Goal: Task Accomplishment & Management: Manage account settings

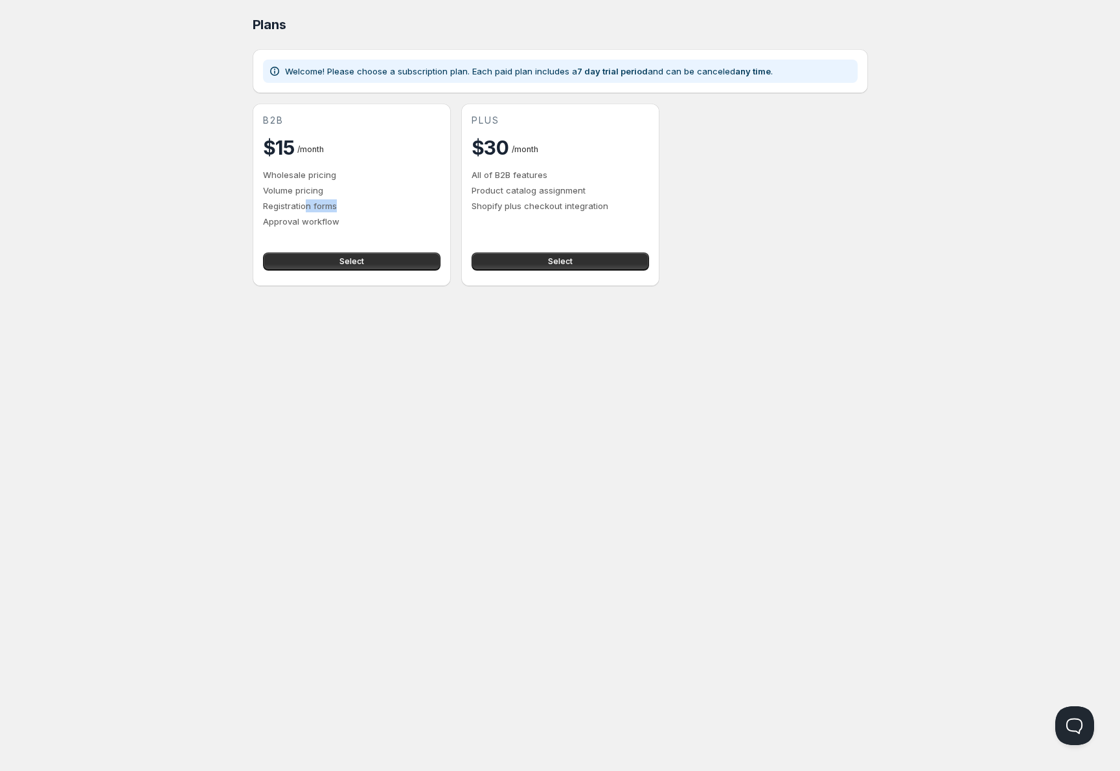
drag, startPoint x: 304, startPoint y: 207, endPoint x: 358, endPoint y: 201, distance: 54.0
click at [358, 201] on p "Registration forms" at bounding box center [351, 206] width 177 height 13
drag, startPoint x: 358, startPoint y: 201, endPoint x: 354, endPoint y: 211, distance: 10.2
click at [358, 203] on p "Registration forms" at bounding box center [351, 206] width 177 height 13
click at [324, 220] on p "Approval workflow" at bounding box center [351, 221] width 177 height 13
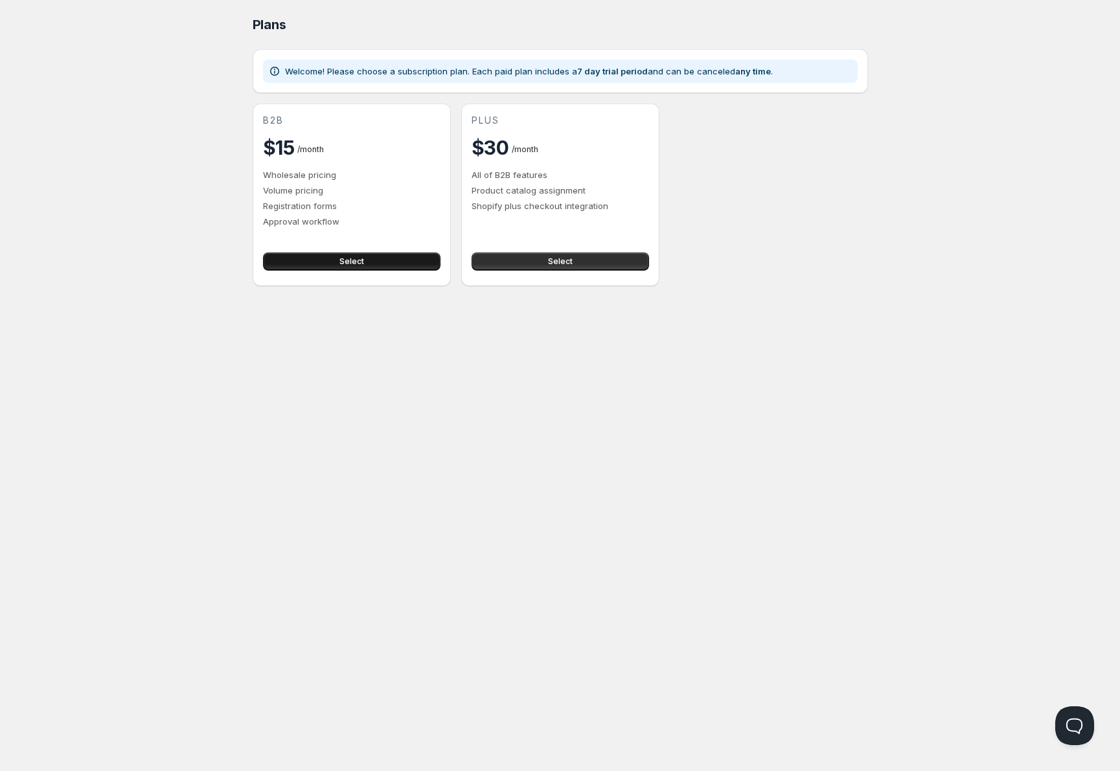
click at [357, 264] on span "Select" at bounding box center [351, 262] width 25 height 10
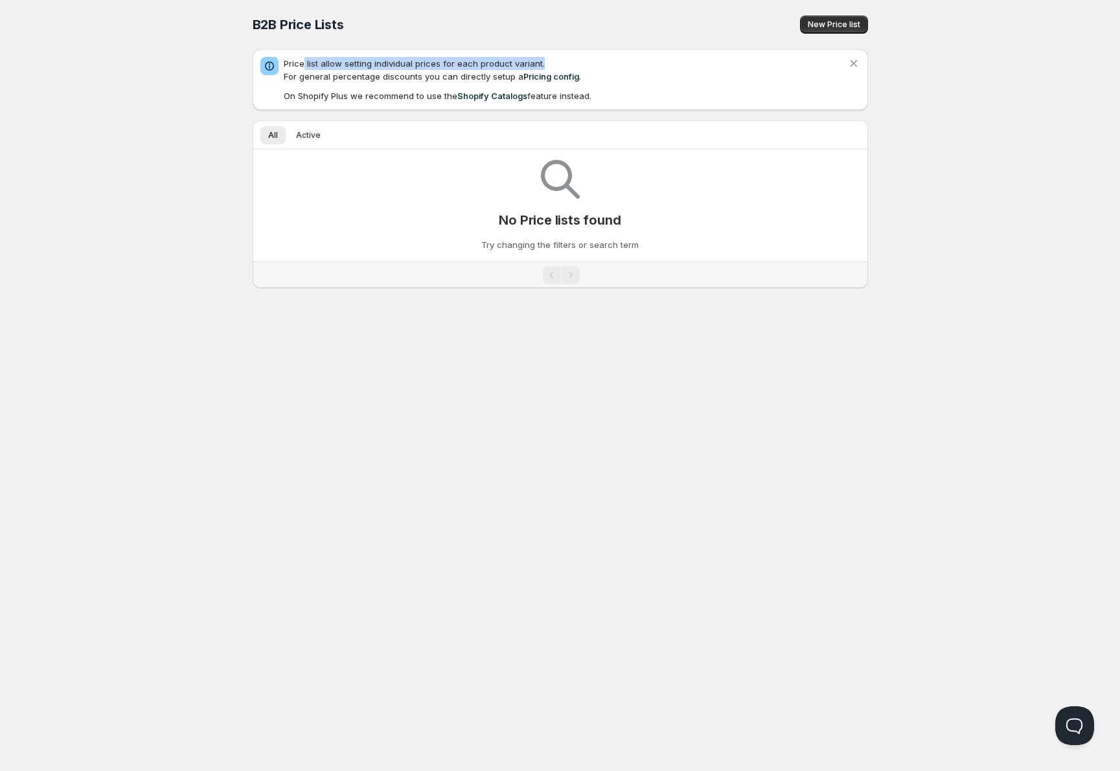
drag, startPoint x: 302, startPoint y: 65, endPoint x: 565, endPoint y: 63, distance: 263.6
click at [564, 65] on p "Price list allow setting individual prices for each product variant. For genera…" at bounding box center [566, 70] width 564 height 26
click at [492, 59] on p "Price list allow setting individual prices for each product variant. For genera…" at bounding box center [566, 70] width 564 height 26
drag, startPoint x: 365, startPoint y: 81, endPoint x: 469, endPoint y: 74, distance: 104.5
click at [469, 74] on p "Price list allow setting individual prices for each product variant. For genera…" at bounding box center [566, 70] width 564 height 26
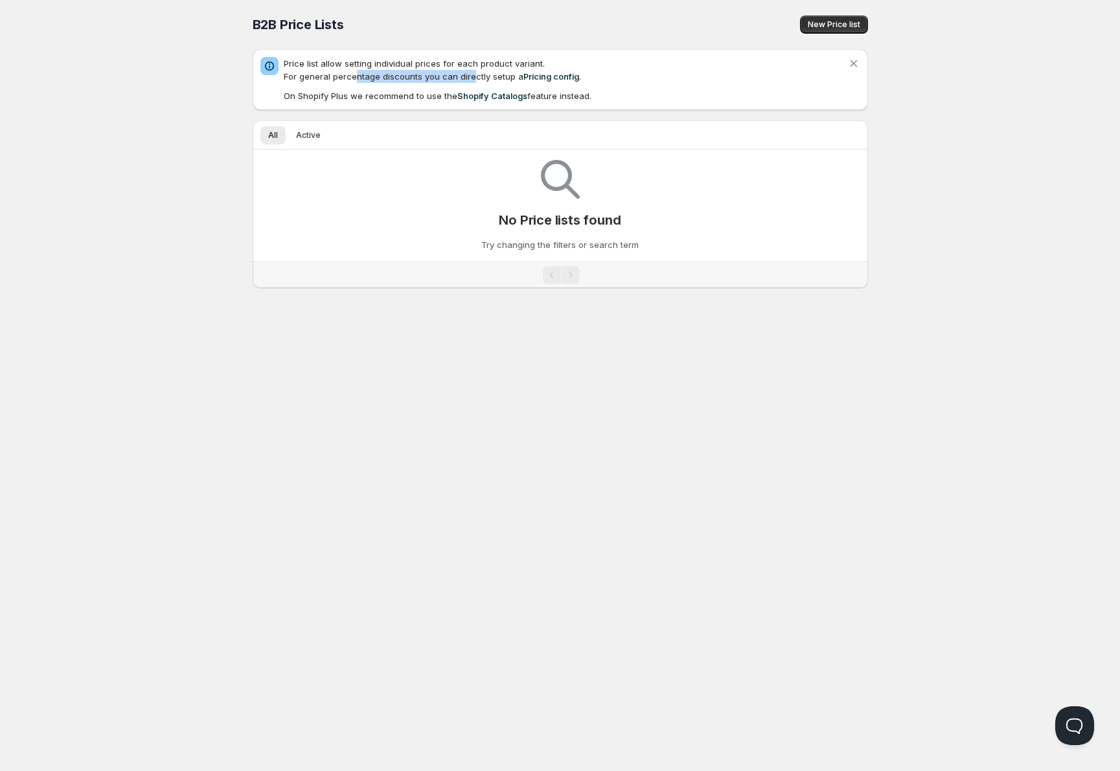
click at [470, 74] on p "Price list allow setting individual prices for each product variant. For genera…" at bounding box center [566, 70] width 564 height 26
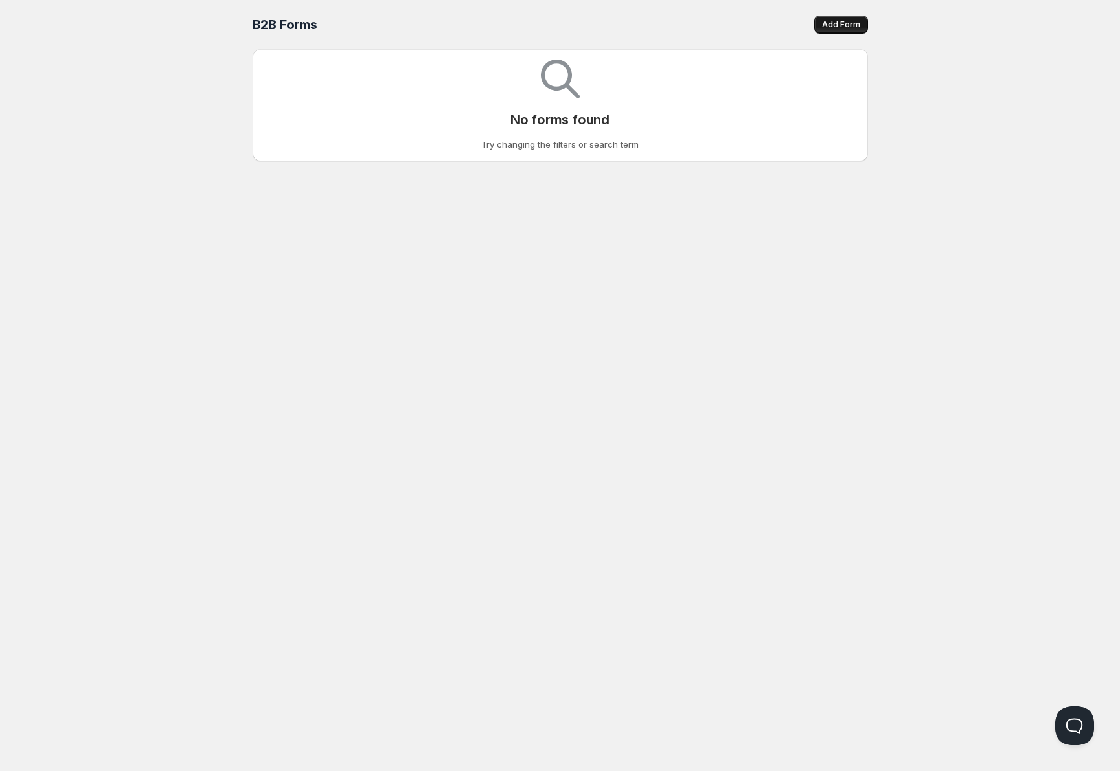
click at [854, 23] on span "Add Form" at bounding box center [841, 24] width 38 height 10
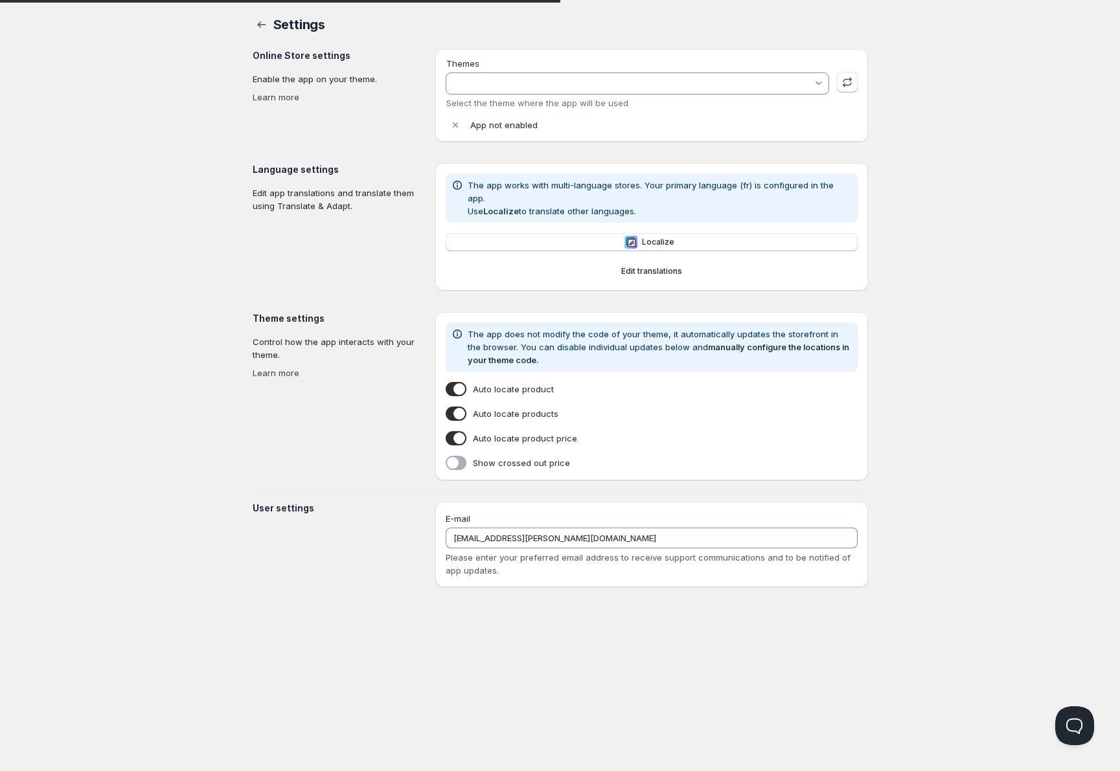
type input "theme-export-kjv55t-2t-myshopify-com-autima-de"
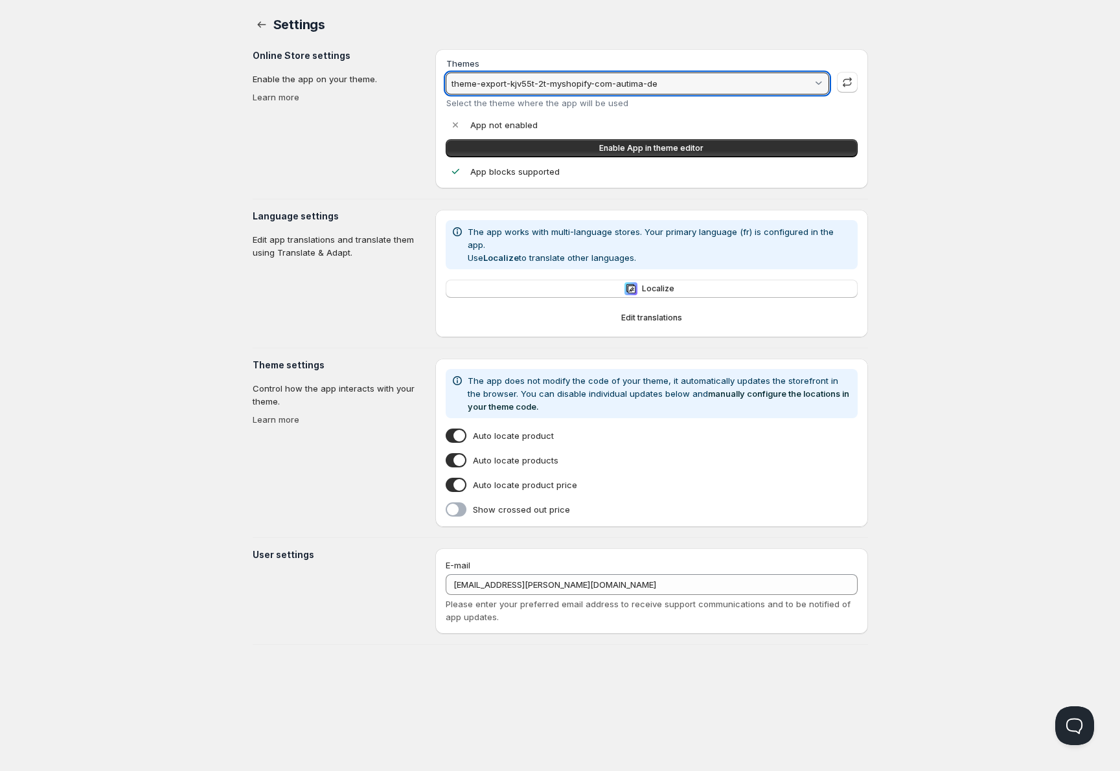
click at [784, 84] on input "theme-export-kjv55t-2t-myshopify-com-autima-de" at bounding box center [631, 83] width 363 height 21
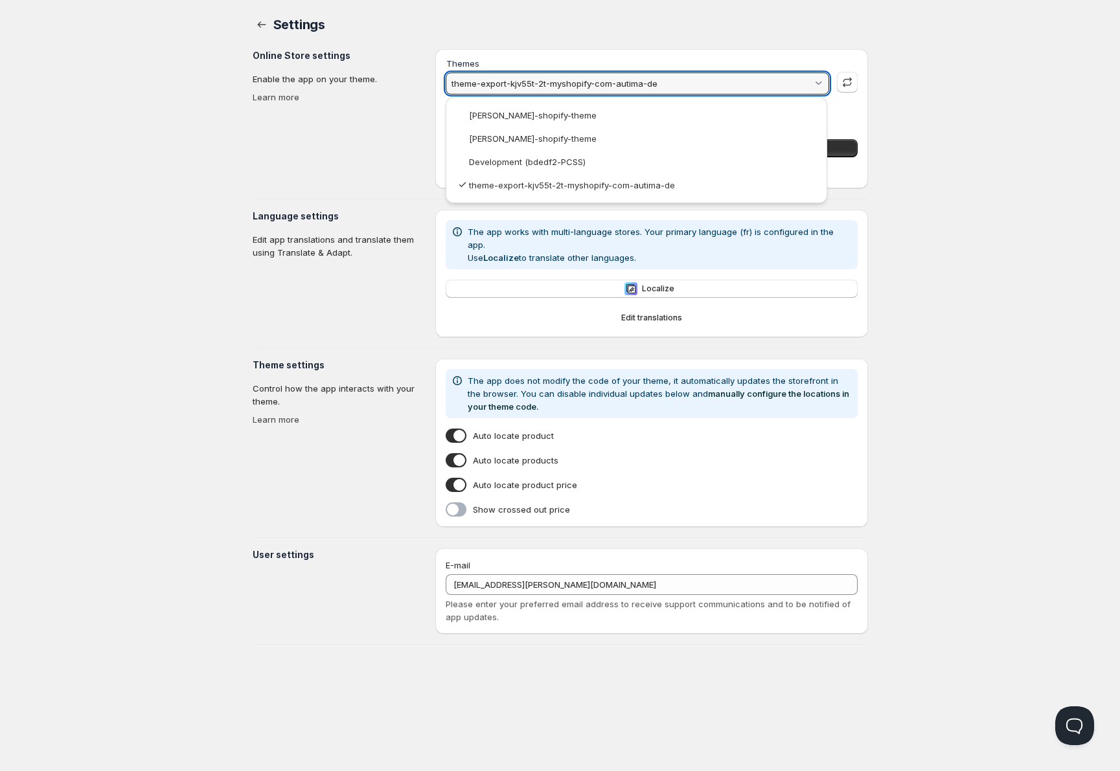
click at [1060, 73] on html "Home Pricing Price lists Forms Submissions Settings Features Plans Settings. Th…" at bounding box center [560, 385] width 1120 height 771
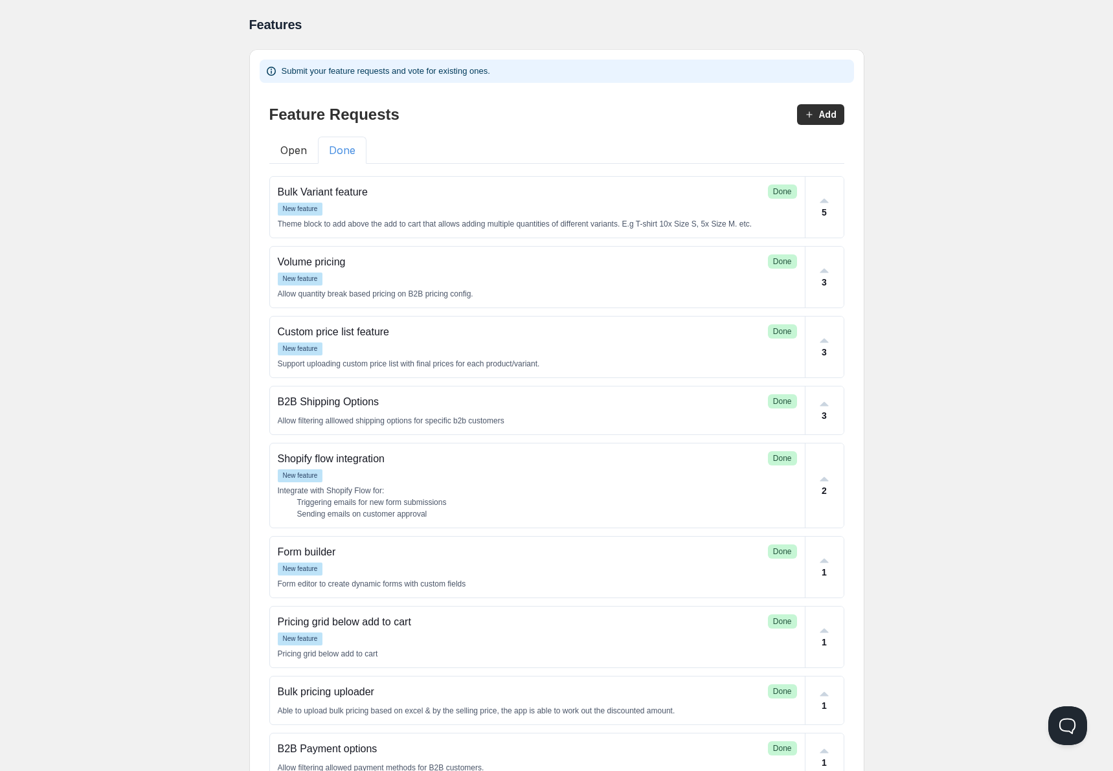
click at [319, 141] on button "Done" at bounding box center [342, 150] width 49 height 27
click at [331, 145] on button "Done" at bounding box center [342, 150] width 49 height 27
click at [178, 124] on div "Home Pricing Price lists Forms Submissions Settings Features Plans Features. Th…" at bounding box center [556, 500] width 1113 height 1001
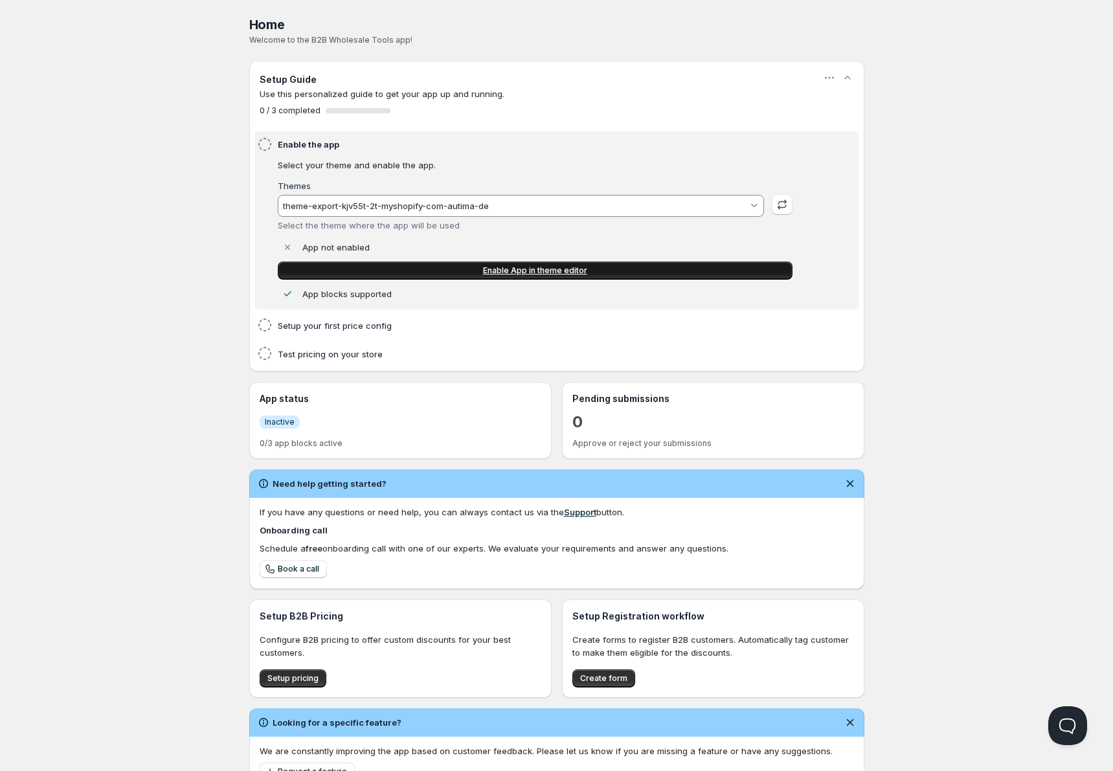
click at [490, 278] on link "Enable App in theme editor" at bounding box center [535, 271] width 515 height 18
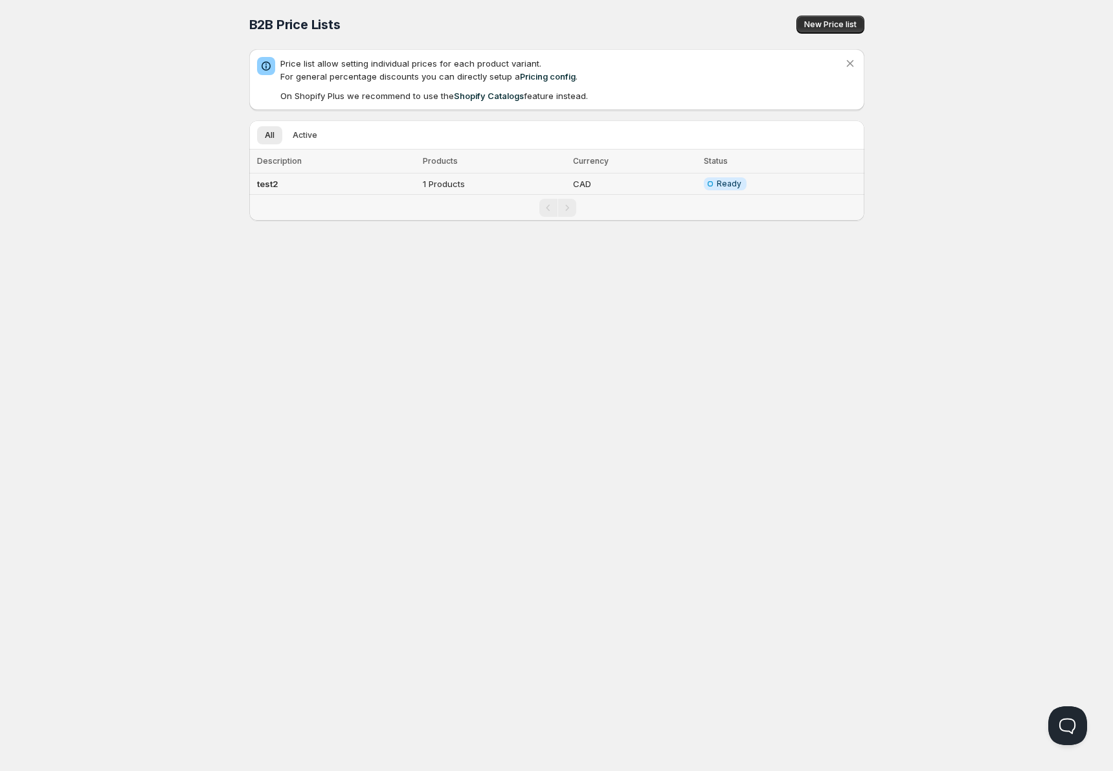
click at [264, 178] on td "test2" at bounding box center [334, 184] width 170 height 21
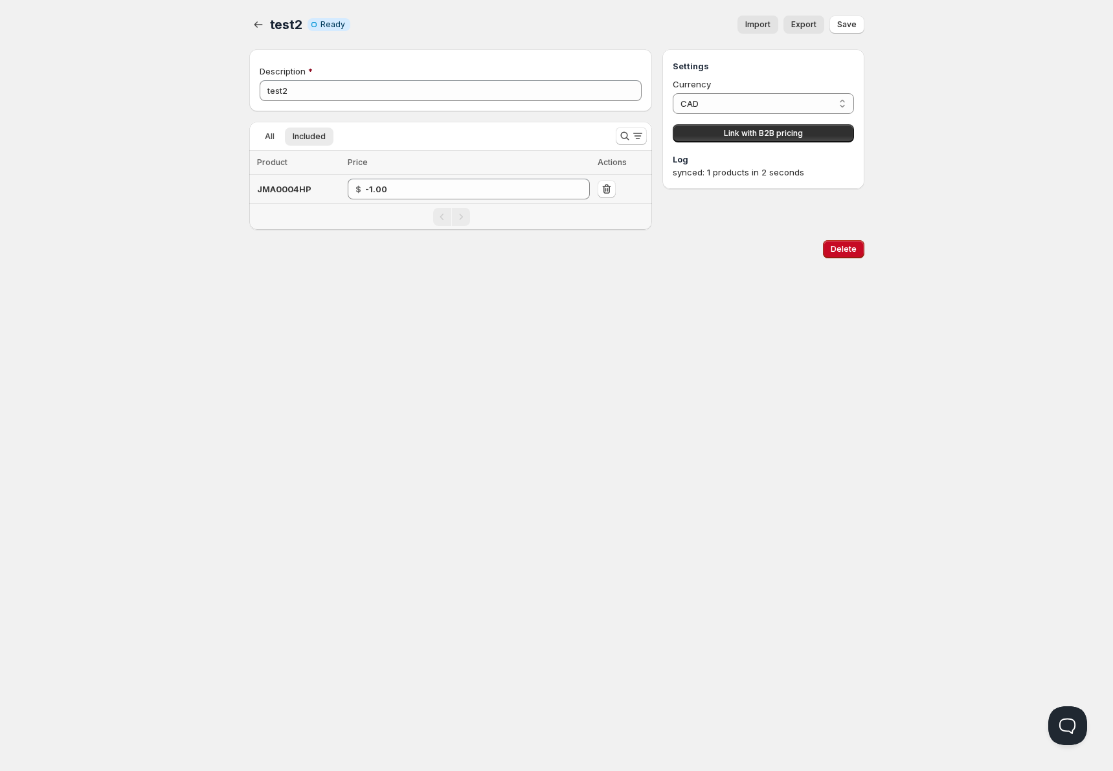
click at [295, 186] on span "JMA0004HP" at bounding box center [284, 189] width 54 height 10
copy span "JMA0004HP"
click at [389, 266] on div "Delete" at bounding box center [556, 249] width 615 height 39
click at [497, 187] on input "-1.00" at bounding box center [467, 189] width 205 height 21
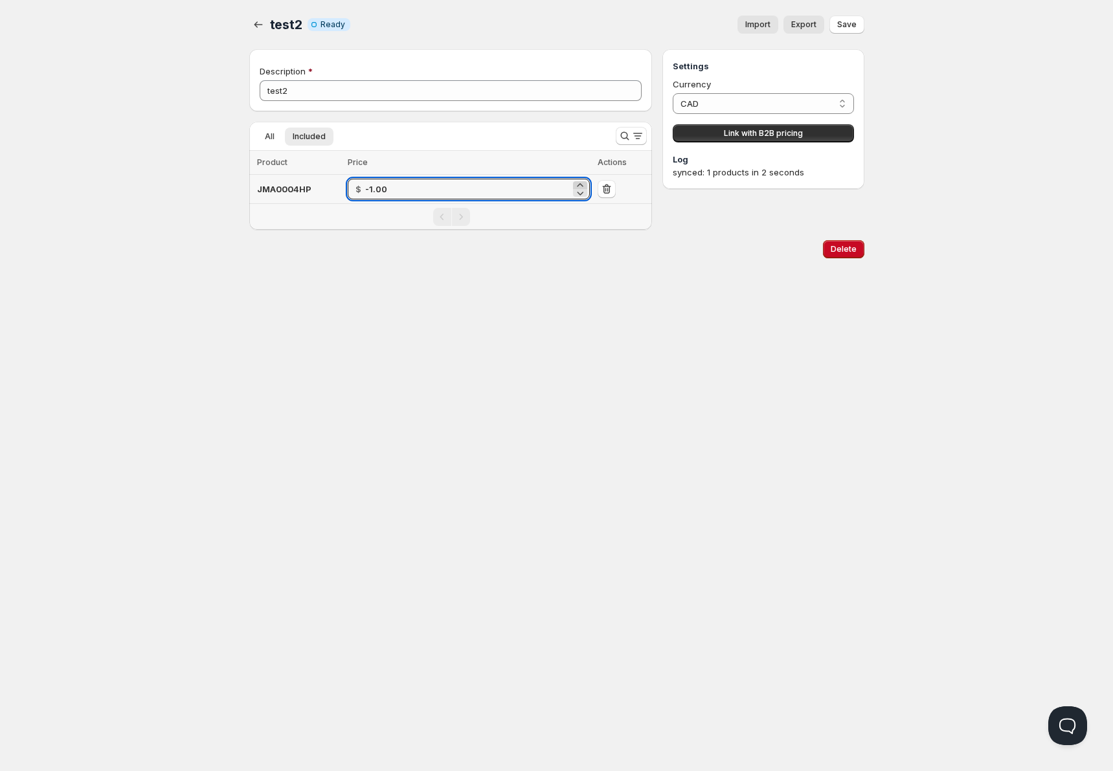
click at [582, 183] on icon at bounding box center [580, 185] width 13 height 13
type input "1"
click at [510, 301] on div "Home Pricing Price lists Forms Submissions Settings Features Plans test2. This …" at bounding box center [556, 385] width 1113 height 771
type input "-1.00"
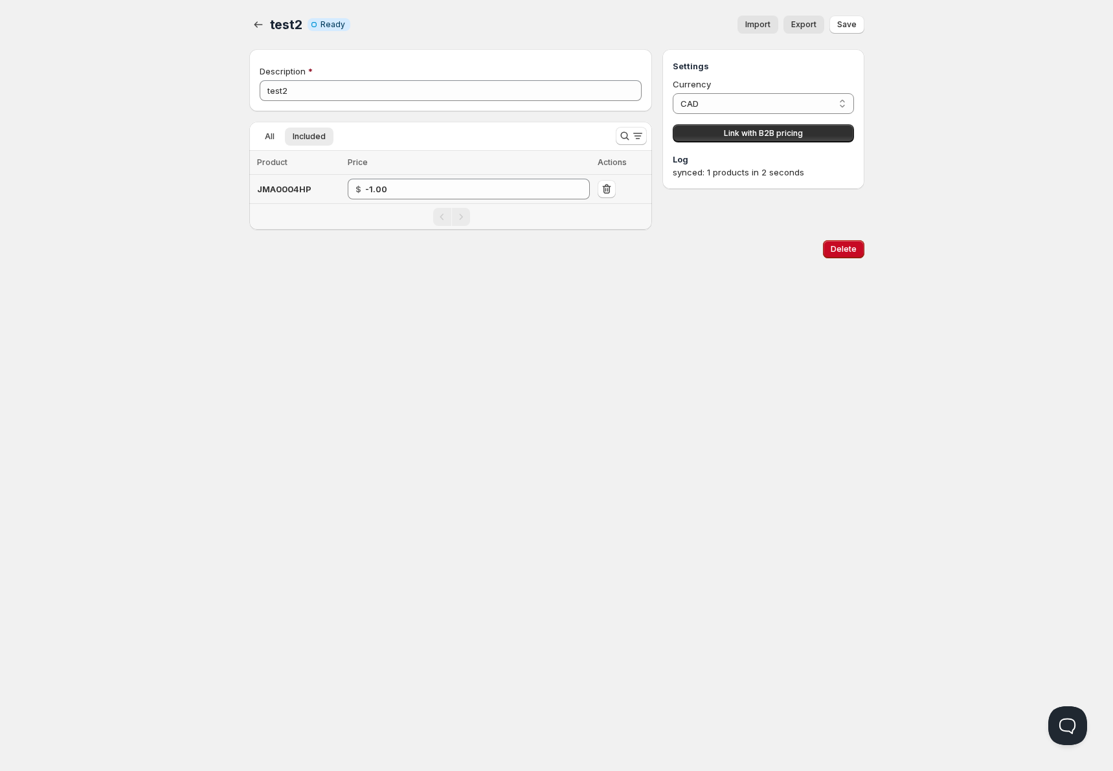
click at [301, 194] on span "JMA0004HP" at bounding box center [284, 189] width 54 height 10
copy span "JMA0004HP"
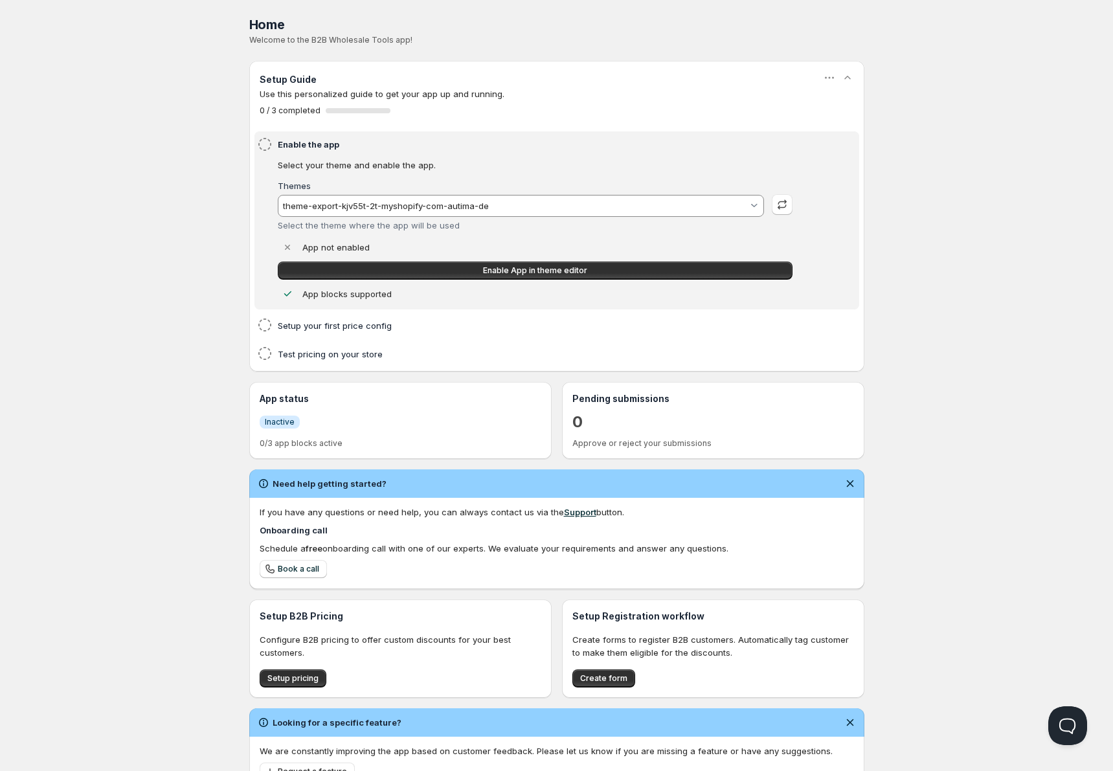
click at [479, 260] on div "Themes theme-export-kjv55t-2t-myshopify-com-autima-de Select the theme where th…" at bounding box center [535, 241] width 515 height 119
click at [489, 277] on link "Enable App in theme editor" at bounding box center [535, 271] width 515 height 18
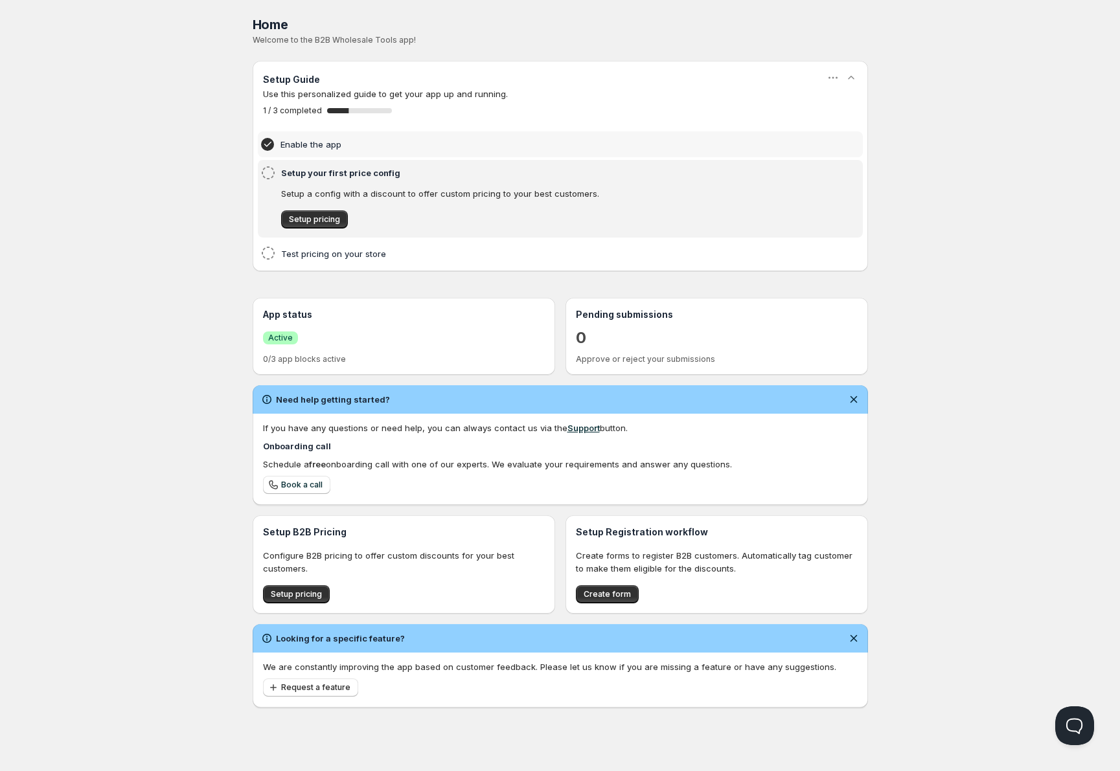
click at [279, 349] on div "App status Success Active 0/3 app blocks active" at bounding box center [404, 336] width 282 height 56
drag, startPoint x: 215, startPoint y: 346, endPoint x: 291, endPoint y: 345, distance: 76.4
click at [220, 346] on div "Home Pricing Price lists Forms Submissions Settings Features Plans Home. This p…" at bounding box center [560, 385] width 1120 height 771
click at [291, 345] on div "Success Active" at bounding box center [404, 337] width 282 height 23
click at [325, 216] on span "Setup pricing" at bounding box center [314, 219] width 51 height 10
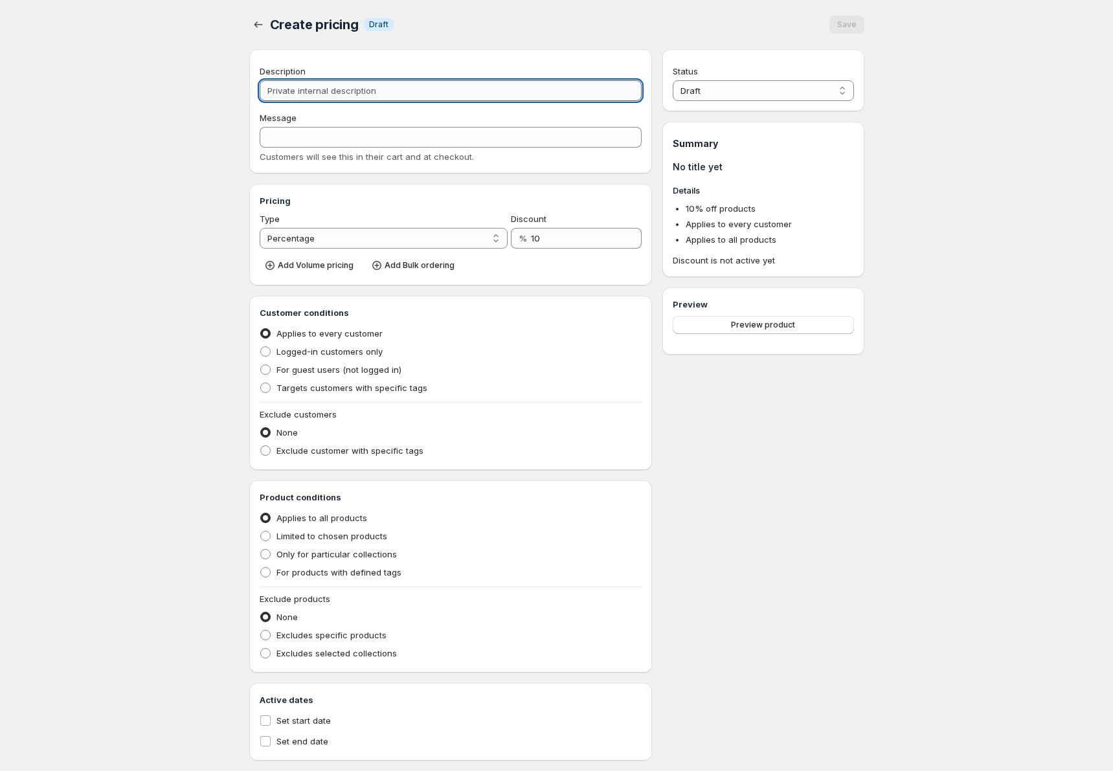
click at [396, 82] on input "Description" at bounding box center [451, 90] width 383 height 21
click at [412, 91] on input "Description" at bounding box center [451, 90] width 383 height 21
type input "T"
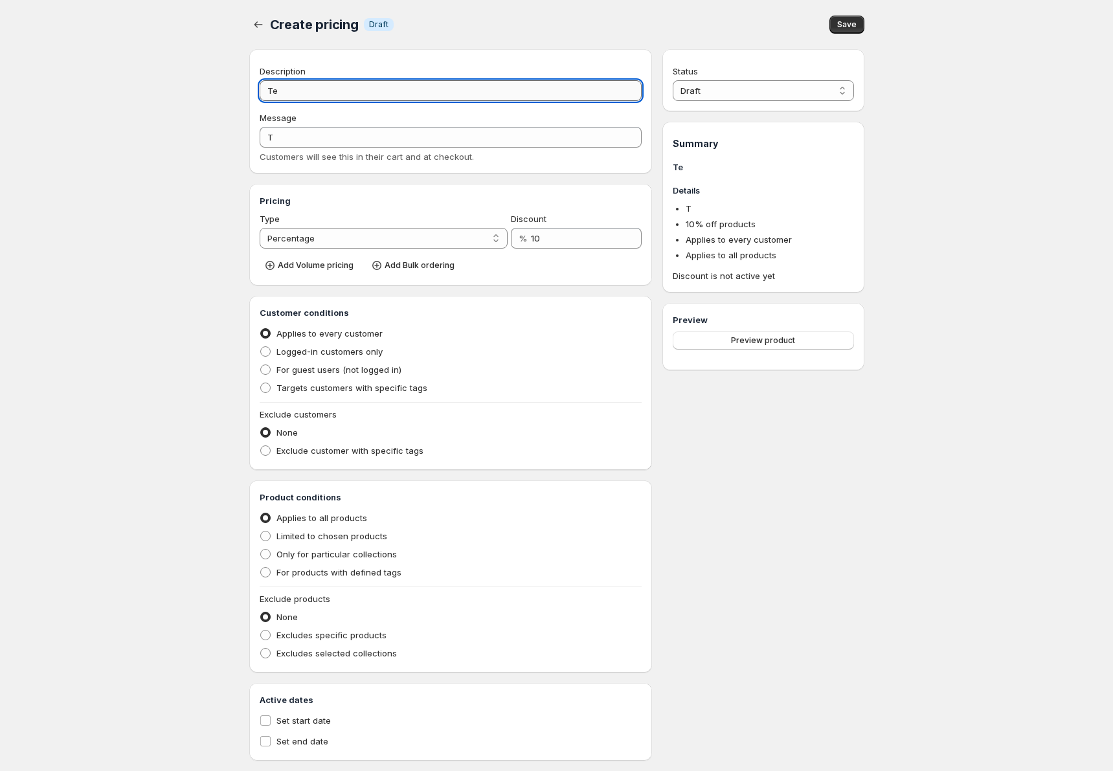
type input "Tes"
type input "TES"
type input "Test"
click at [385, 242] on select "Percentage Absolute" at bounding box center [384, 238] width 249 height 21
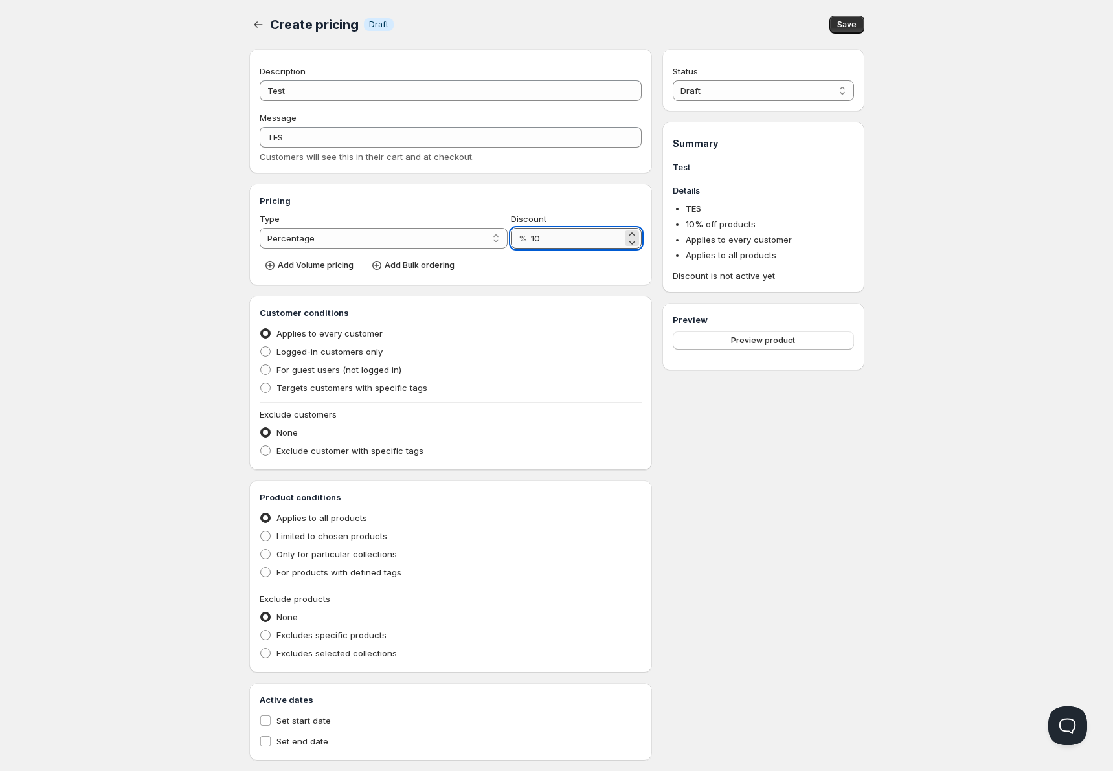
click at [571, 239] on input "10" at bounding box center [576, 238] width 91 height 21
click at [335, 387] on span "Targets customers with specific tags" at bounding box center [352, 388] width 151 height 10
click at [261, 383] on input "Targets customers with specific tags" at bounding box center [260, 383] width 1 height 1
radio input "true"
type input "TEST"
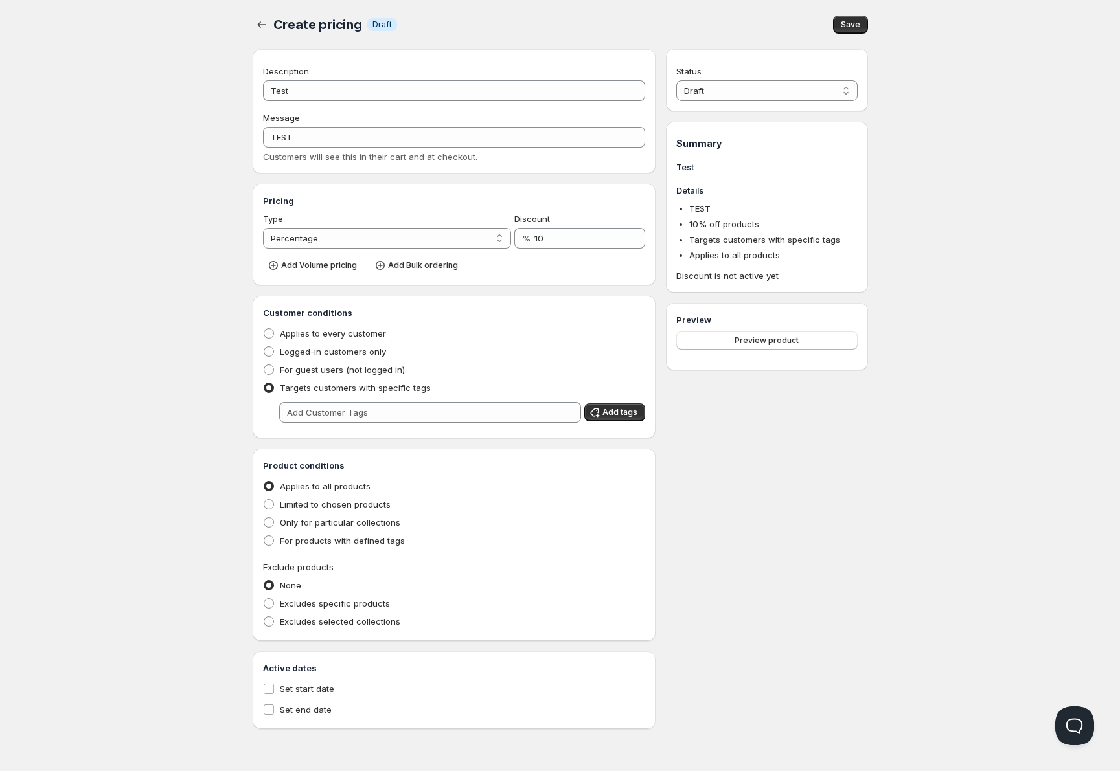
click at [499, 398] on div "Customer conditions Applies to every customer Logged-in customers only For gues…" at bounding box center [454, 367] width 383 height 122
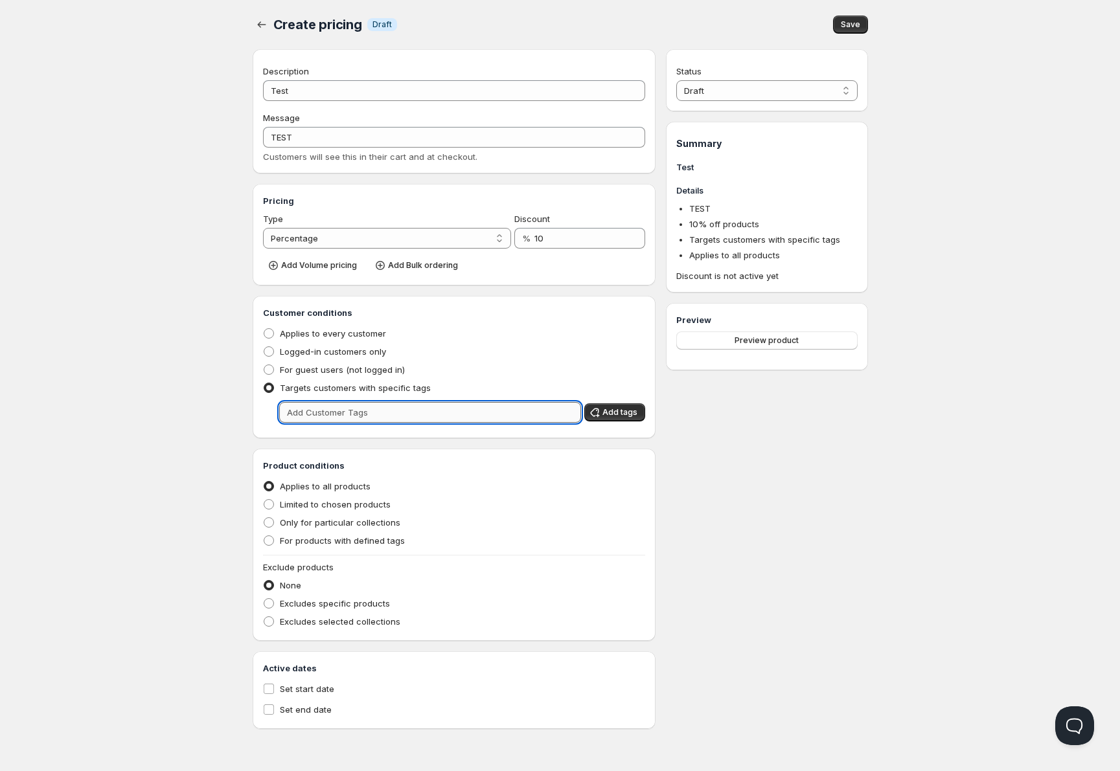
click at [507, 411] on input "text" at bounding box center [430, 412] width 302 height 21
click at [329, 420] on input "text" at bounding box center [430, 412] width 302 height 21
click at [328, 420] on input "text" at bounding box center [430, 412] width 302 height 21
click at [326, 420] on input "text" at bounding box center [430, 412] width 302 height 21
click at [413, 386] on span "Targets customers with specific tags" at bounding box center [355, 388] width 151 height 10
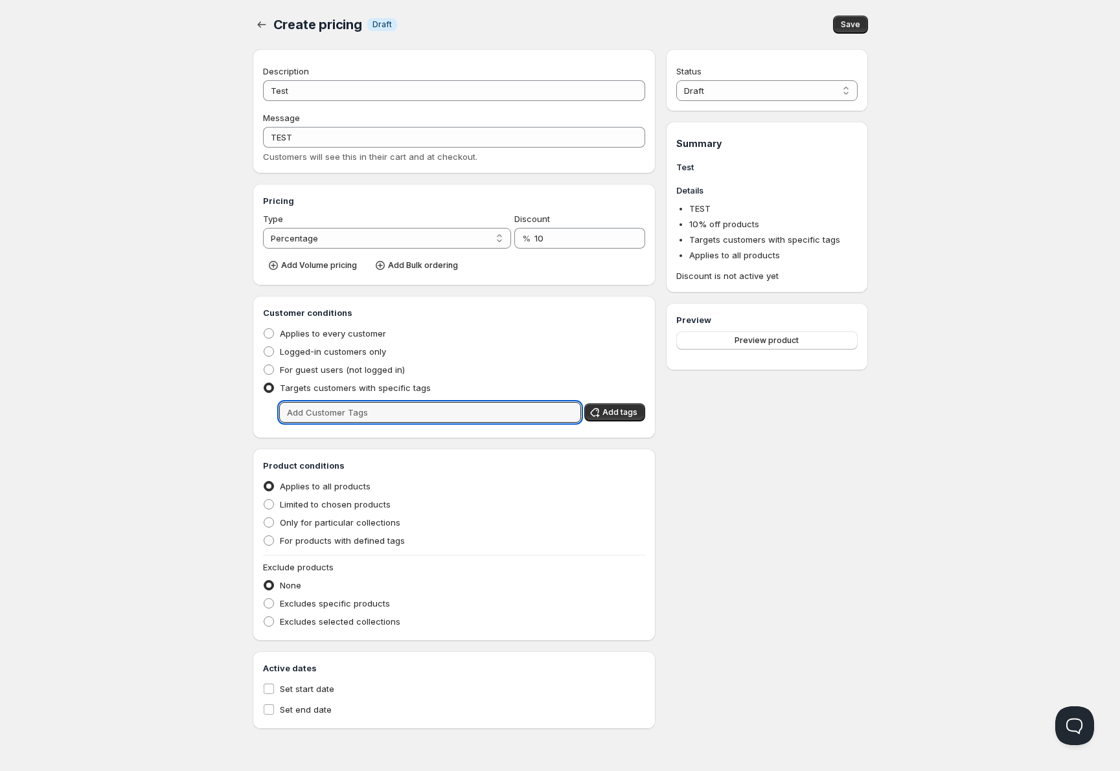
click at [264, 383] on input "Targets customers with specific tags" at bounding box center [264, 383] width 1 height 1
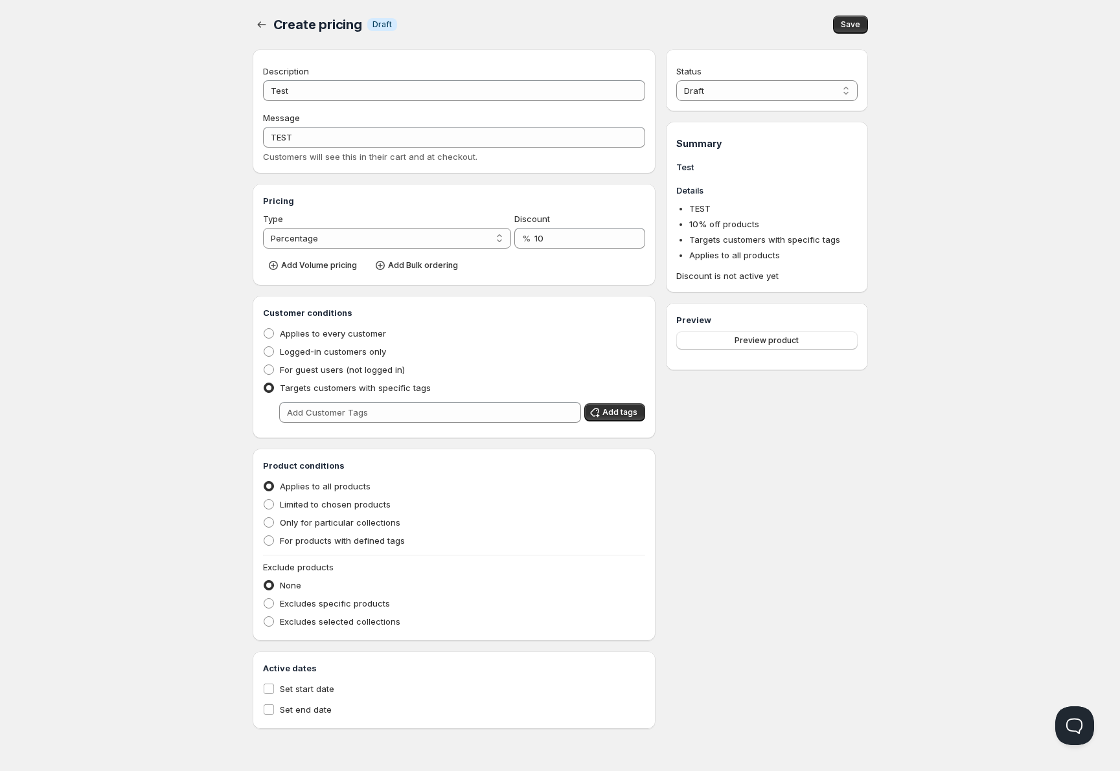
click at [318, 483] on span "Applies to all products" at bounding box center [325, 486] width 91 height 10
click at [264, 482] on input "Applies to all products" at bounding box center [264, 481] width 1 height 1
click at [556, 231] on input "10" at bounding box center [579, 238] width 91 height 21
click at [388, 238] on select "Percentage Absolute" at bounding box center [387, 238] width 249 height 21
click at [263, 228] on select "Percentage Absolute" at bounding box center [387, 238] width 249 height 21
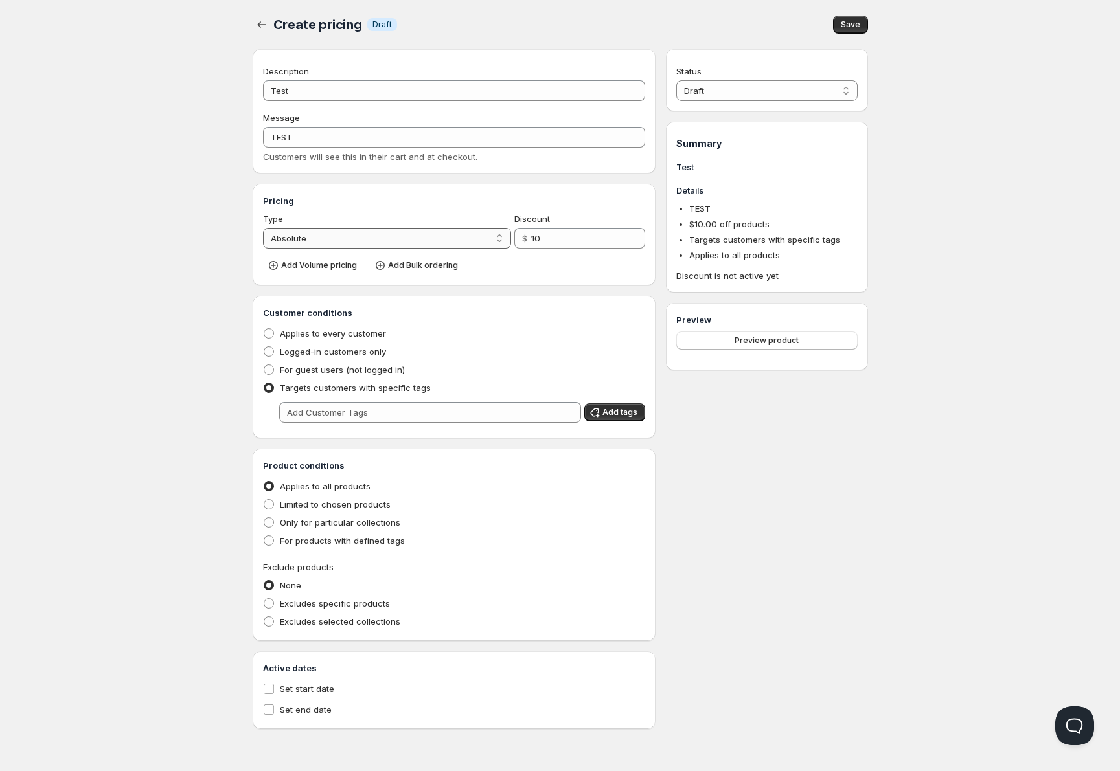
click at [369, 242] on select "Percentage Absolute" at bounding box center [387, 238] width 249 height 21
select select "1"
click at [263, 228] on select "Percentage Absolute" at bounding box center [387, 238] width 249 height 21
click at [346, 236] on select "Percentage Absolute" at bounding box center [387, 238] width 249 height 21
click at [360, 229] on select "Percentage Absolute" at bounding box center [387, 238] width 249 height 21
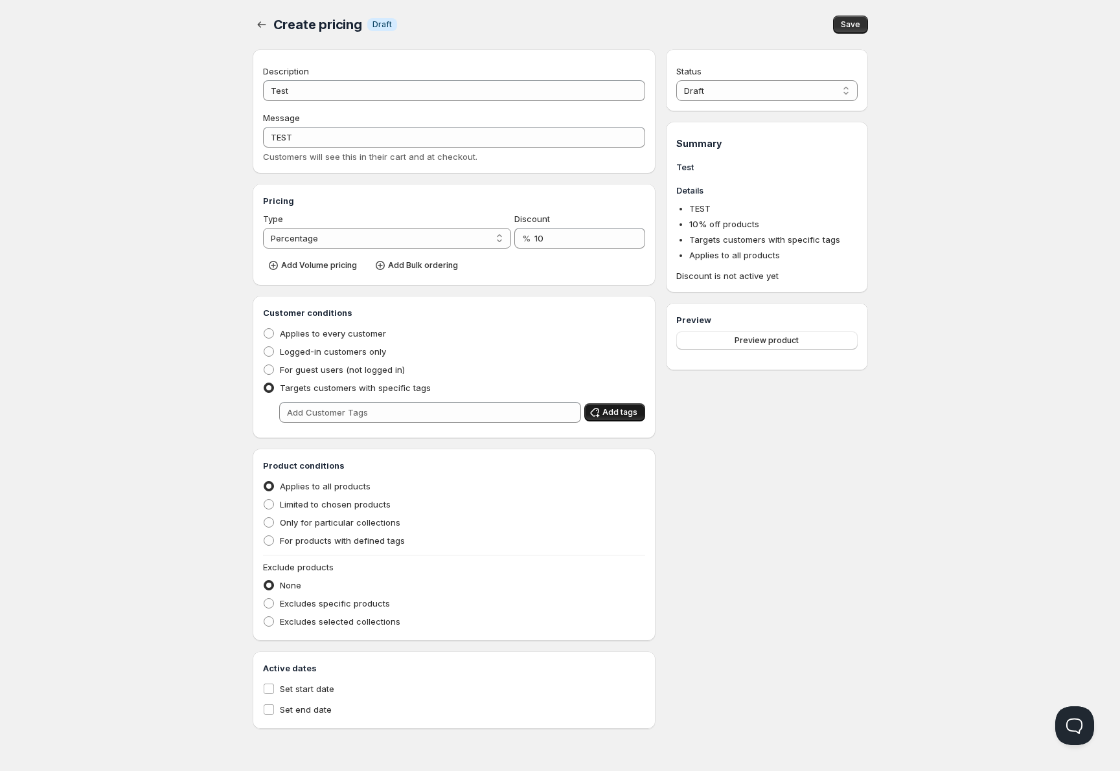
click at [596, 408] on icon "button" at bounding box center [594, 412] width 13 height 13
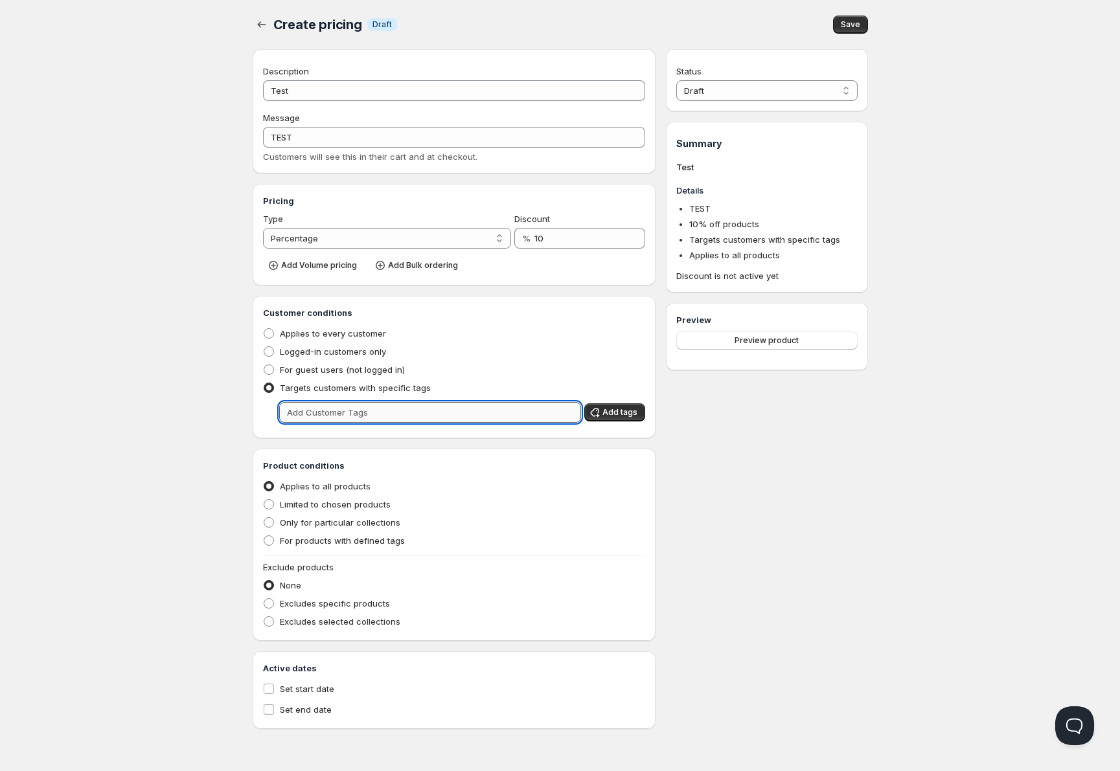
click at [386, 415] on input "text" at bounding box center [430, 412] width 302 height 21
drag, startPoint x: 386, startPoint y: 415, endPoint x: 276, endPoint y: 387, distance: 113.7
click at [386, 415] on input "text" at bounding box center [430, 412] width 302 height 21
click at [369, 409] on input "text" at bounding box center [430, 412] width 302 height 21
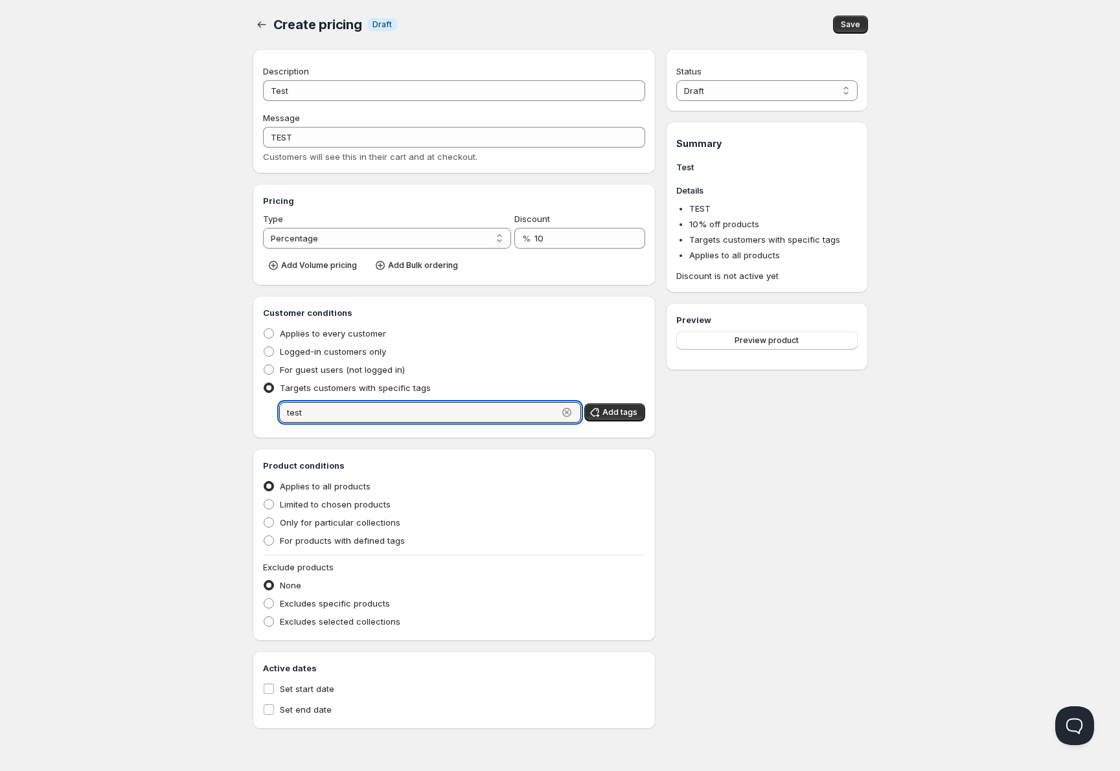
type input "test"
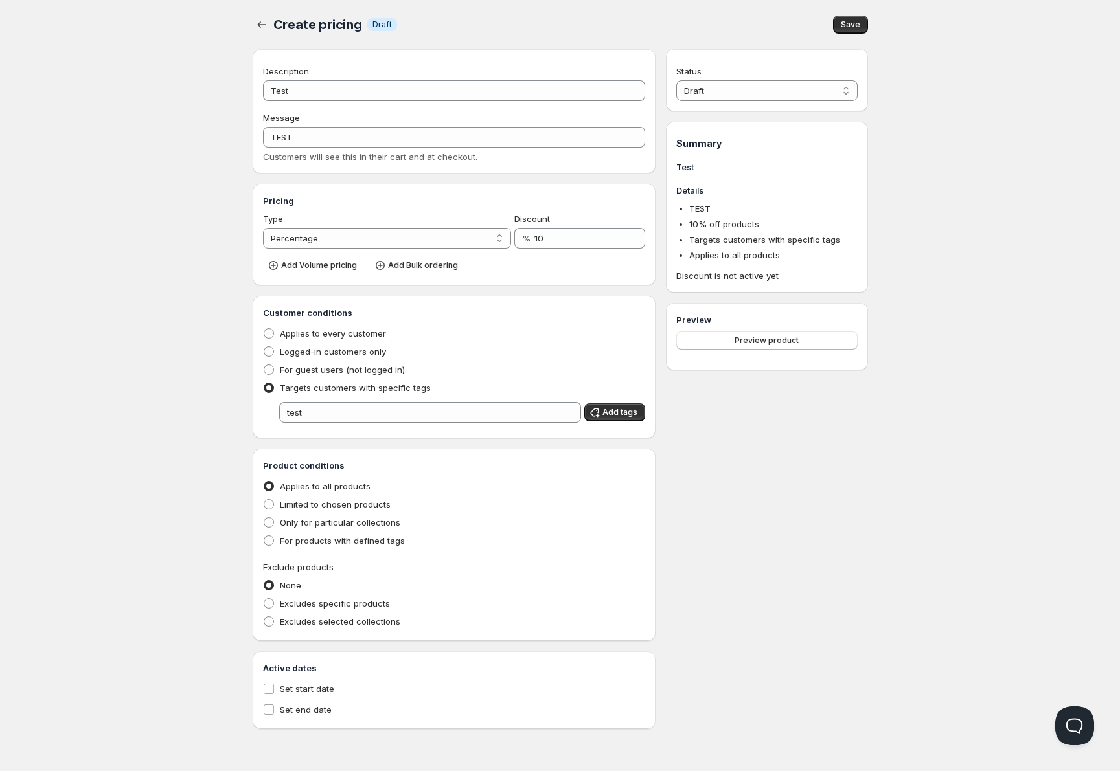
click at [782, 512] on div "Status Draft Active Draft Summary Test Details TEST 10 % off products Targets c…" at bounding box center [766, 389] width 201 height 680
click at [606, 415] on span "Add tags" at bounding box center [619, 412] width 35 height 10
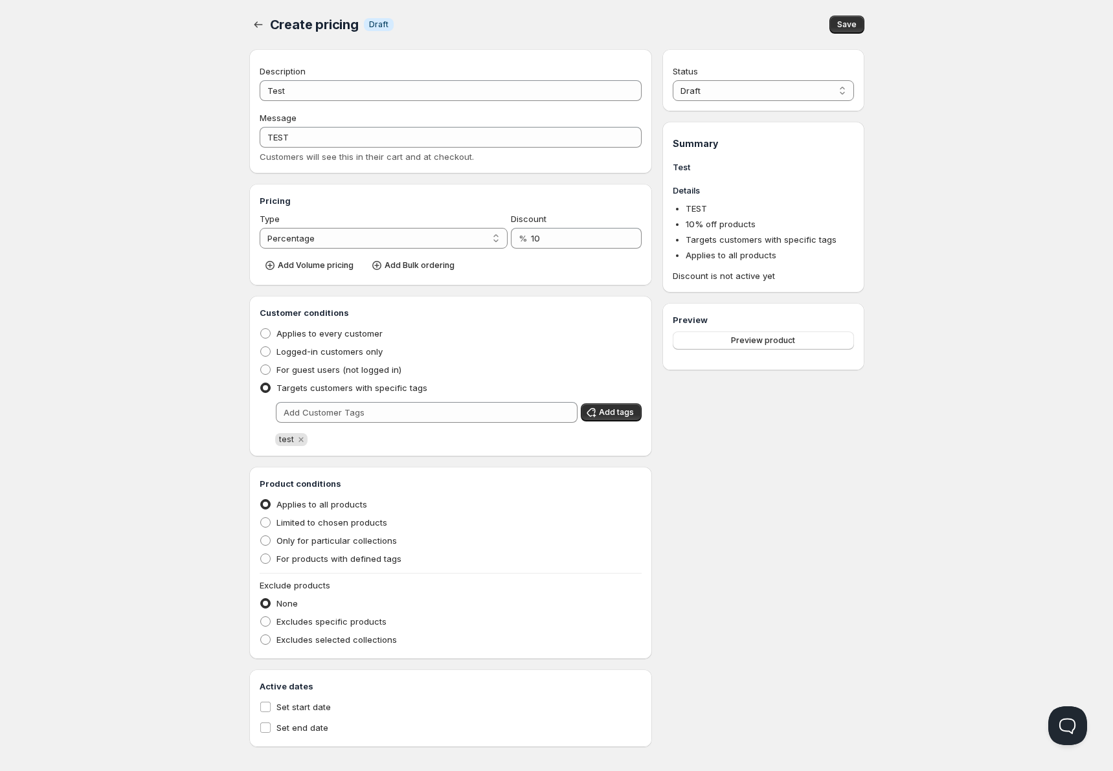
click at [336, 453] on div "Customer conditions Applies to every customer Logged-in customers only For gues…" at bounding box center [451, 376] width 404 height 161
click at [844, 20] on span "Save" at bounding box center [847, 24] width 19 height 10
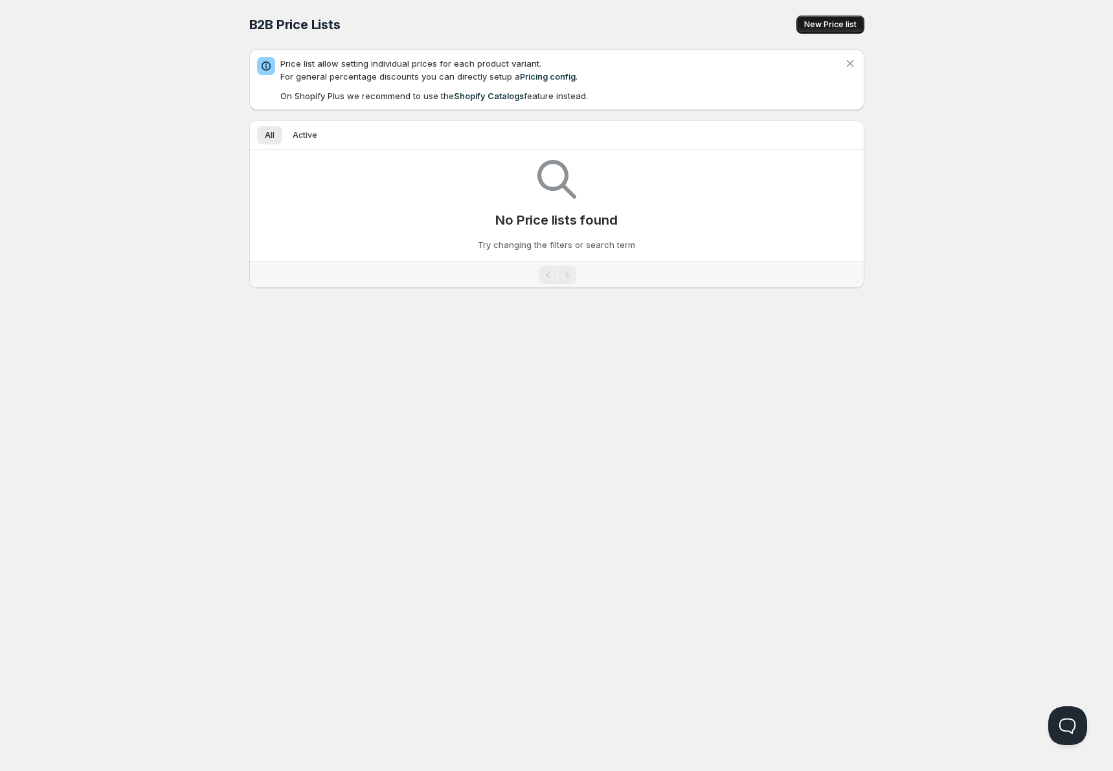
click at [847, 25] on span "New Price list" at bounding box center [831, 24] width 52 height 10
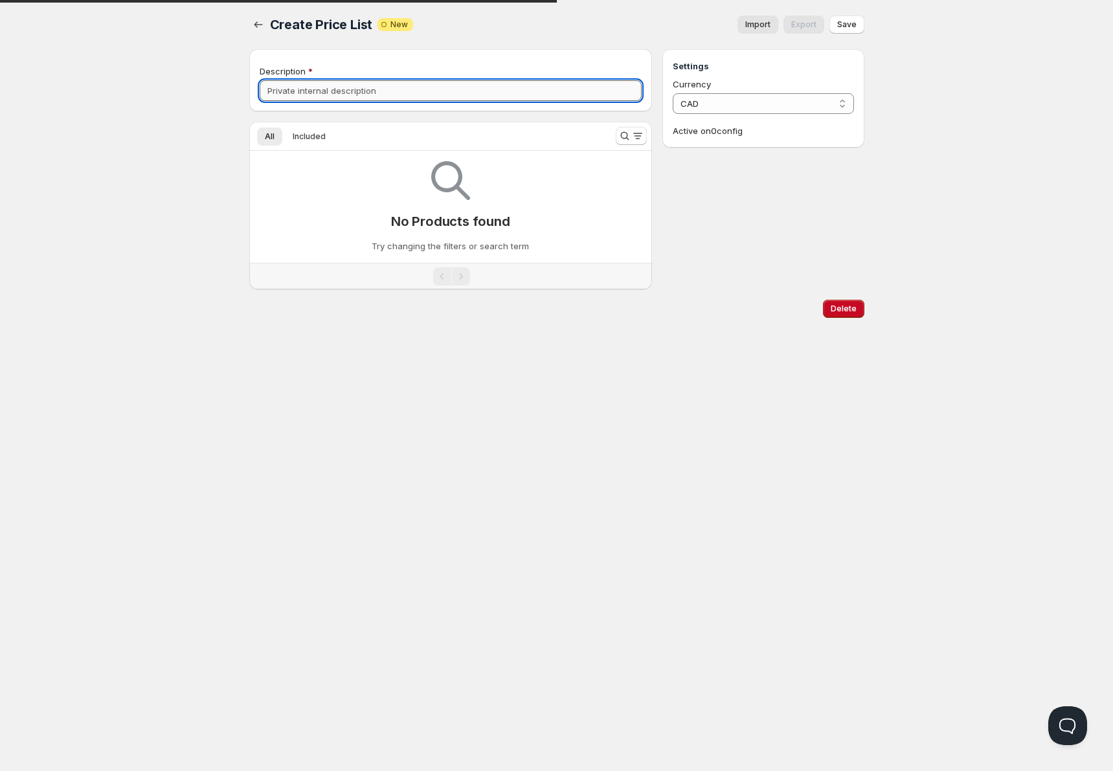
click at [361, 87] on input "Description" at bounding box center [451, 90] width 383 height 21
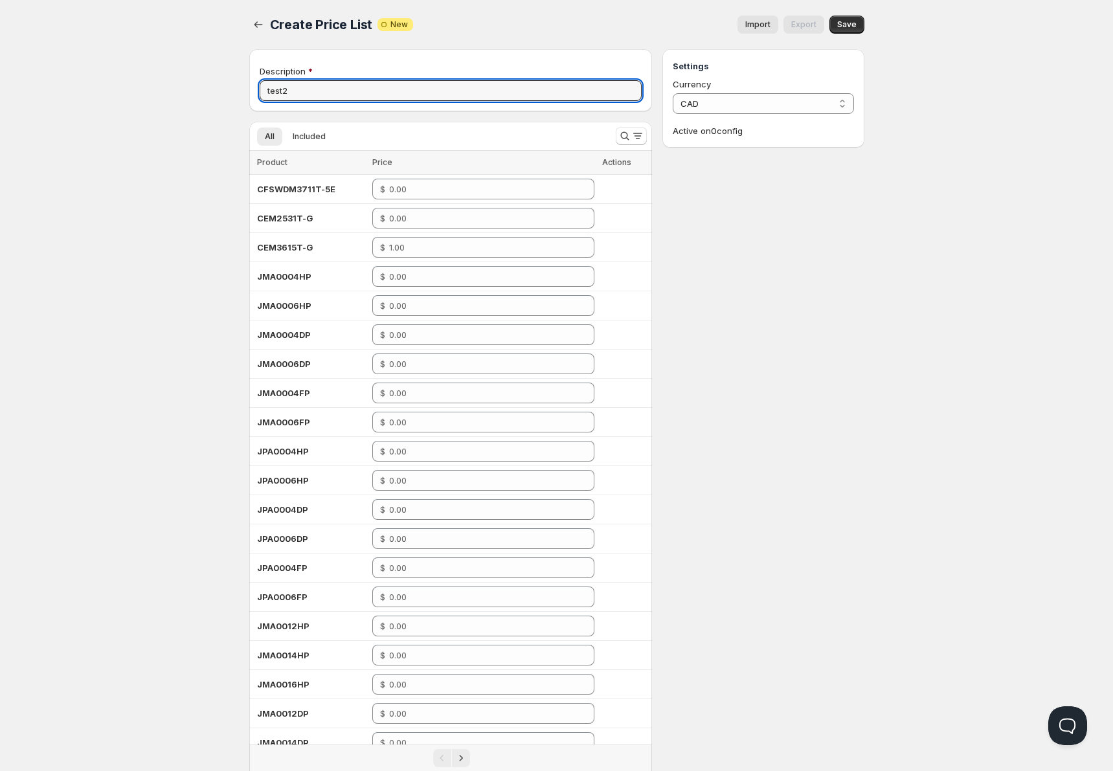
type input "test2"
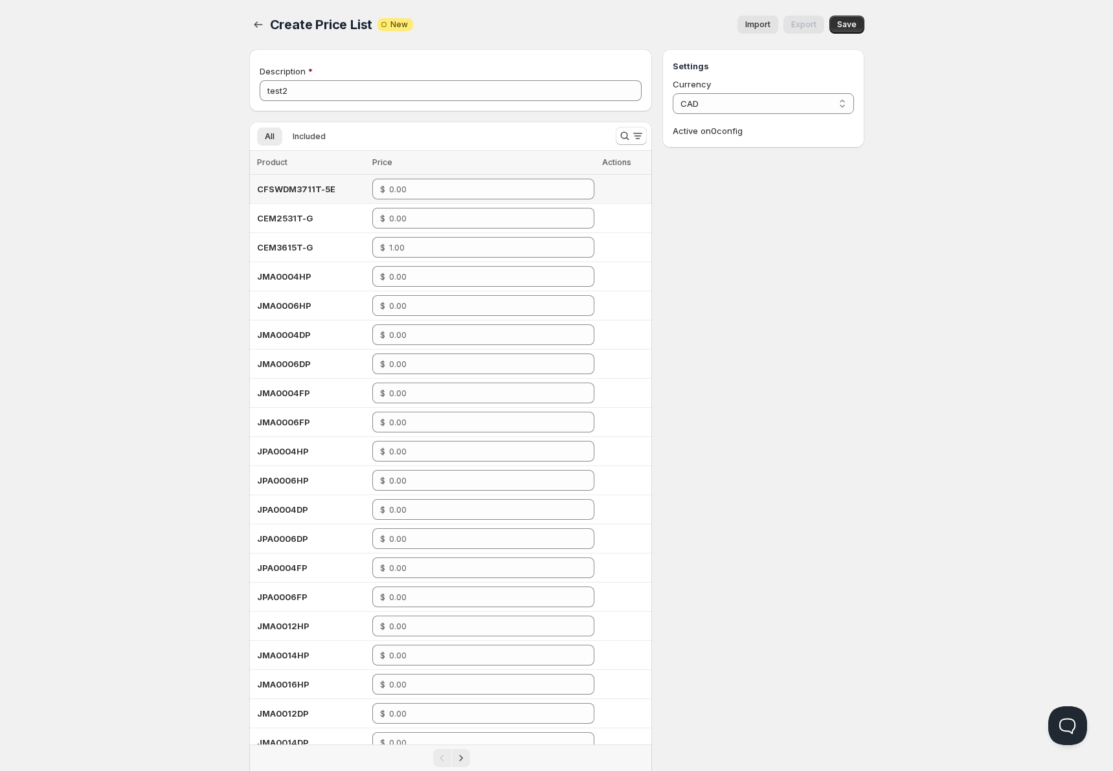
click at [448, 203] on td "$" at bounding box center [484, 189] width 230 height 29
click at [458, 188] on input "number" at bounding box center [482, 189] width 186 height 21
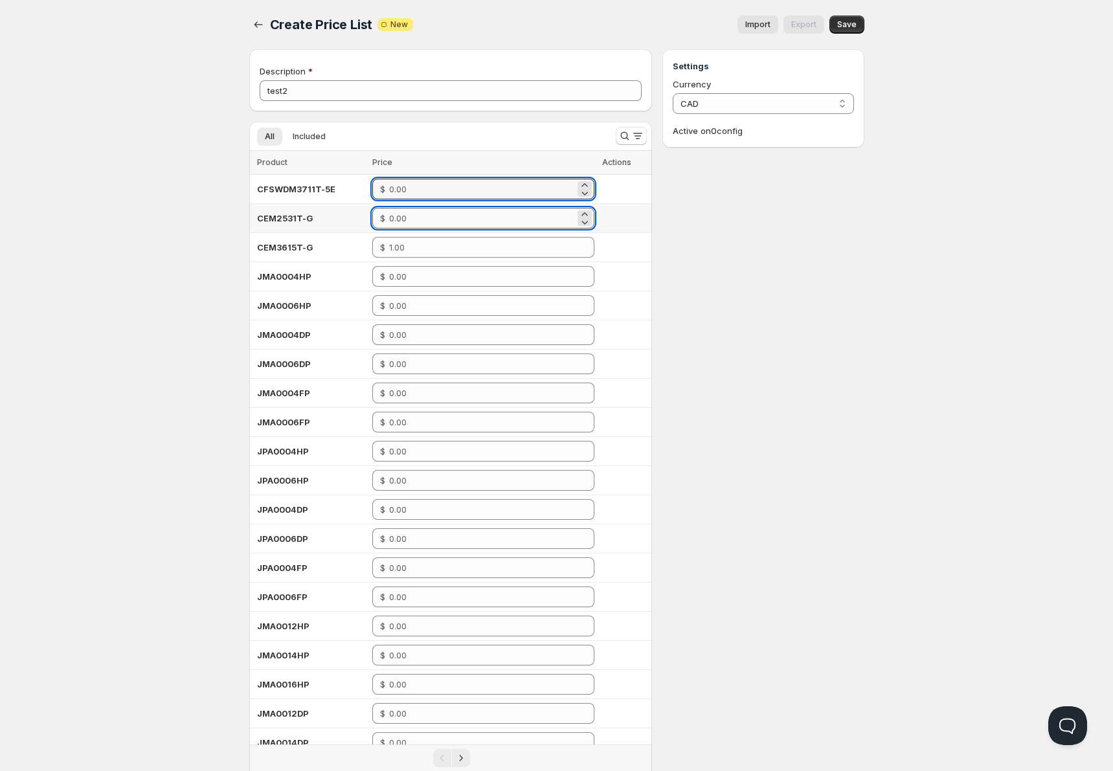
click at [448, 222] on input "number" at bounding box center [482, 218] width 186 height 21
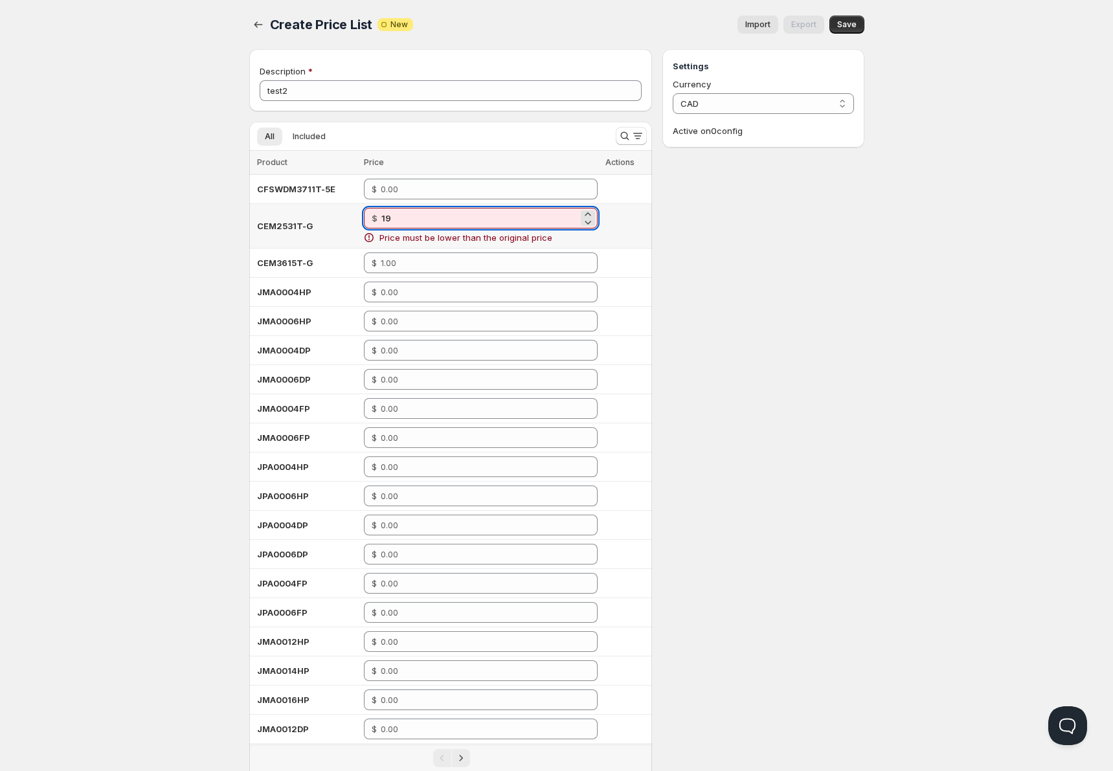
type input "1"
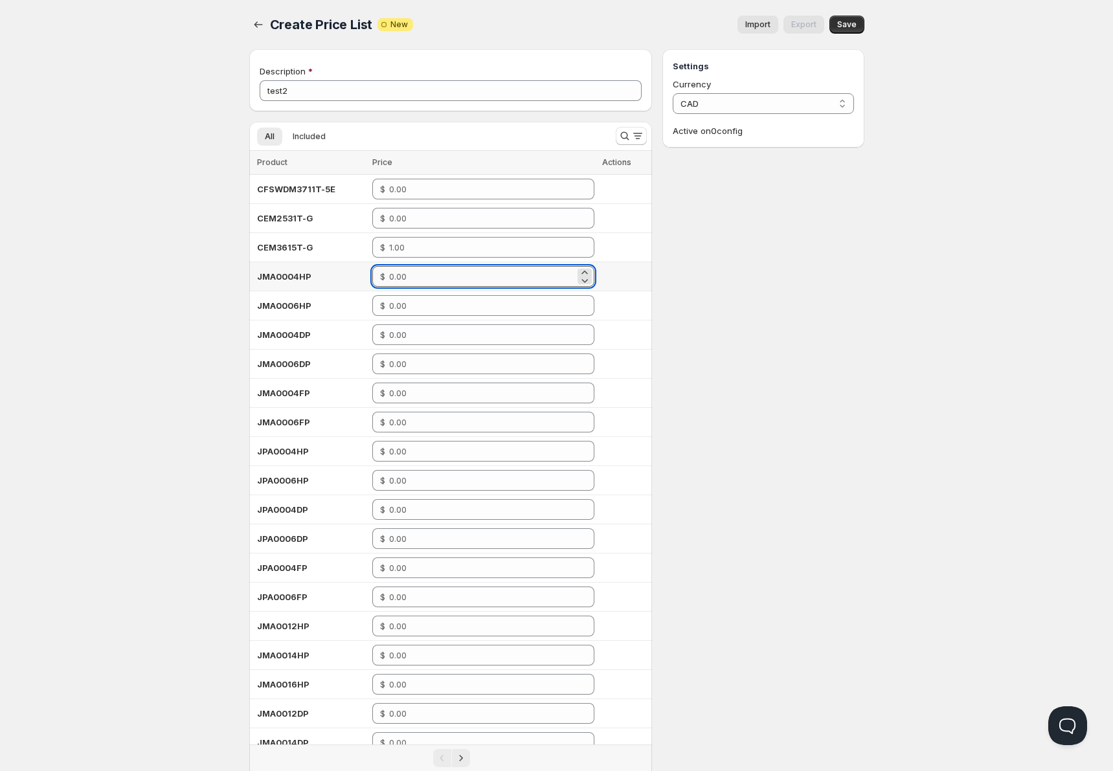
click at [446, 280] on input "number" at bounding box center [482, 276] width 186 height 21
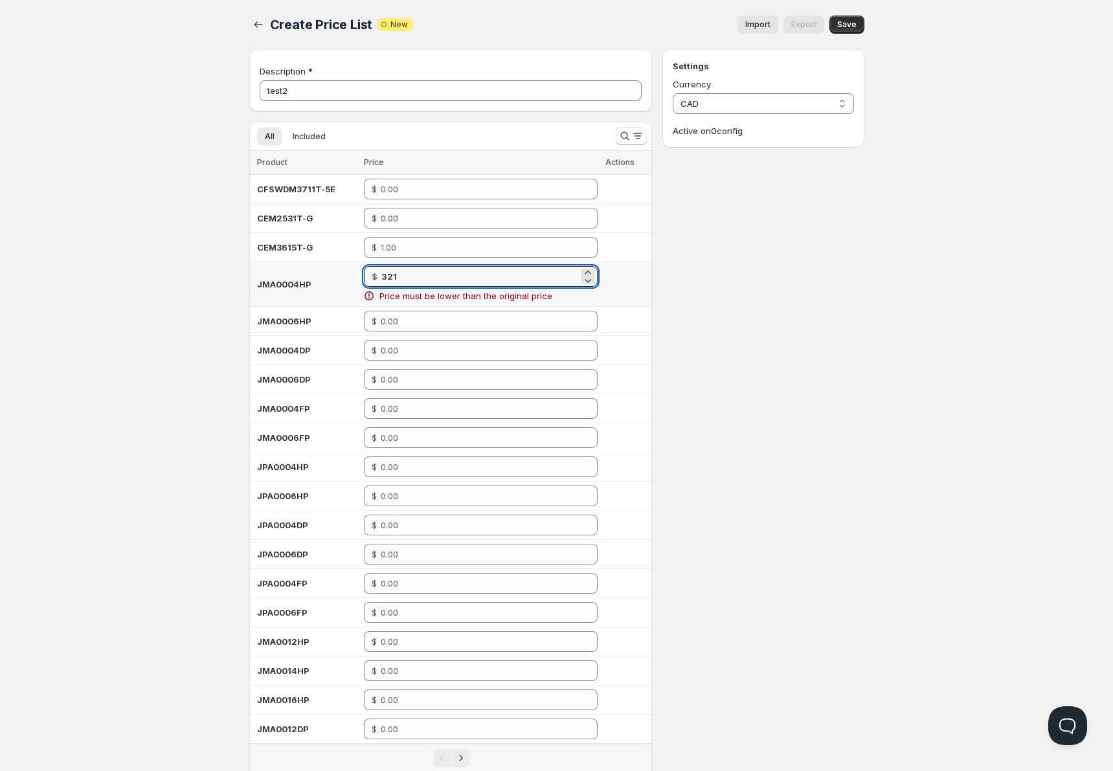
type input "321"
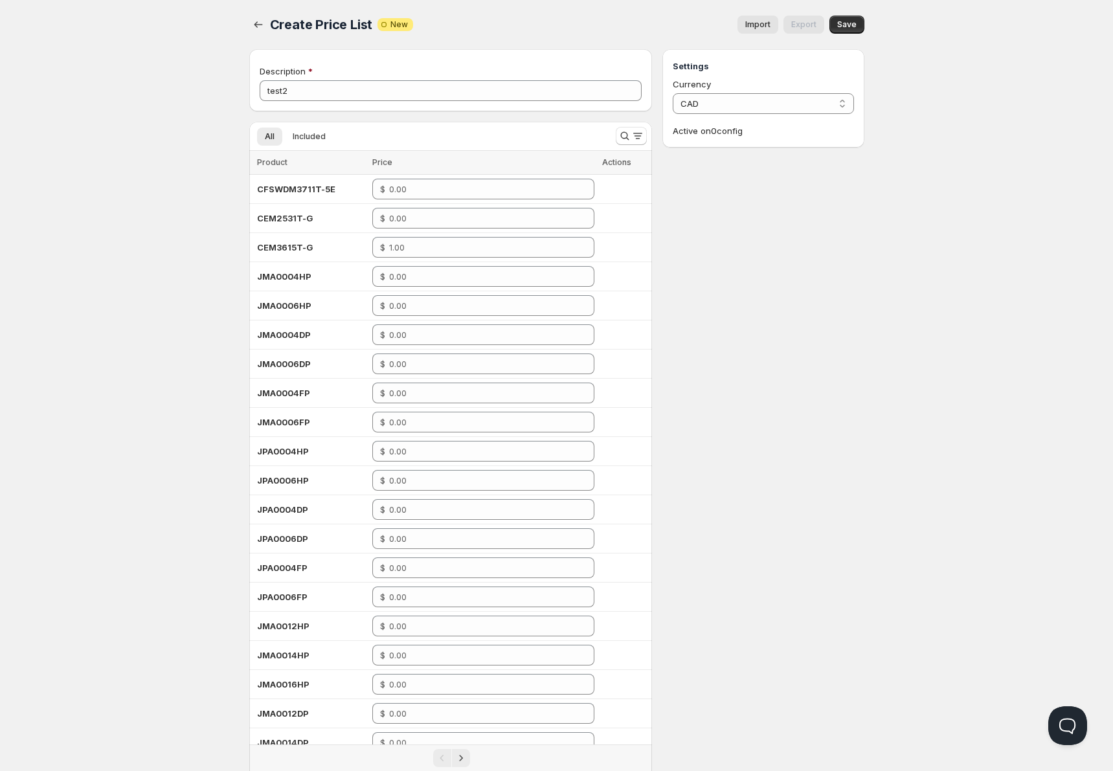
click at [966, 379] on div "Home Pricing Price lists Forms Submissions Settings Features Plans Create Price…" at bounding box center [556, 427] width 1113 height 855
click at [491, 271] on input "number" at bounding box center [482, 276] width 186 height 21
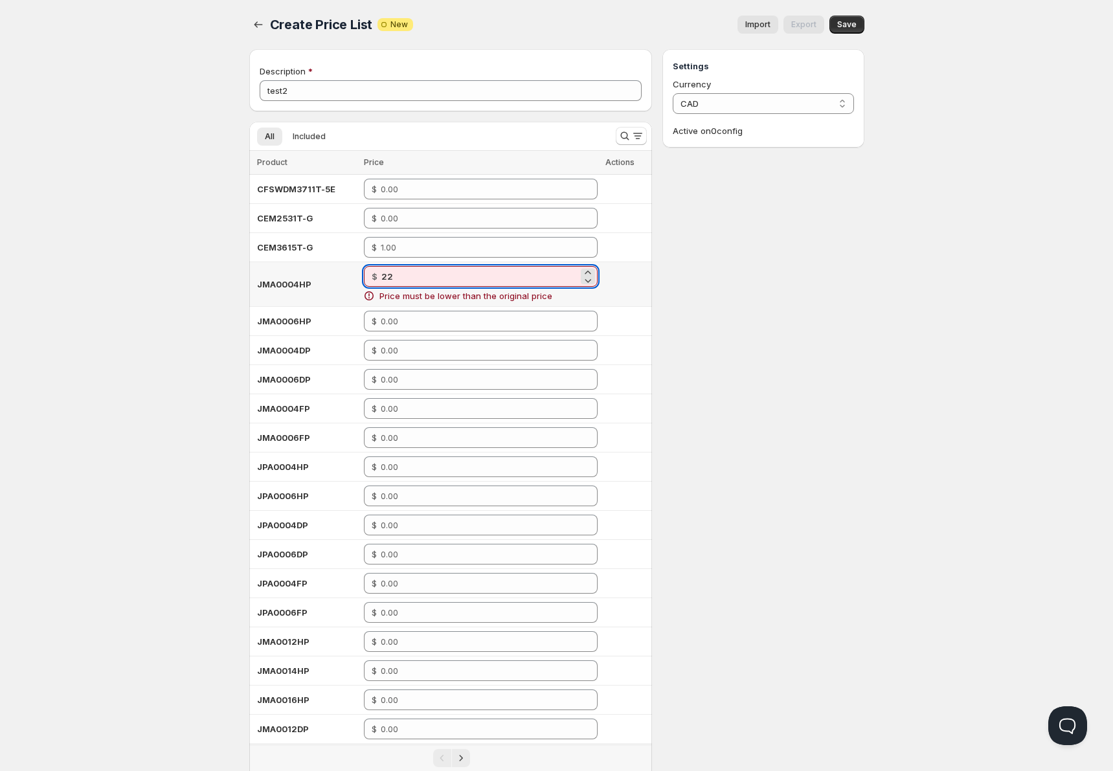
type input "2"
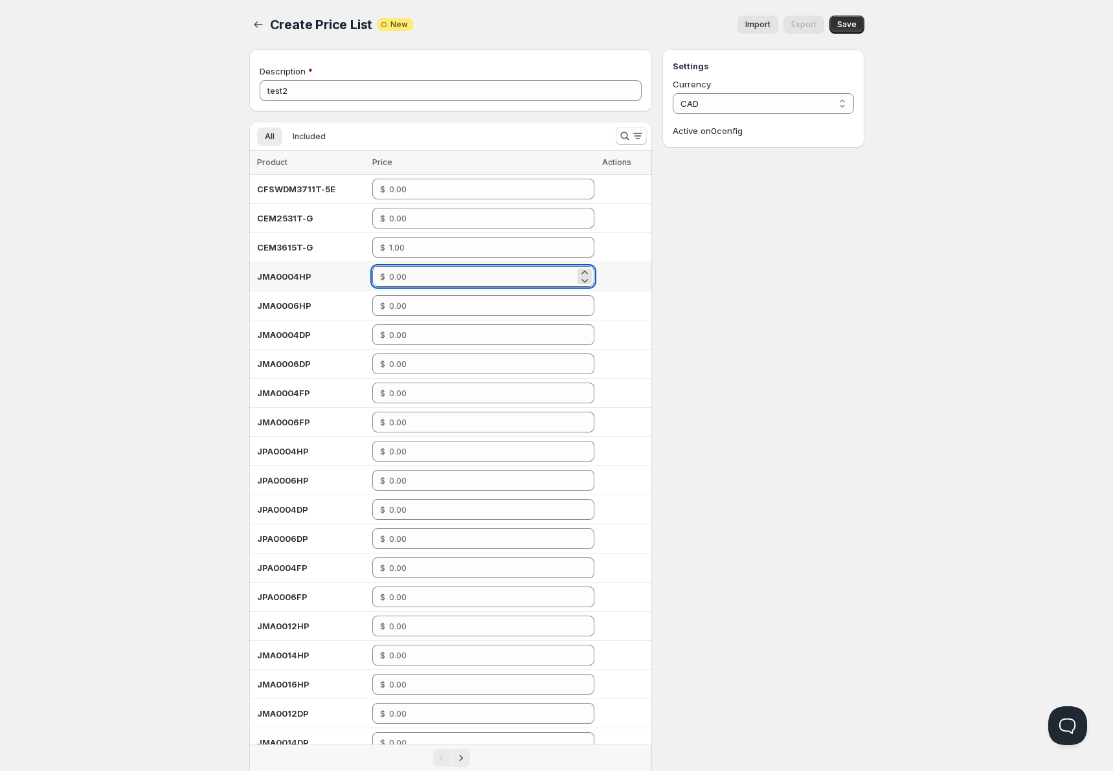
type input "1"
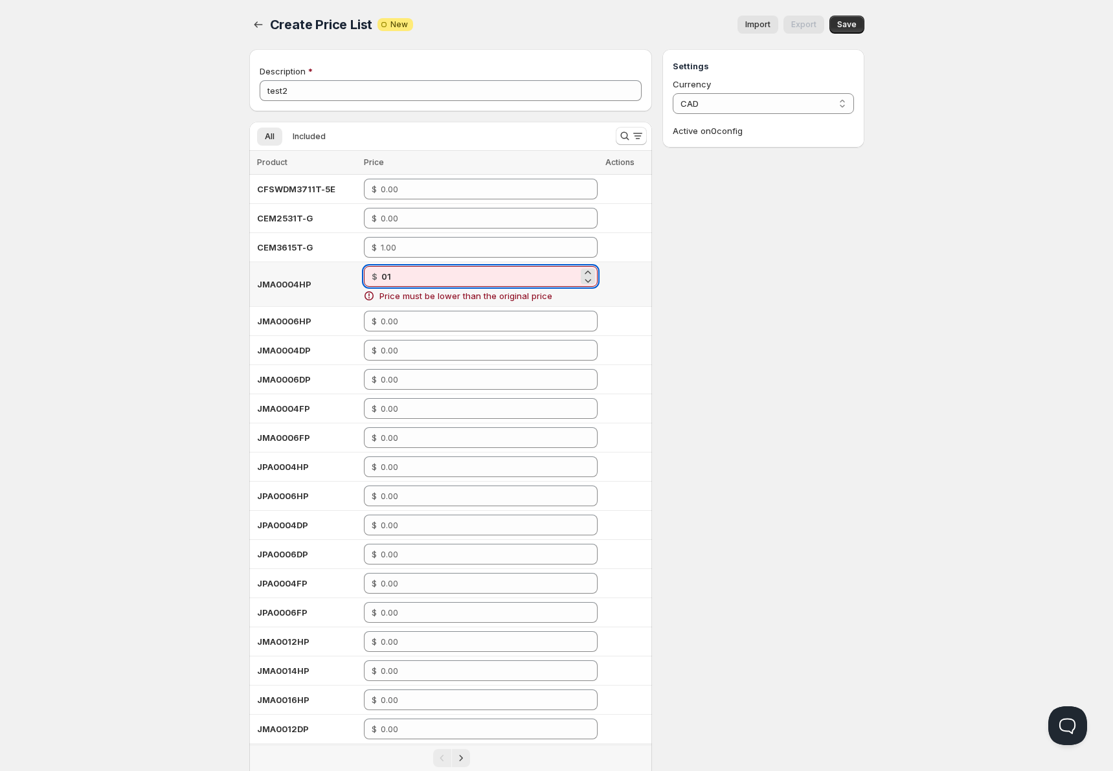
type input "0"
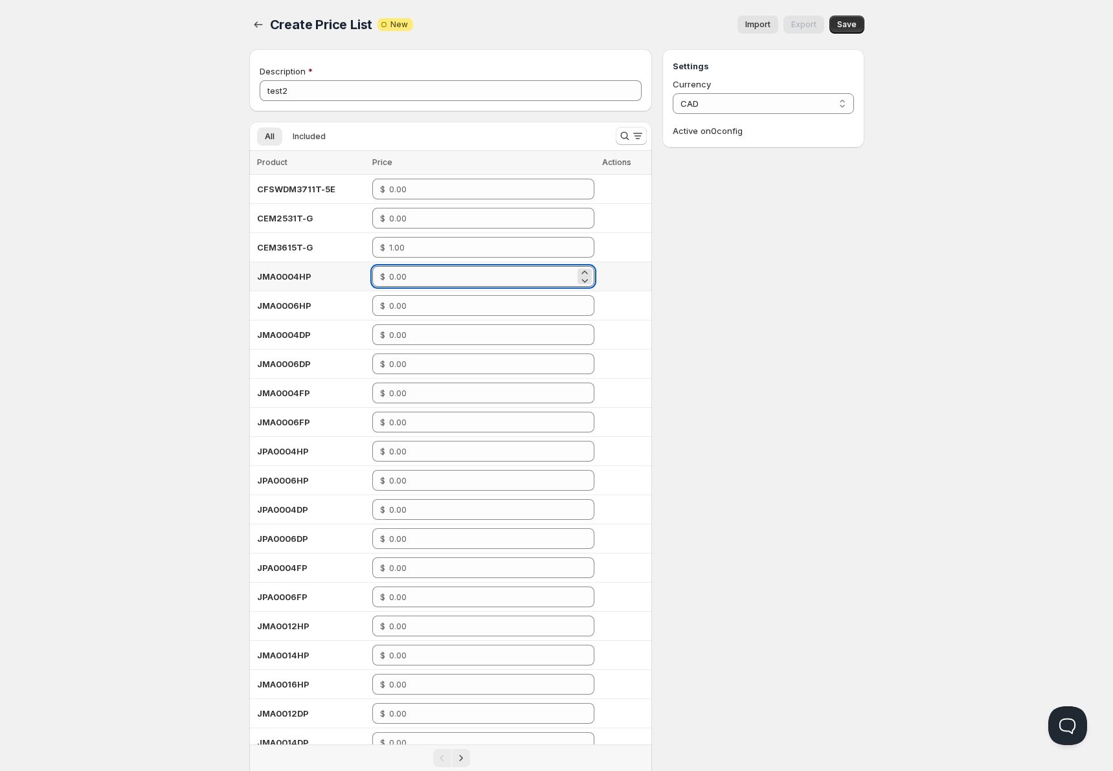
type input "0"
type input "-1"
click at [797, 350] on div "Settings Currency CAD CAD Active on 0 config" at bounding box center [763, 416] width 201 height 735
click at [849, 25] on span "Save" at bounding box center [847, 24] width 19 height 10
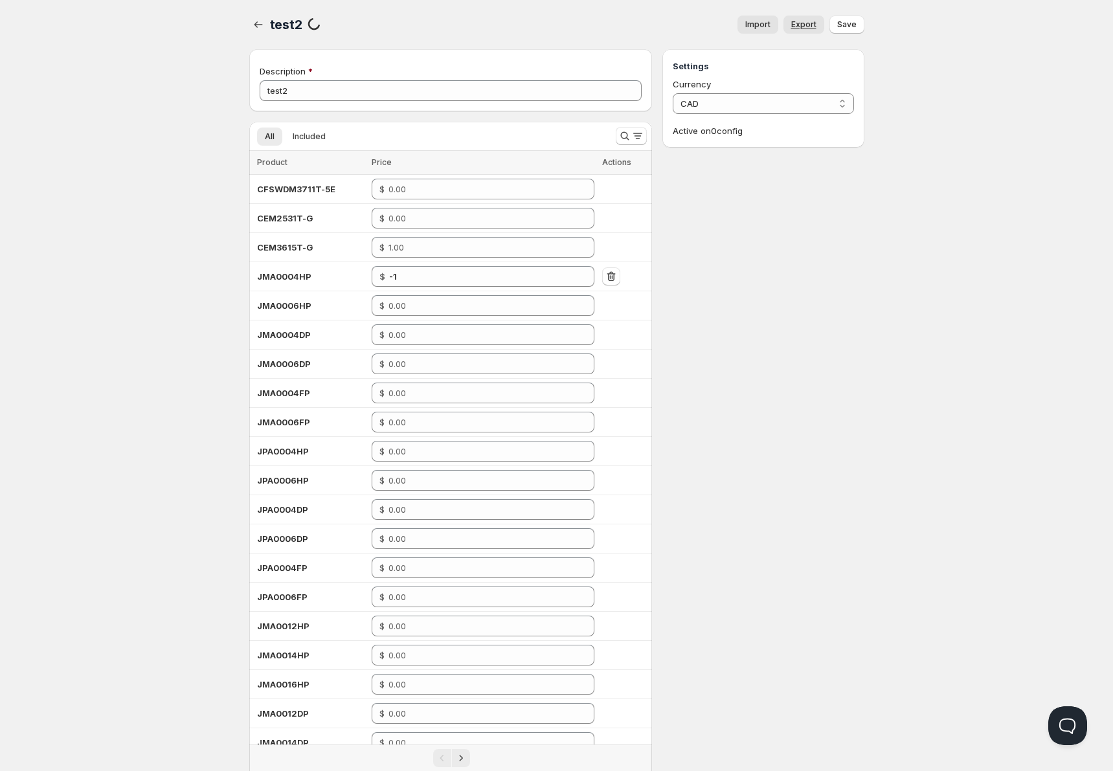
click at [801, 21] on span "Export" at bounding box center [804, 24] width 25 height 10
drag, startPoint x: 806, startPoint y: 373, endPoint x: 805, endPoint y: 366, distance: 7.2
click at [805, 366] on div "Settings Currency CAD CAD Link with B2B pricing Log synced: 1 products in 2 sec…" at bounding box center [763, 416] width 201 height 735
click at [817, 131] on button "Link with B2B pricing" at bounding box center [763, 133] width 181 height 18
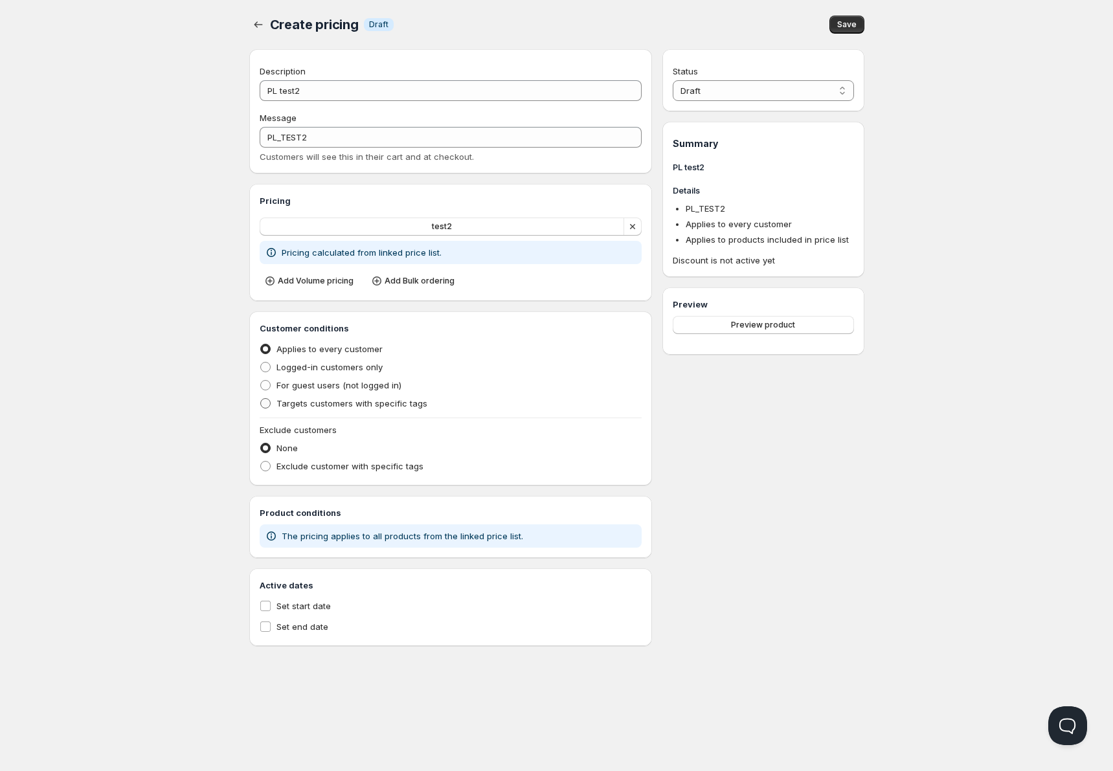
click at [335, 402] on span "Targets customers with specific tags" at bounding box center [352, 403] width 151 height 10
click at [261, 399] on input "Targets customers with specific tags" at bounding box center [260, 398] width 1 height 1
radio input "true"
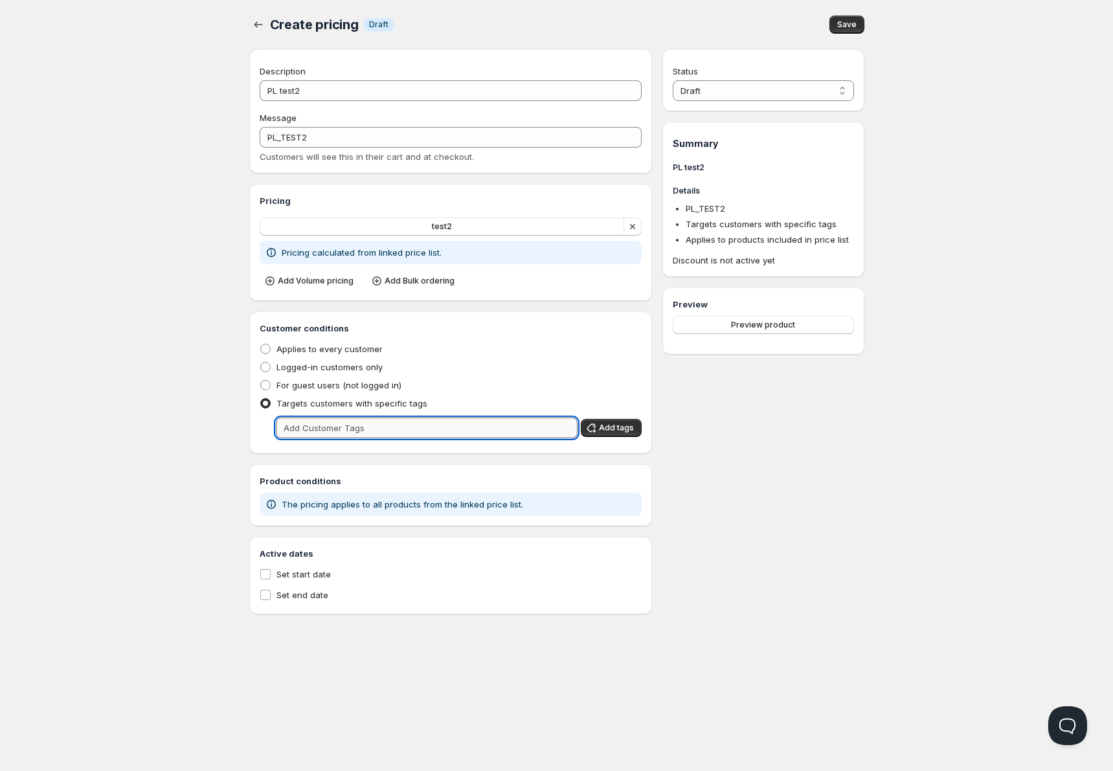
click at [322, 429] on input "text" at bounding box center [427, 428] width 302 height 21
type input "r"
type input "tesrt"
click at [352, 390] on span "For guest users (not logged in)" at bounding box center [339, 385] width 125 height 10
click at [261, 381] on input "For guest users (not logged in)" at bounding box center [260, 380] width 1 height 1
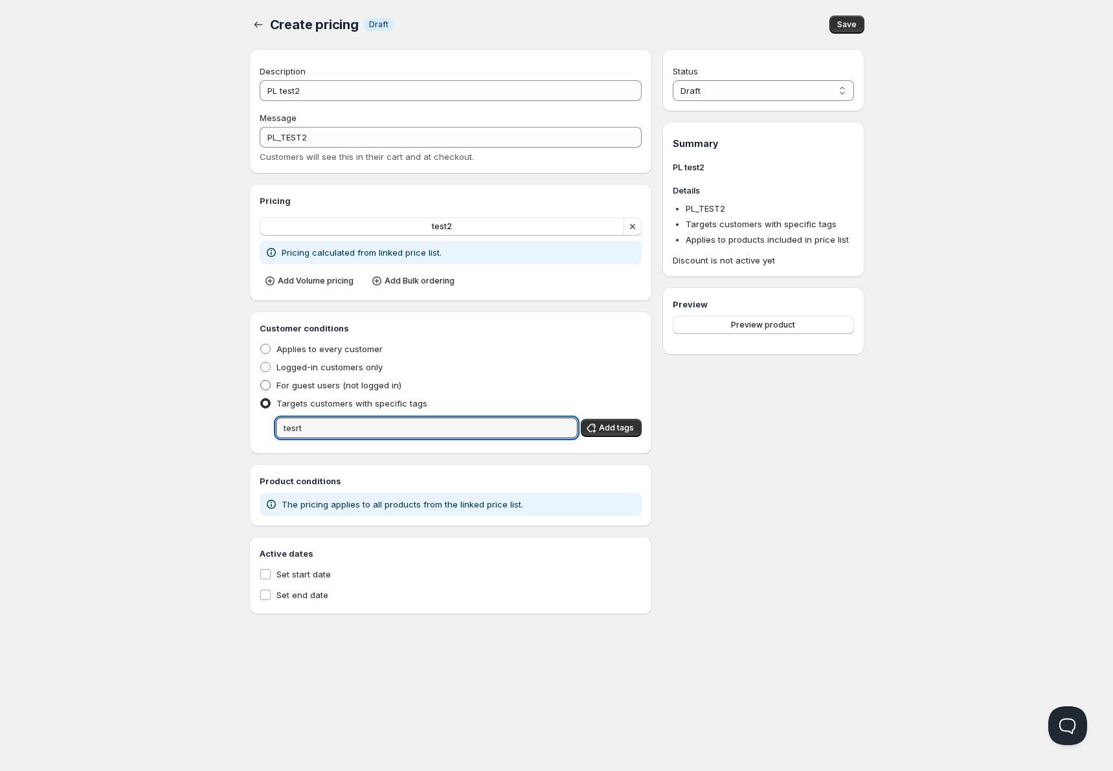
radio input "true"
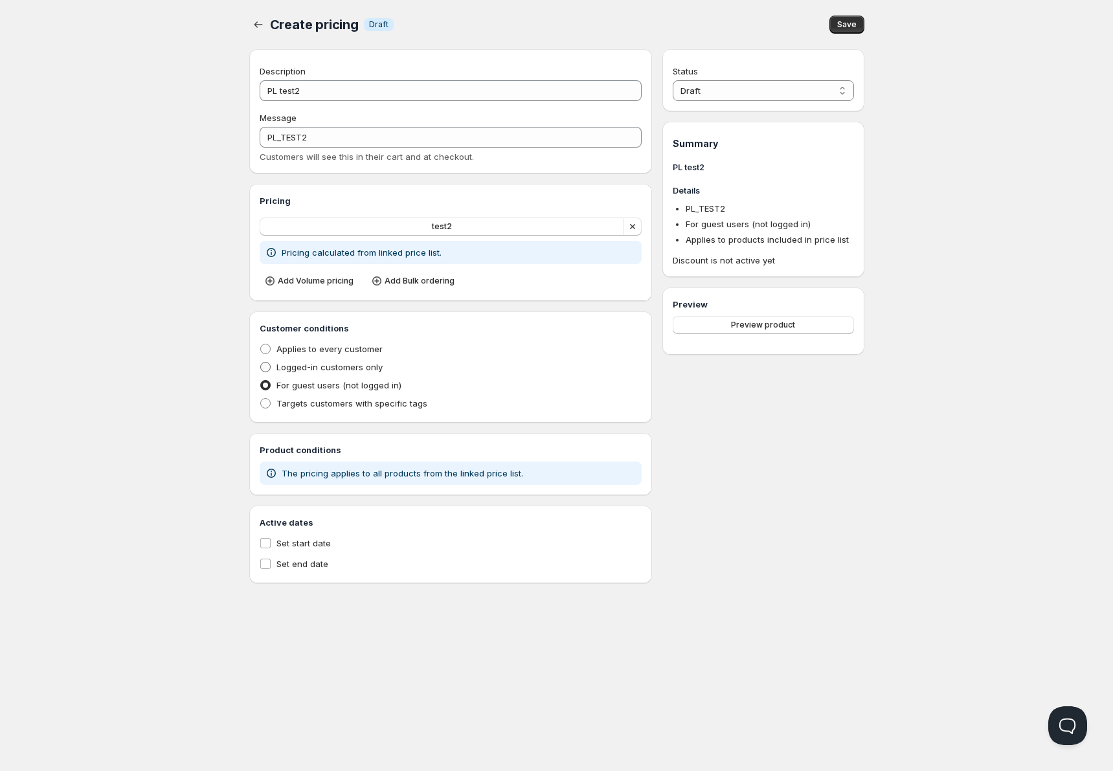
drag, startPoint x: 361, startPoint y: 376, endPoint x: 374, endPoint y: 368, distance: 15.5
click at [367, 373] on ul "Applies to every customer Logged-in customers only For guest users (not logged …" at bounding box center [451, 376] width 383 height 73
click at [374, 368] on span "Logged-in customers only" at bounding box center [330, 367] width 106 height 10
click at [261, 363] on input "Logged-in customers only" at bounding box center [260, 362] width 1 height 1
radio input "true"
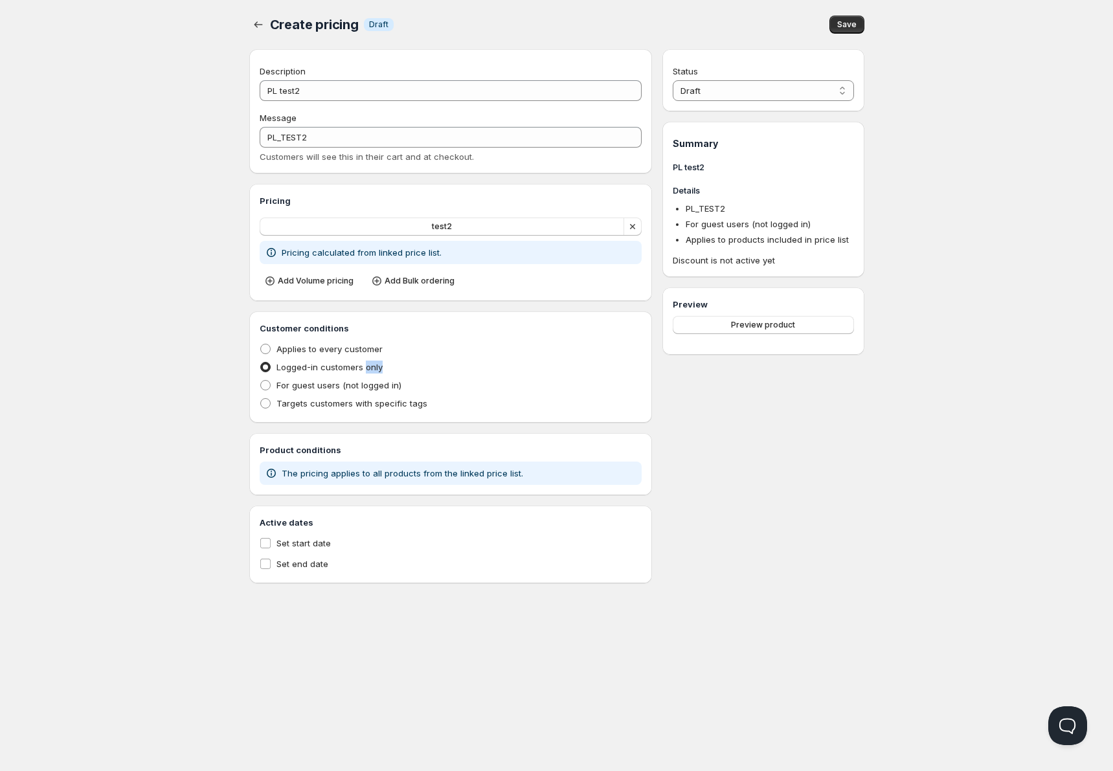
click at [374, 368] on span "Logged-in customers only" at bounding box center [330, 367] width 106 height 10
click at [261, 363] on input "Logged-in customers only" at bounding box center [260, 362] width 1 height 1
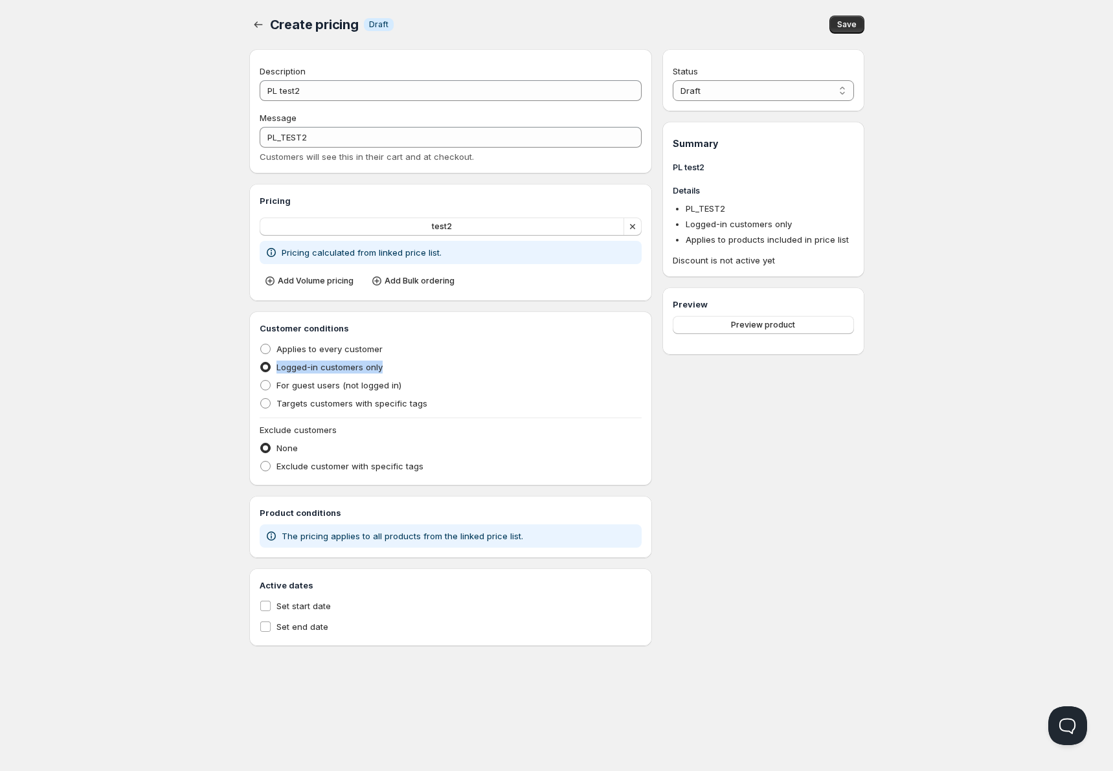
click at [374, 368] on span "Logged-in customers only" at bounding box center [330, 367] width 106 height 10
click at [261, 363] on input "Logged-in customers only" at bounding box center [260, 362] width 1 height 1
click at [374, 368] on span "Logged-in customers only" at bounding box center [330, 367] width 106 height 10
click at [261, 363] on input "Logged-in customers only" at bounding box center [260, 362] width 1 height 1
click at [374, 368] on span "Logged-in customers only" at bounding box center [330, 367] width 106 height 10
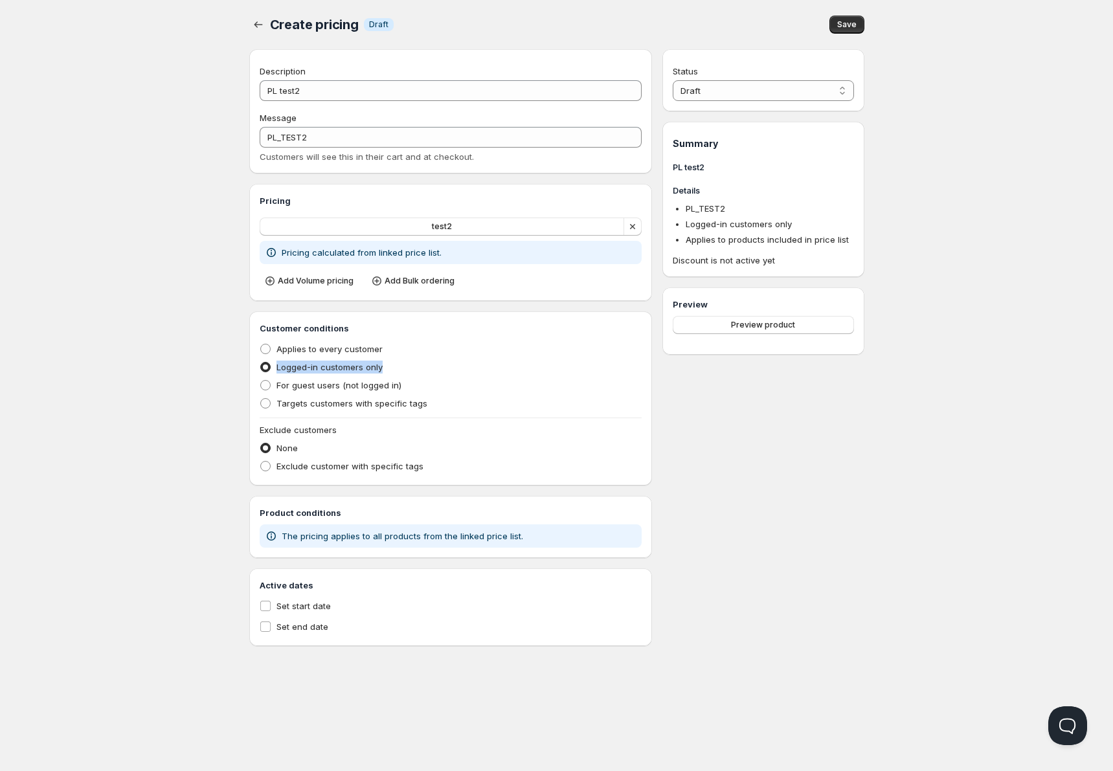
click at [261, 363] on input "Logged-in customers only" at bounding box center [260, 362] width 1 height 1
click at [301, 500] on div "Description PL test2 Message PL_TEST2 Customers will see this in their cart and…" at bounding box center [451, 347] width 404 height 597
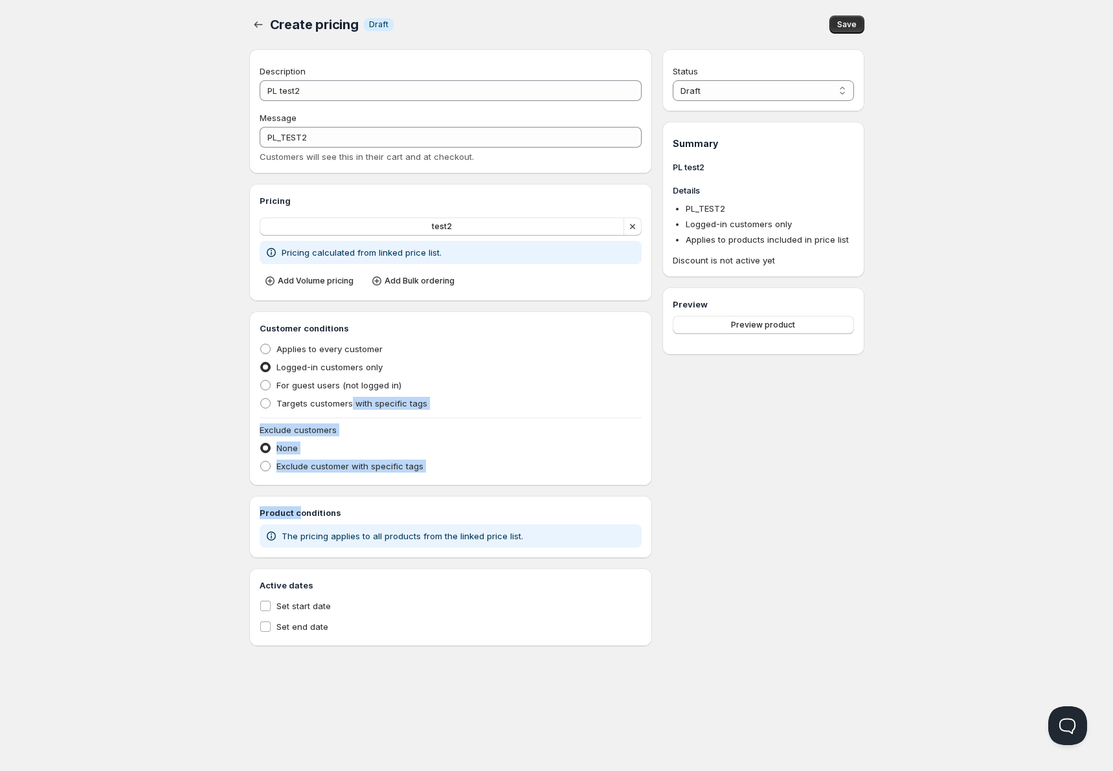
click at [554, 463] on div "Exclude customer with specific tags" at bounding box center [451, 466] width 383 height 18
click at [323, 367] on span "Logged-in customers only" at bounding box center [330, 367] width 106 height 10
click at [261, 363] on input "Logged-in customers only" at bounding box center [260, 362] width 1 height 1
click at [310, 398] on span "Targets customers with specific tags" at bounding box center [352, 403] width 151 height 10
click at [261, 398] on input "Targets customers with specific tags" at bounding box center [260, 398] width 1 height 1
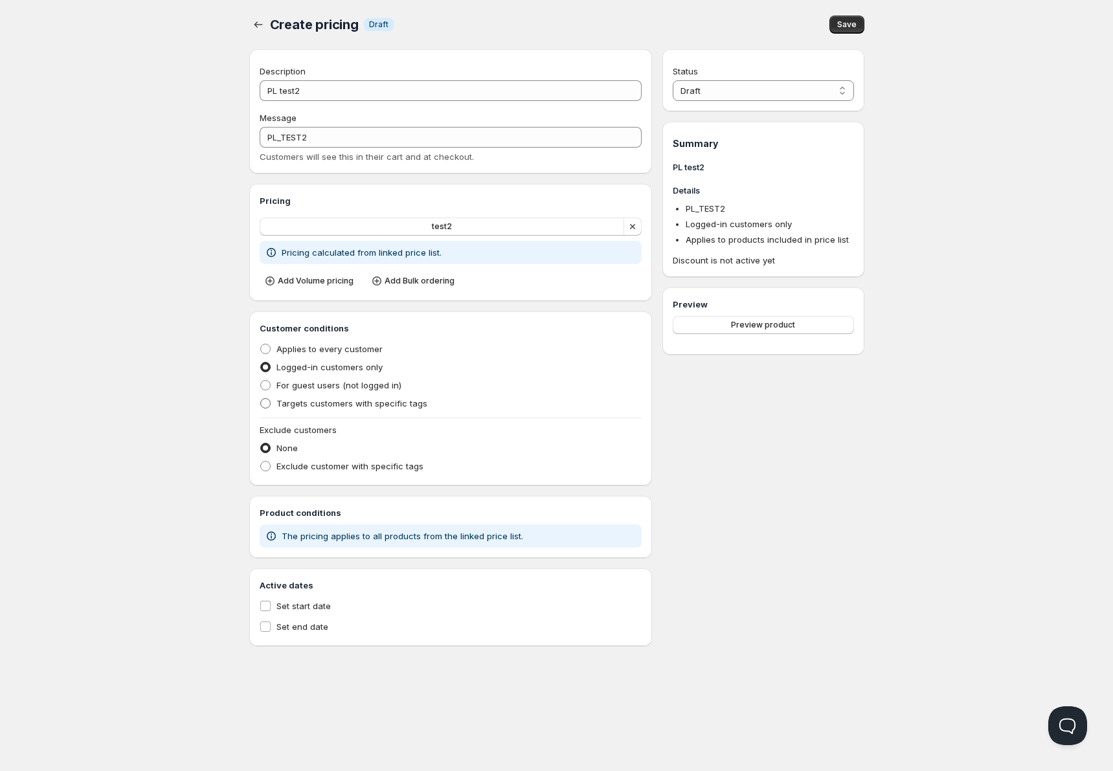
radio input "true"
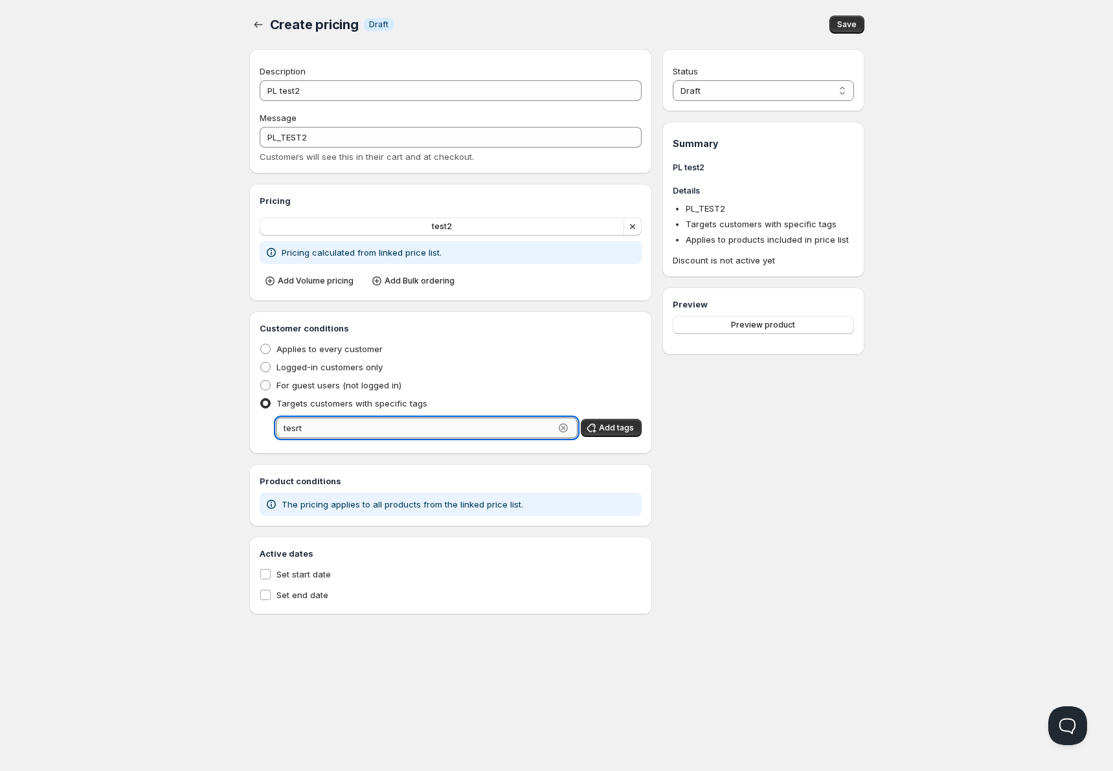
click at [452, 425] on input "tesrt" at bounding box center [415, 428] width 279 height 21
click at [626, 423] on button "Add tags" at bounding box center [611, 428] width 61 height 18
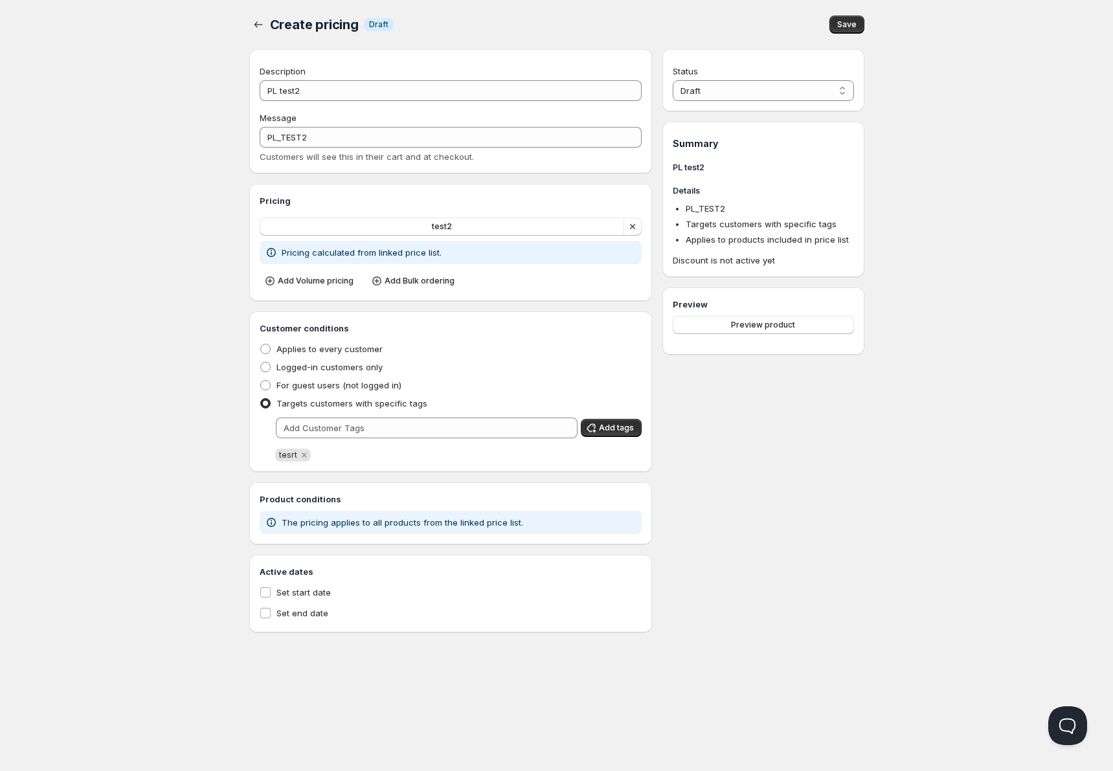
click at [799, 451] on div "Status Draft Active Draft Summary PL test2 Details PL_TEST2 Targets customers w…" at bounding box center [763, 341] width 201 height 584
click at [849, 21] on span "Save" at bounding box center [847, 24] width 19 height 10
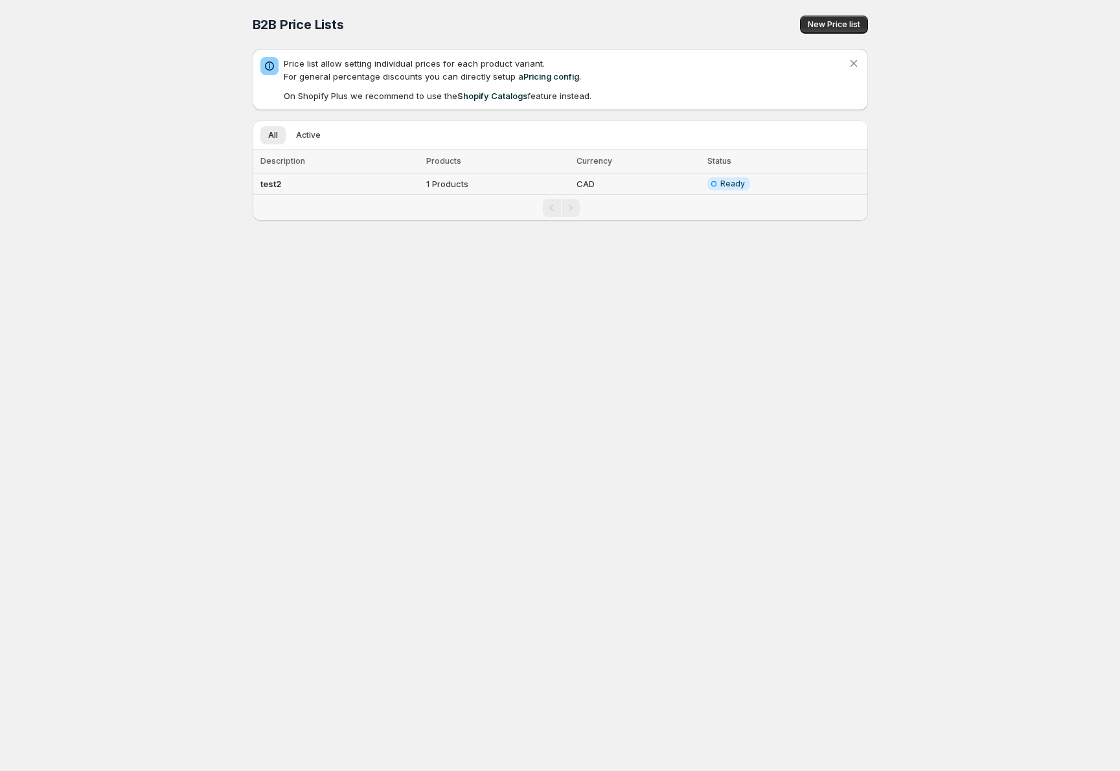
click at [282, 187] on td "test2" at bounding box center [338, 184] width 170 height 21
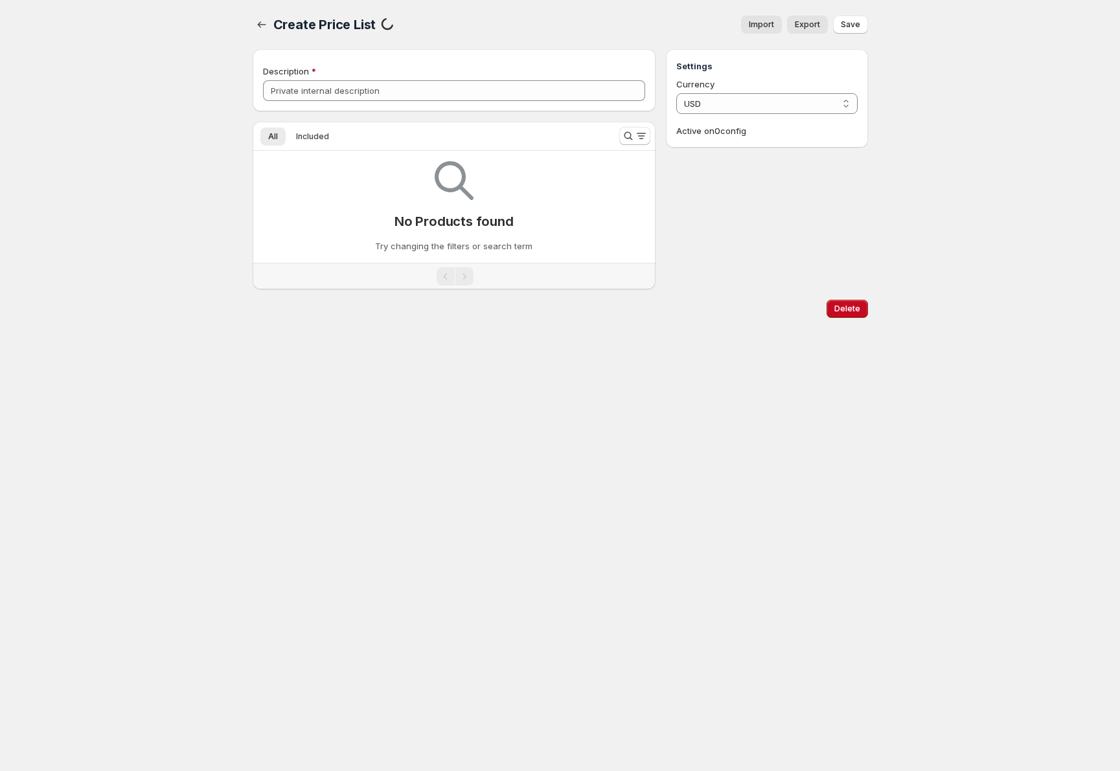
type input "test2"
select select "CAD"
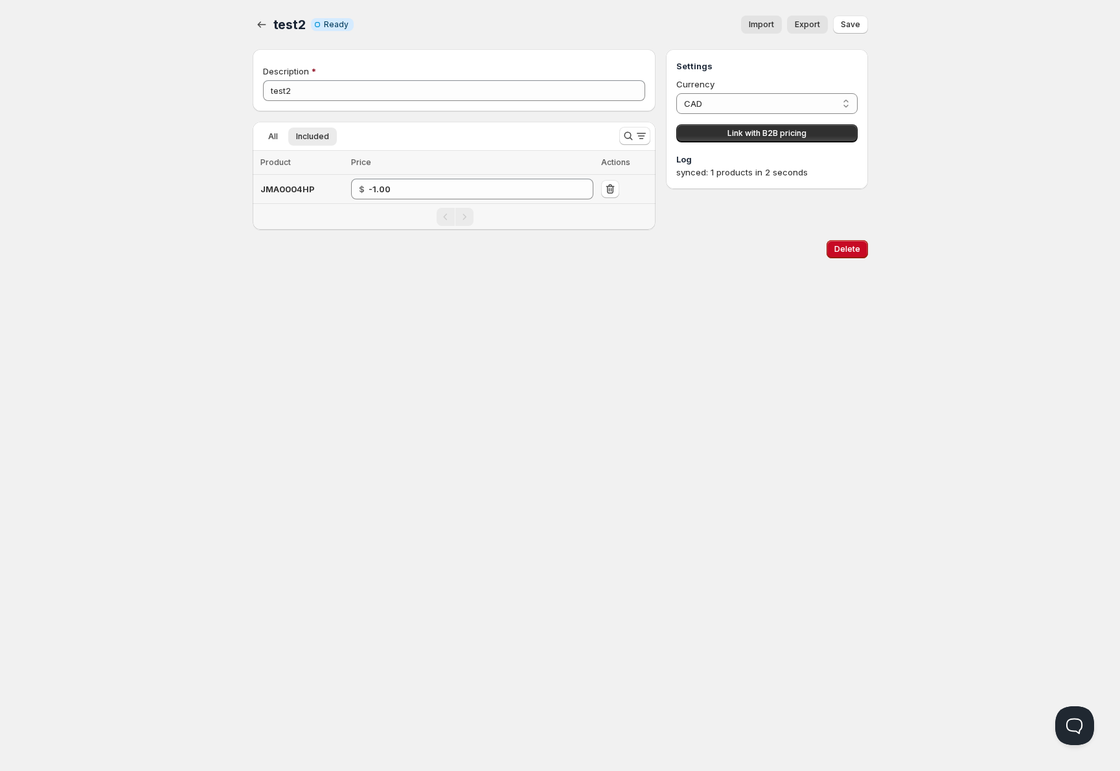
click at [297, 192] on span "JMA0004HP" at bounding box center [287, 189] width 54 height 10
copy span "JMA0004HP"
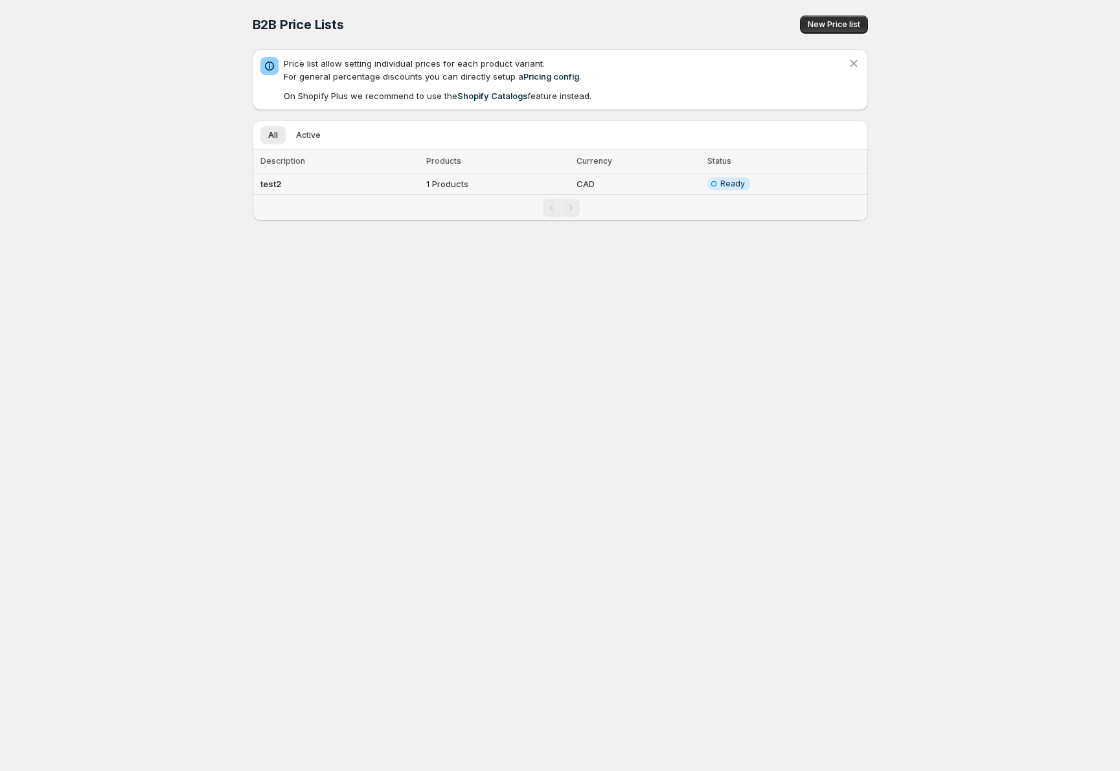
click at [281, 174] on td "test2" at bounding box center [338, 184] width 170 height 21
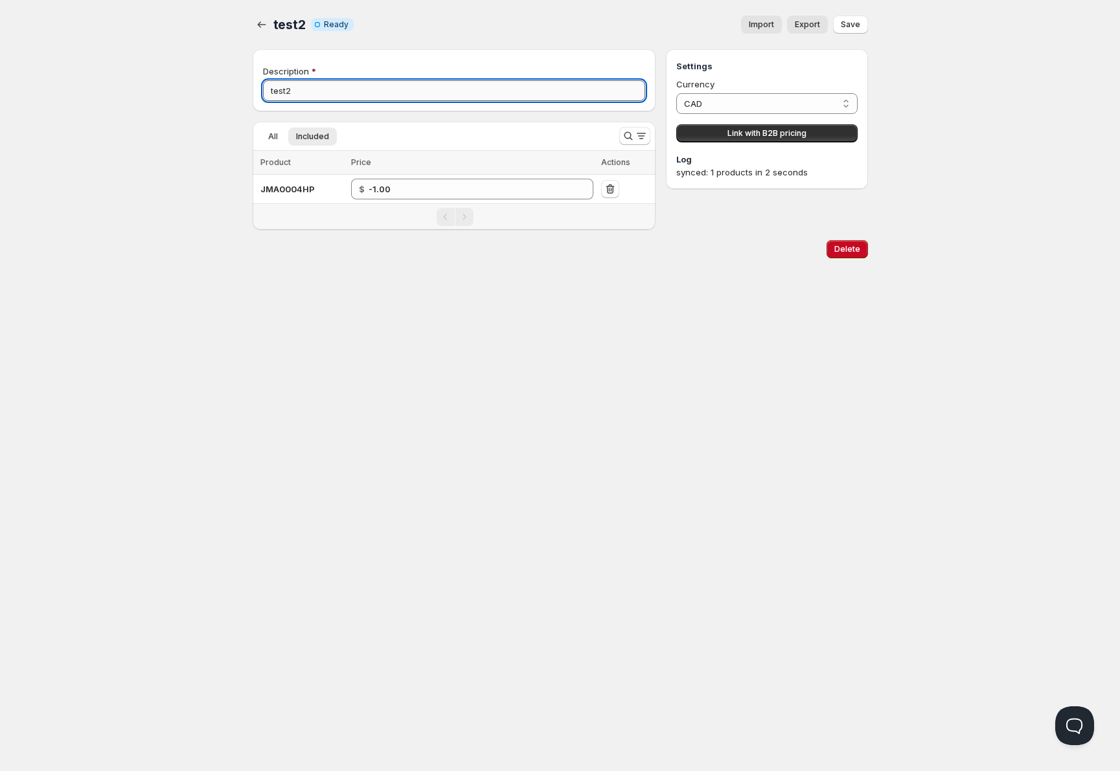
click at [336, 91] on input "test2" at bounding box center [454, 90] width 383 height 21
click at [277, 136] on span "All" at bounding box center [273, 136] width 10 height 10
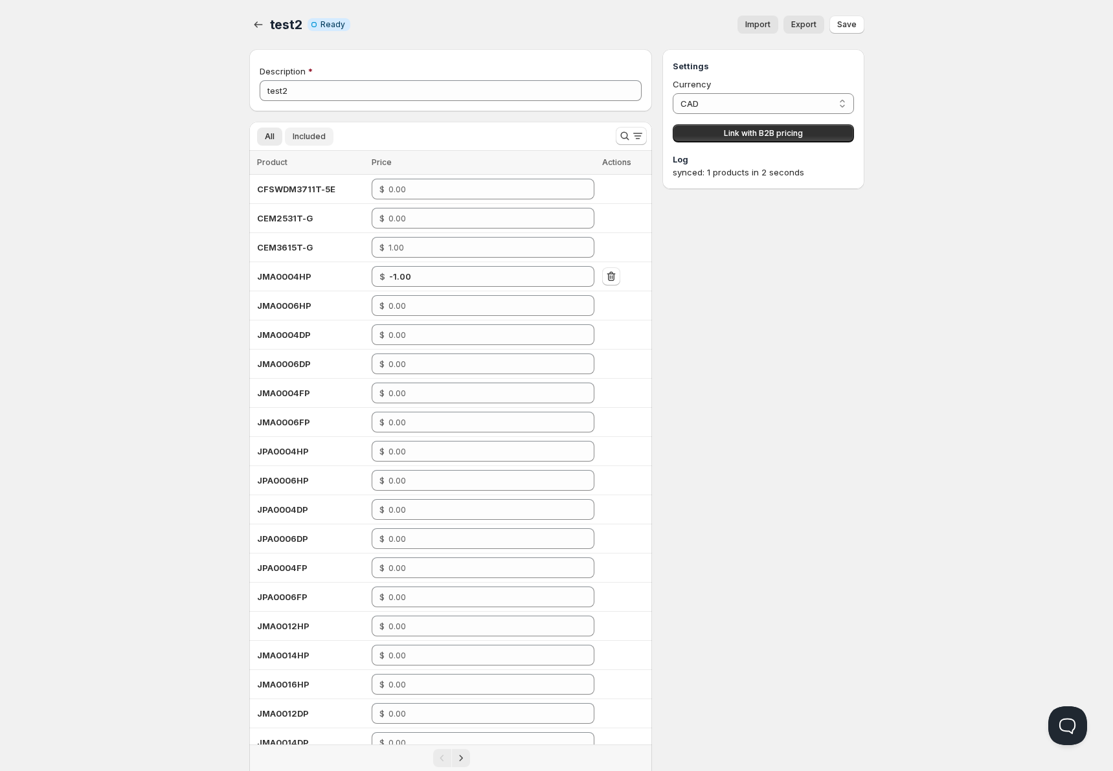
click at [299, 135] on span "Included" at bounding box center [309, 136] width 33 height 10
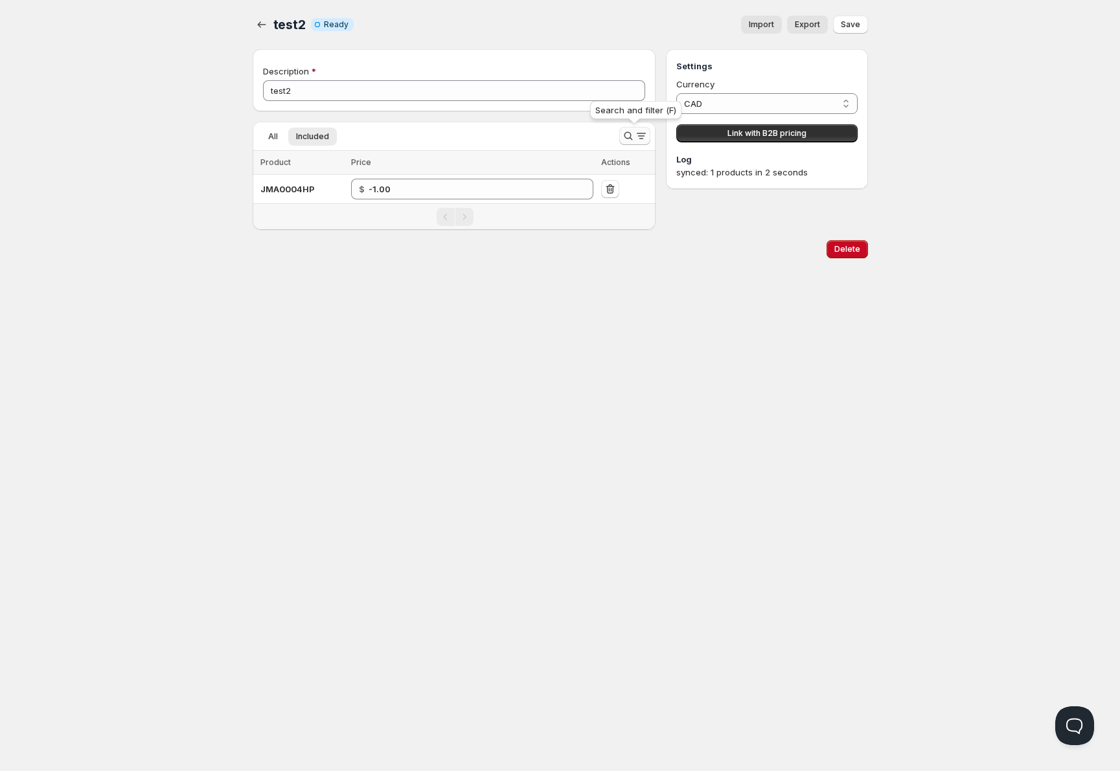
click at [627, 136] on icon "Search and filter results" at bounding box center [628, 136] width 13 height 13
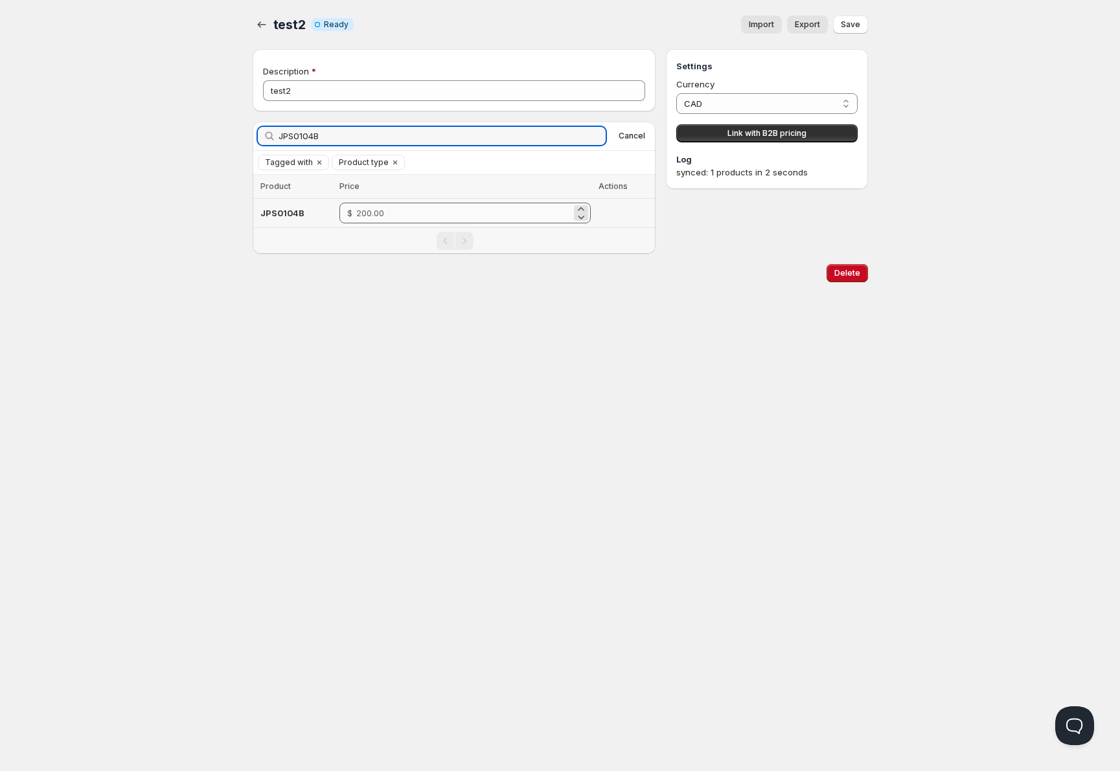
type input "JPS0104B"
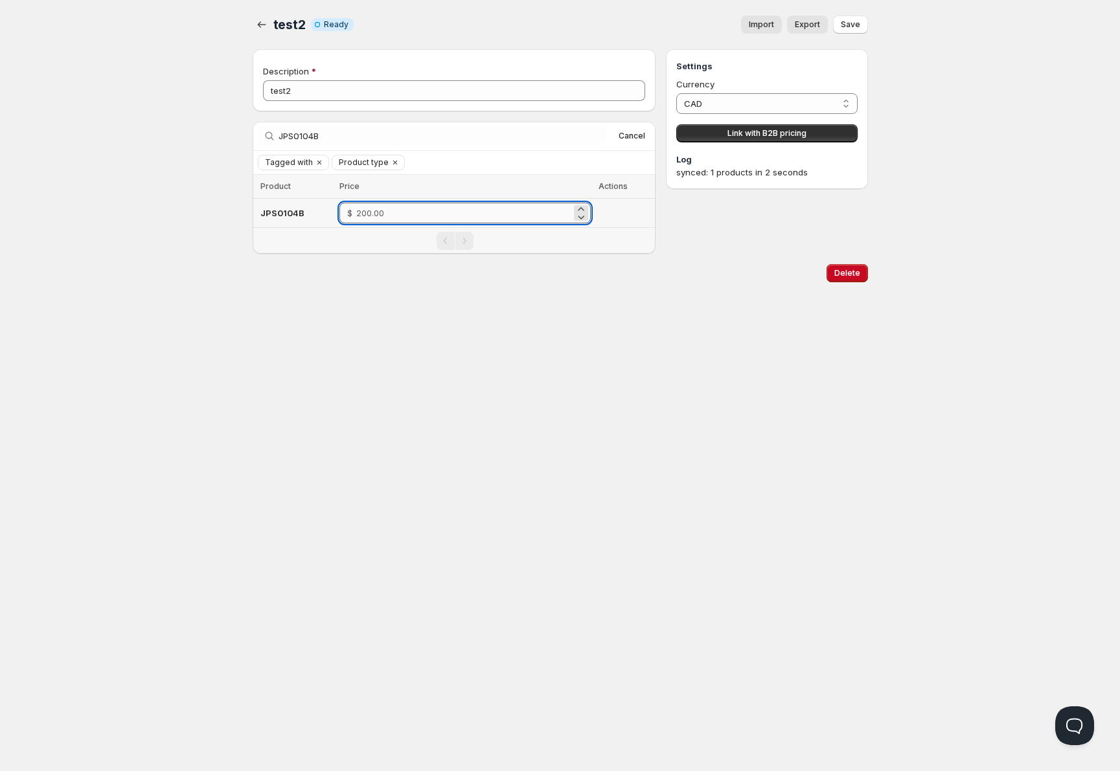
click at [385, 216] on input "number" at bounding box center [463, 213] width 215 height 21
type input "150"
click at [599, 269] on div "Delete" at bounding box center [557, 270] width 621 height 23
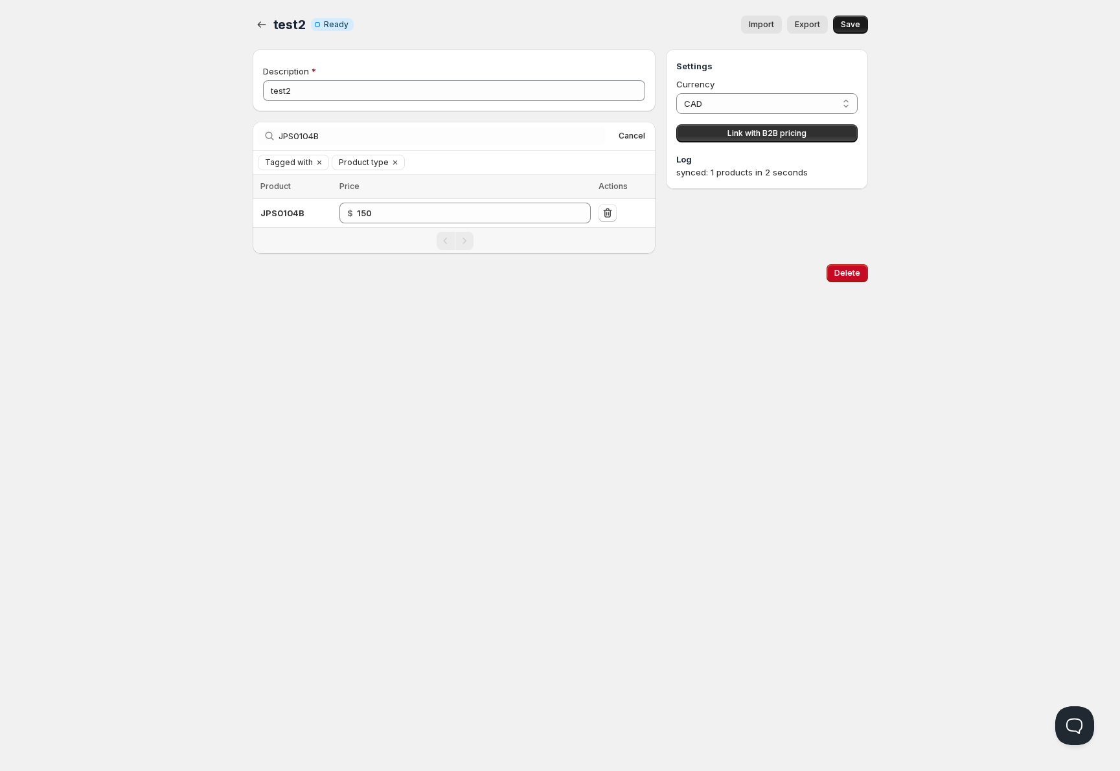
click at [858, 19] on button "Save" at bounding box center [850, 25] width 35 height 18
click at [258, 22] on icon "button" at bounding box center [261, 24] width 13 height 13
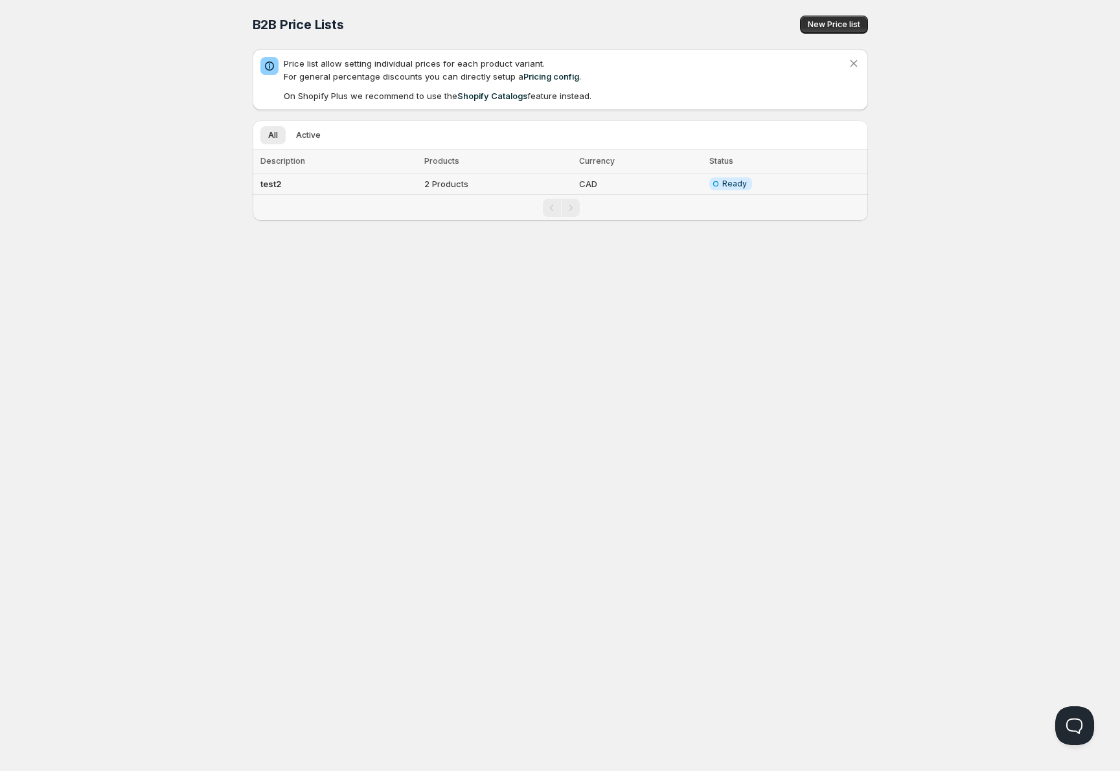
click at [282, 187] on td "test2" at bounding box center [337, 184] width 168 height 21
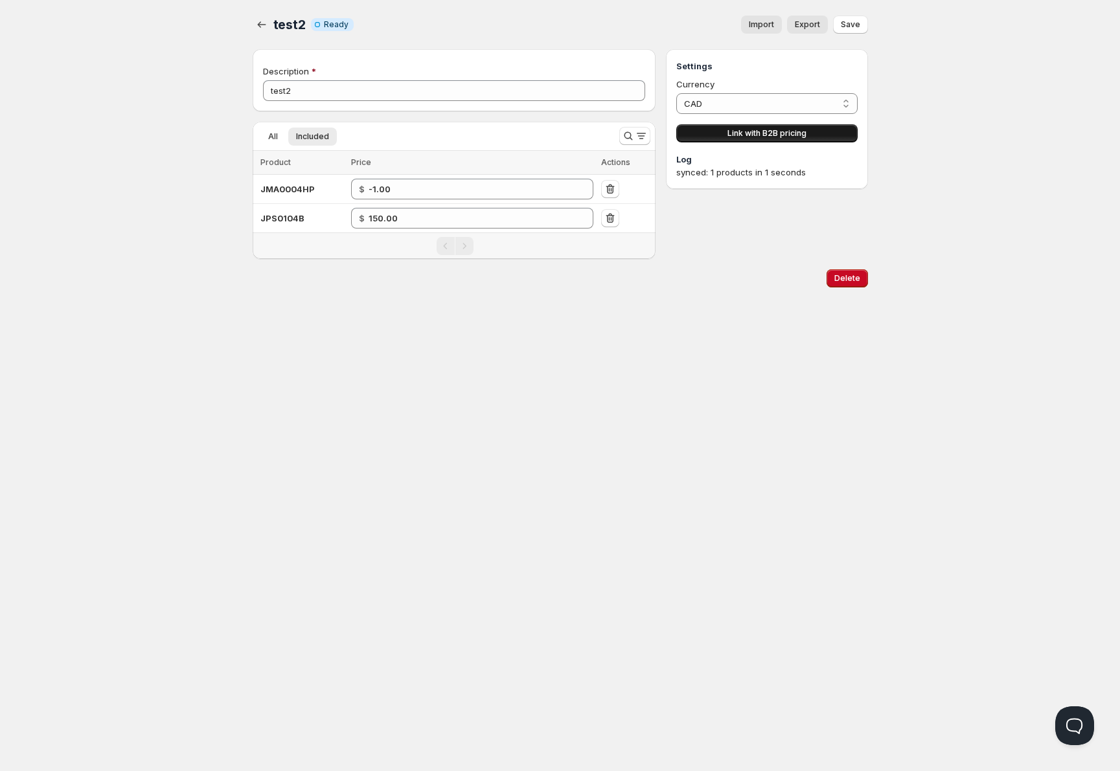
click at [749, 135] on span "Link with B2B pricing" at bounding box center [766, 133] width 79 height 10
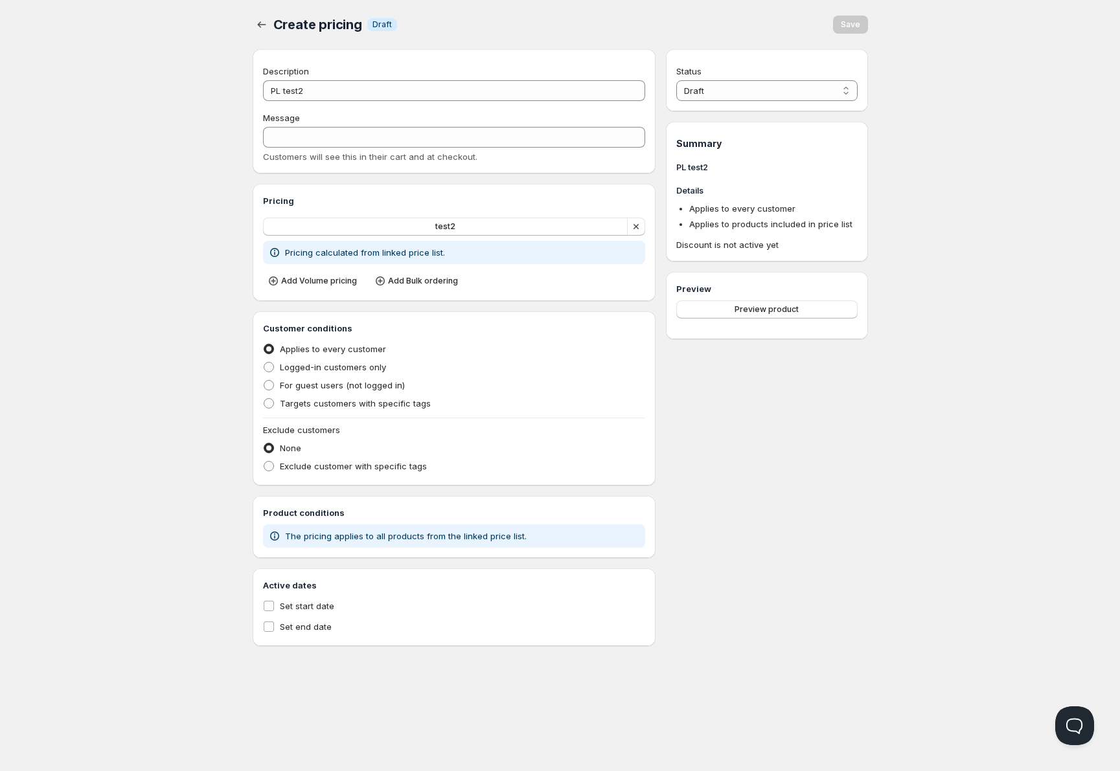
type input "PL_TEST2"
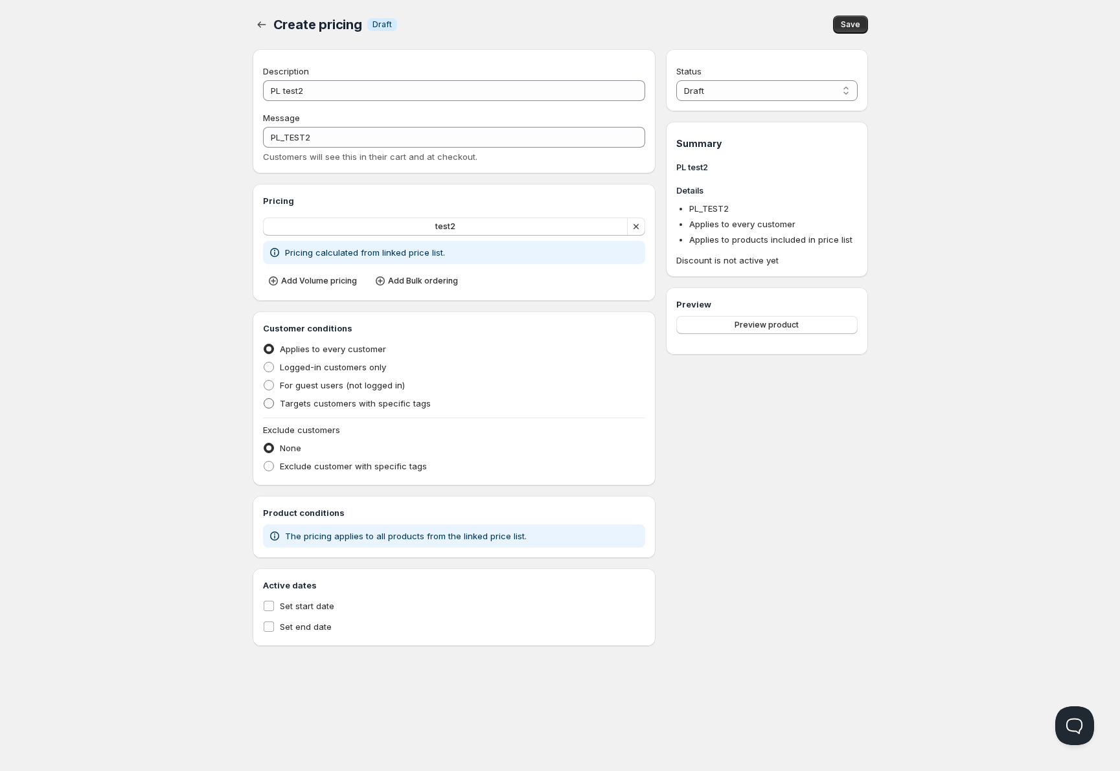
click at [283, 403] on span "Targets customers with specific tags" at bounding box center [355, 403] width 151 height 10
click at [264, 399] on input "Targets customers with specific tags" at bounding box center [264, 398] width 1 height 1
radio input "true"
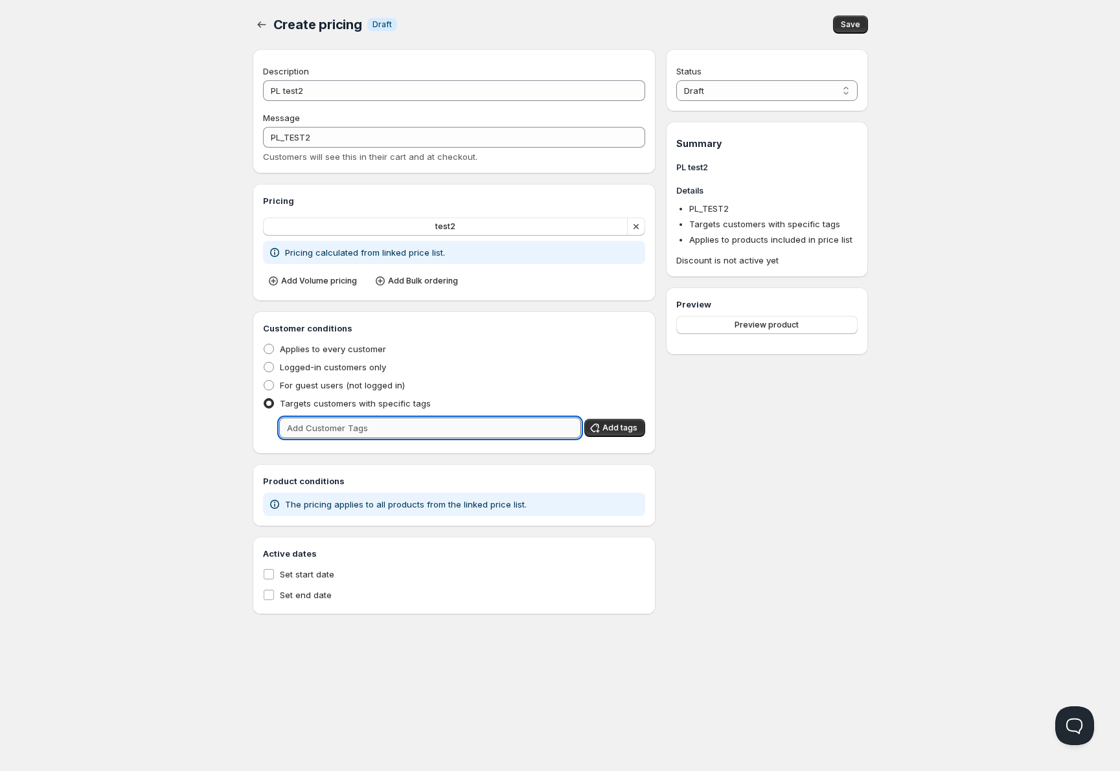
click at [328, 418] on input "text" at bounding box center [430, 428] width 302 height 21
type input "testr"
click at [638, 429] on button "Add tags" at bounding box center [614, 428] width 61 height 18
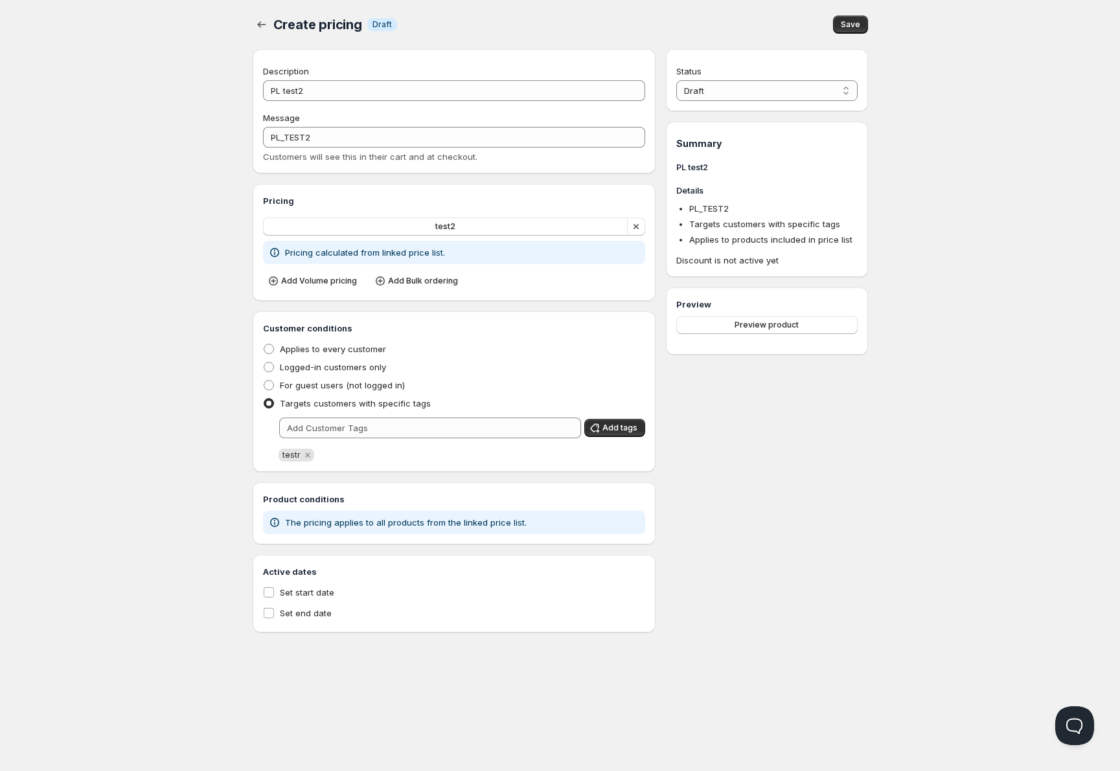
click at [801, 457] on div "Status Draft Active Draft Summary PL test2 Details PL_TEST2 Targets customers w…" at bounding box center [766, 341] width 201 height 584
click at [844, 34] on div "Create pricing. This page is ready Create pricing Info Draft Save" at bounding box center [560, 24] width 615 height 49
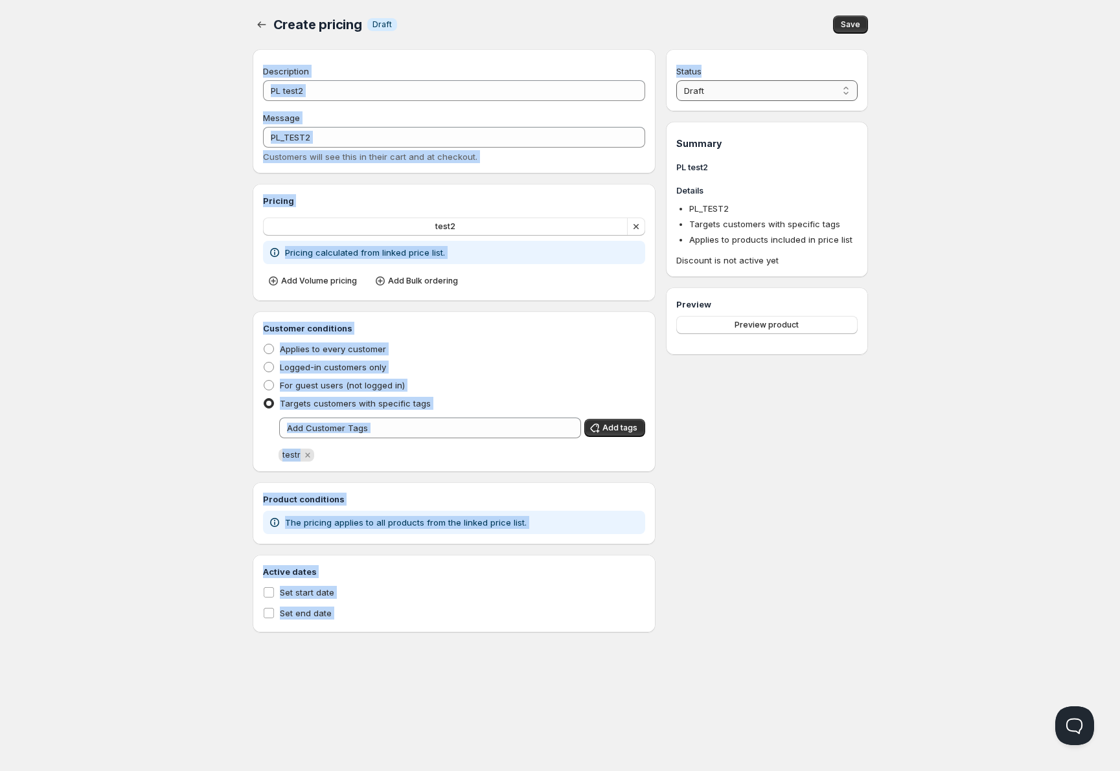
drag, startPoint x: 844, startPoint y: 34, endPoint x: 816, endPoint y: 82, distance: 56.3
click at [816, 82] on div "Create pricing. This page is ready Create pricing Info Draft Save Description P…" at bounding box center [560, 316] width 646 height 633
click at [816, 82] on select "Draft Active" at bounding box center [766, 90] width 181 height 21
select select "1"
click at [676, 80] on select "Draft Active" at bounding box center [766, 90] width 181 height 21
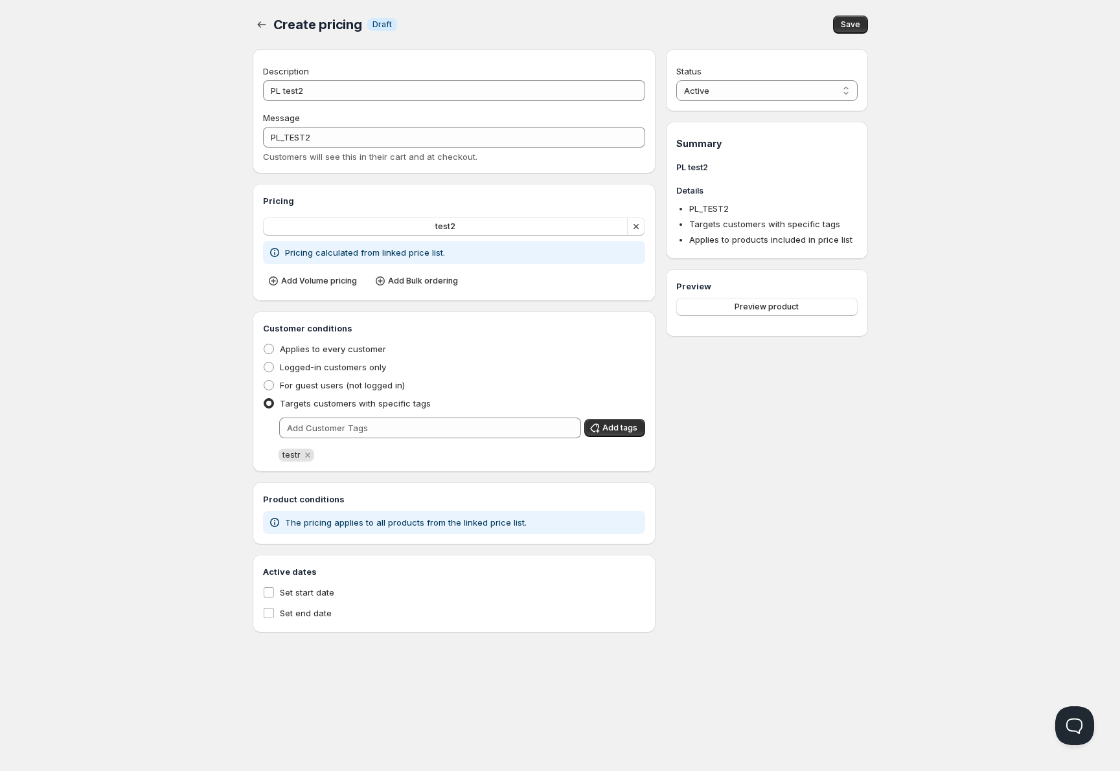
click at [854, 37] on div "Create pricing. This page is ready Create pricing Info Draft Save" at bounding box center [560, 24] width 615 height 49
click at [854, 21] on span "Save" at bounding box center [850, 24] width 19 height 10
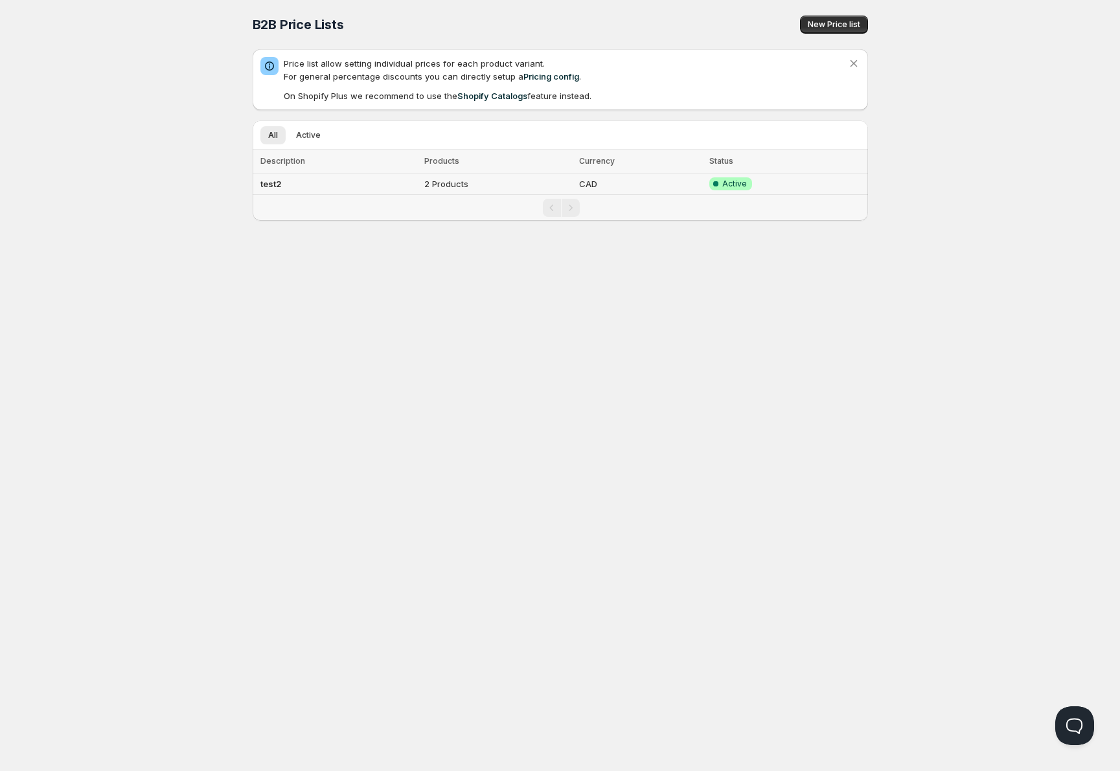
click at [279, 185] on b "test2" at bounding box center [270, 184] width 21 height 10
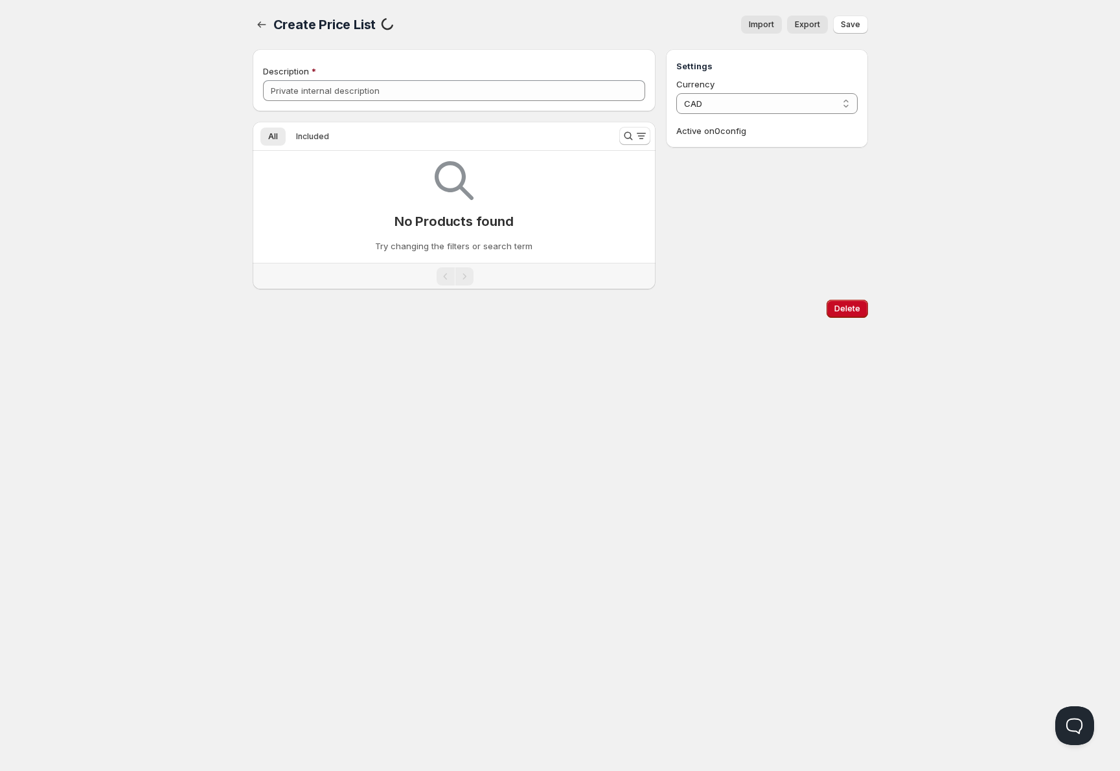
type input "test2"
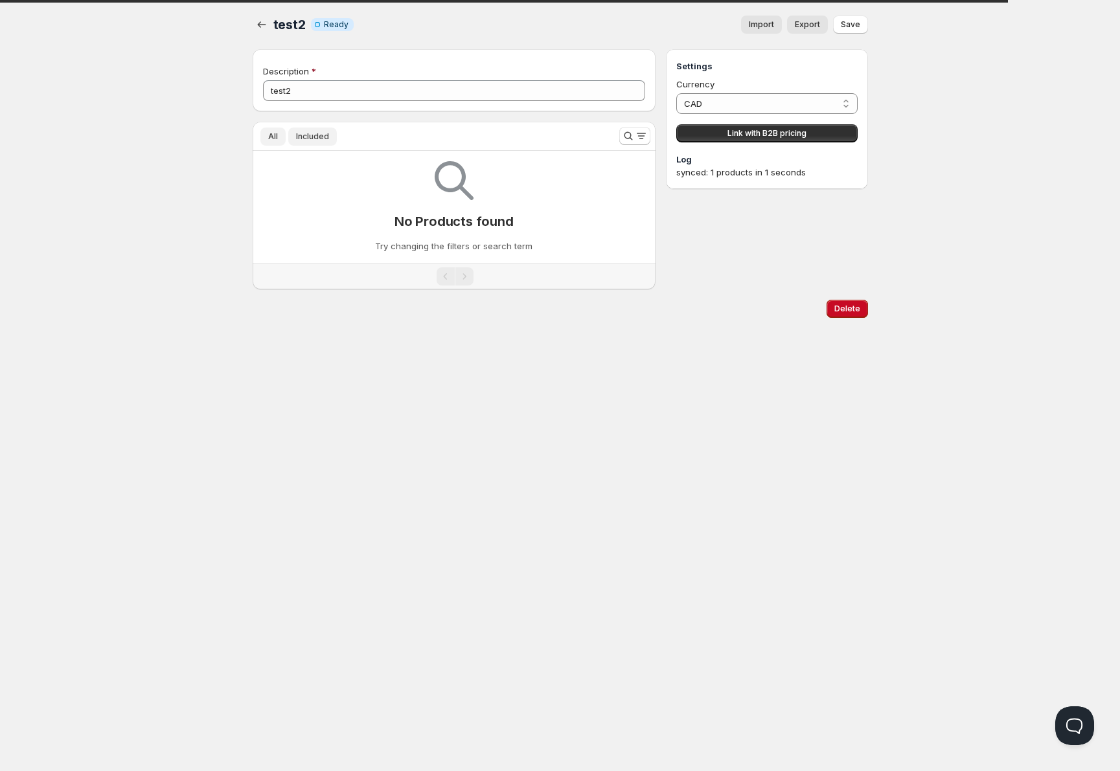
click at [279, 130] on button "All" at bounding box center [272, 137] width 25 height 18
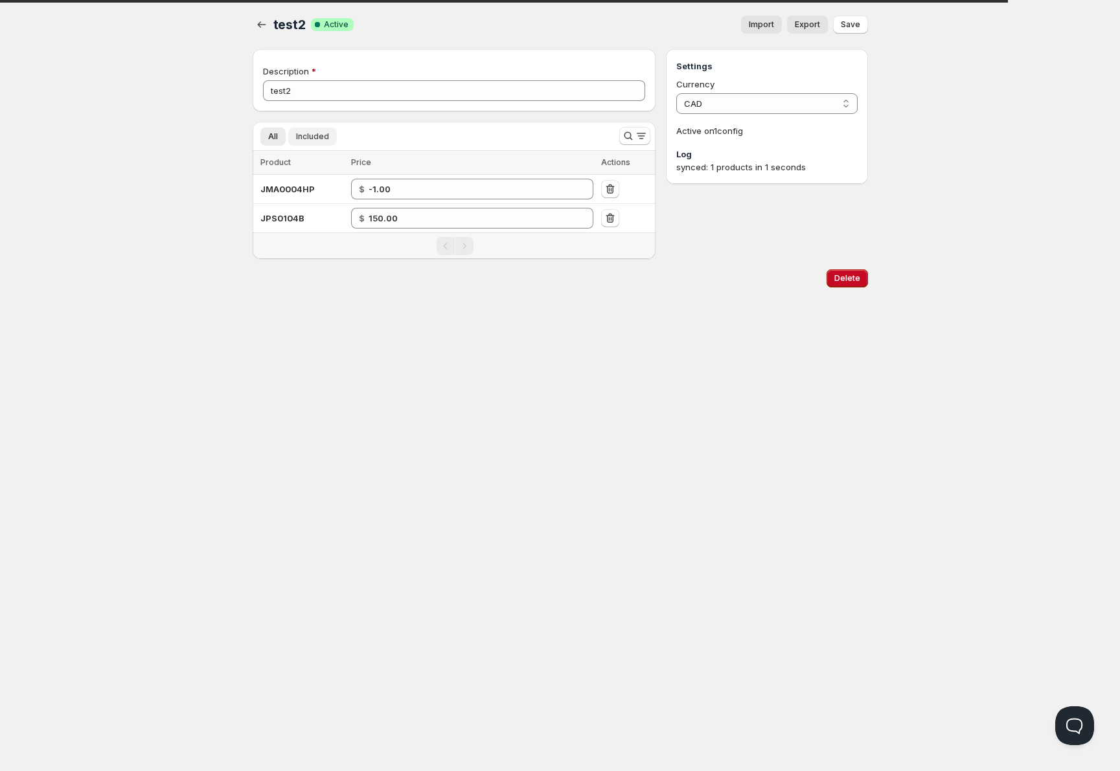
click at [299, 135] on span "Included" at bounding box center [312, 136] width 33 height 10
click at [290, 206] on td "JPS0104B" at bounding box center [300, 218] width 95 height 29
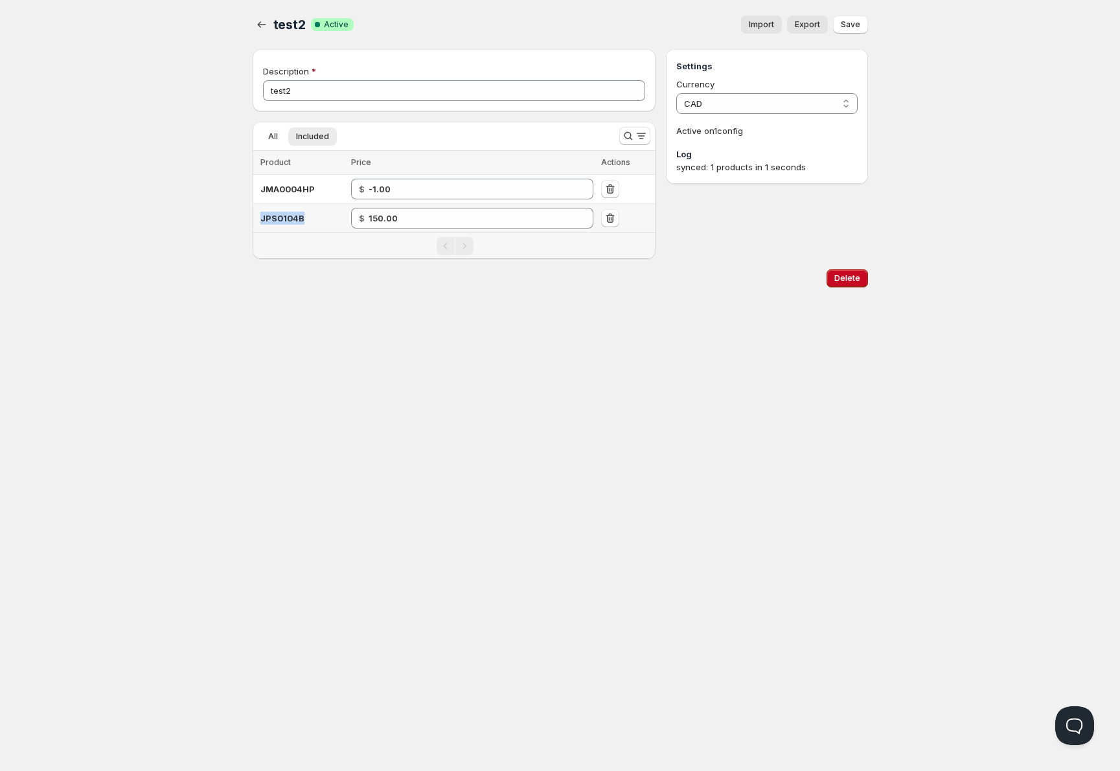
click at [290, 206] on td "JPS0104B" at bounding box center [300, 218] width 95 height 29
copy span "JPS0104B"
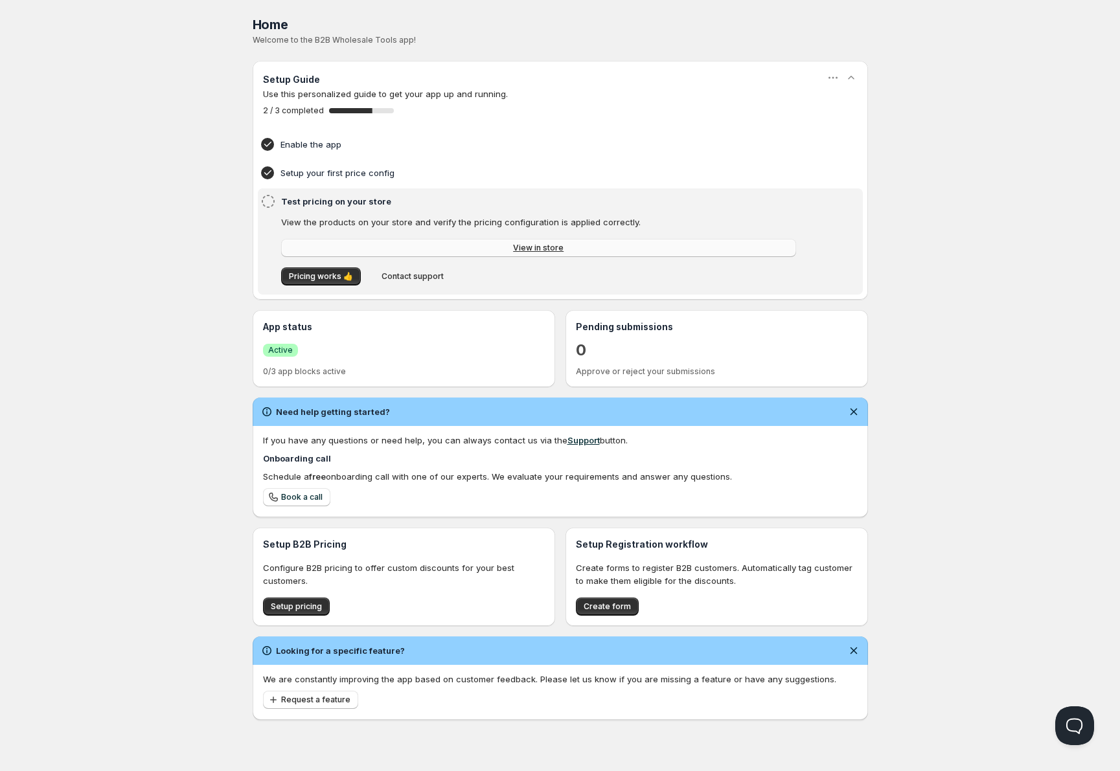
click at [486, 246] on link "View in store" at bounding box center [538, 248] width 515 height 18
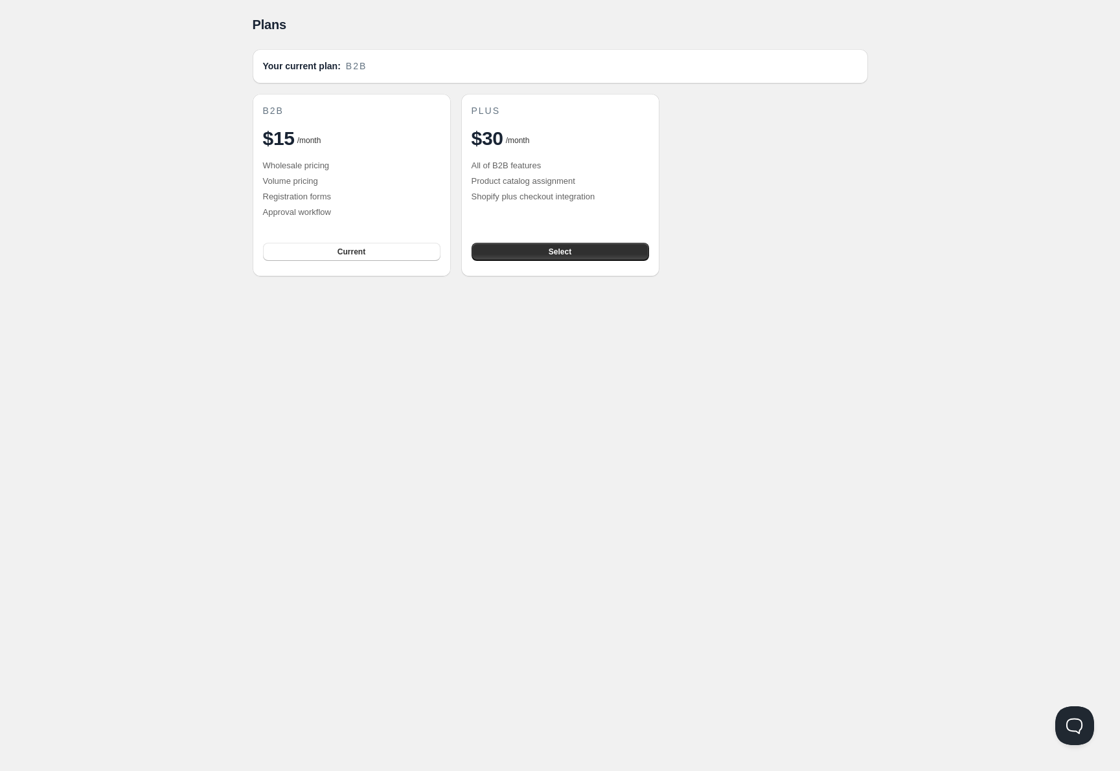
click at [308, 71] on h2 "Your current plan:" at bounding box center [302, 67] width 78 height 14
drag, startPoint x: 308, startPoint y: 71, endPoint x: 368, endPoint y: 62, distance: 60.9
click at [310, 70] on h2 "Your current plan:" at bounding box center [302, 67] width 78 height 14
click at [280, 147] on h2 "$15" at bounding box center [279, 139] width 32 height 26
click at [304, 247] on button "Current" at bounding box center [351, 252] width 177 height 18
